Goal: Information Seeking & Learning: Learn about a topic

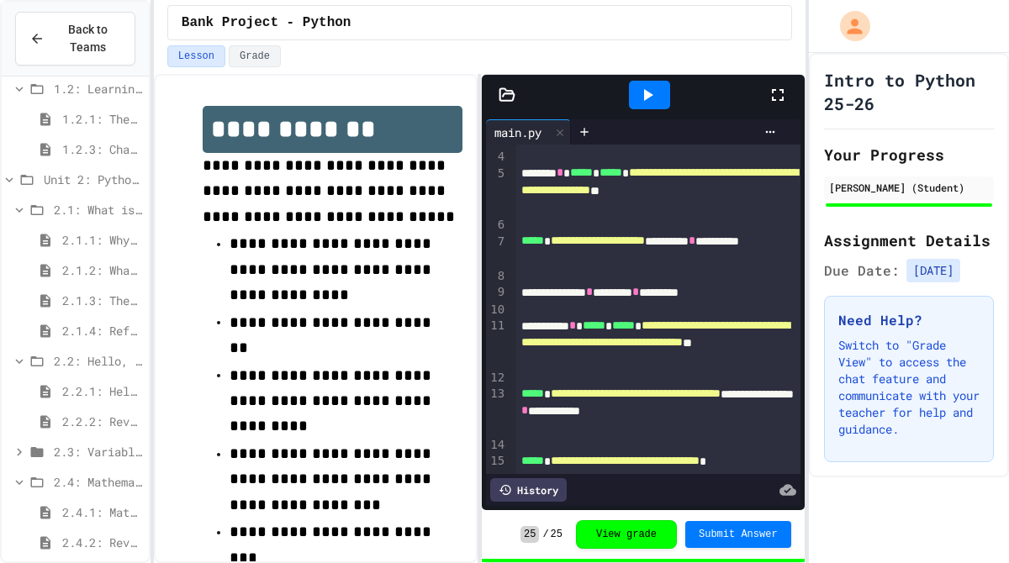
scroll to position [84, 0]
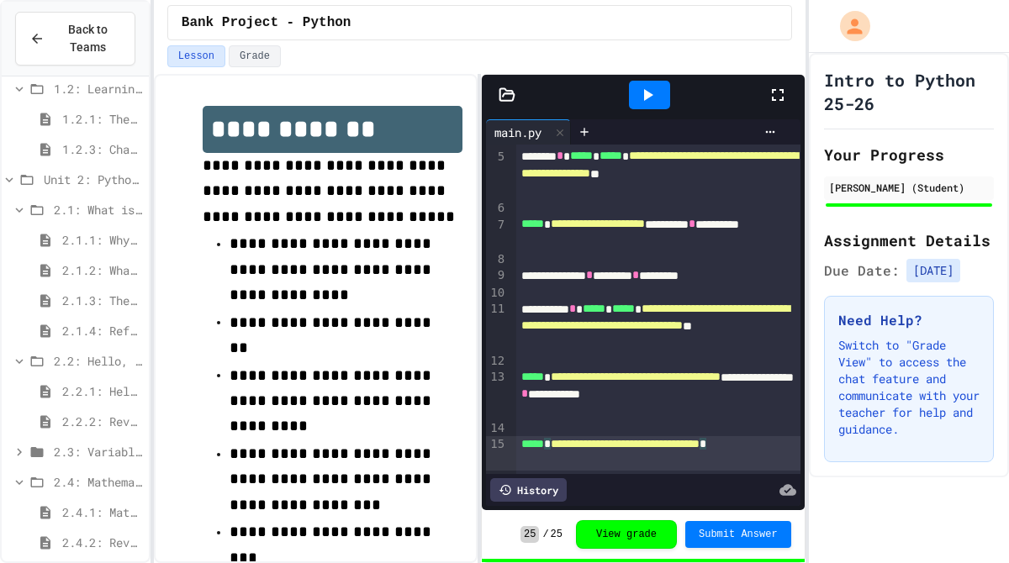
click at [646, 466] on div "**********" at bounding box center [658, 453] width 284 height 34
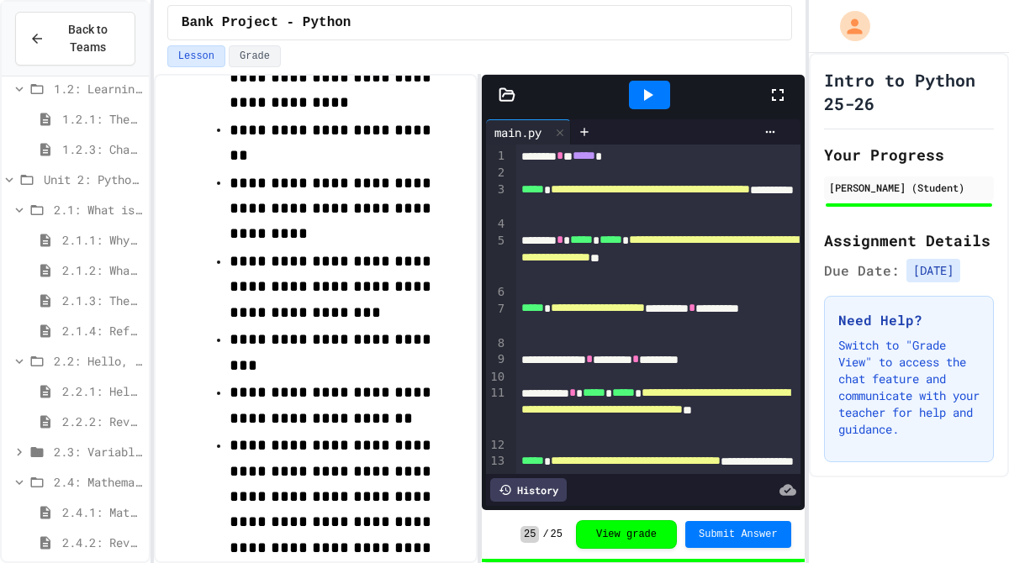
scroll to position [0, 0]
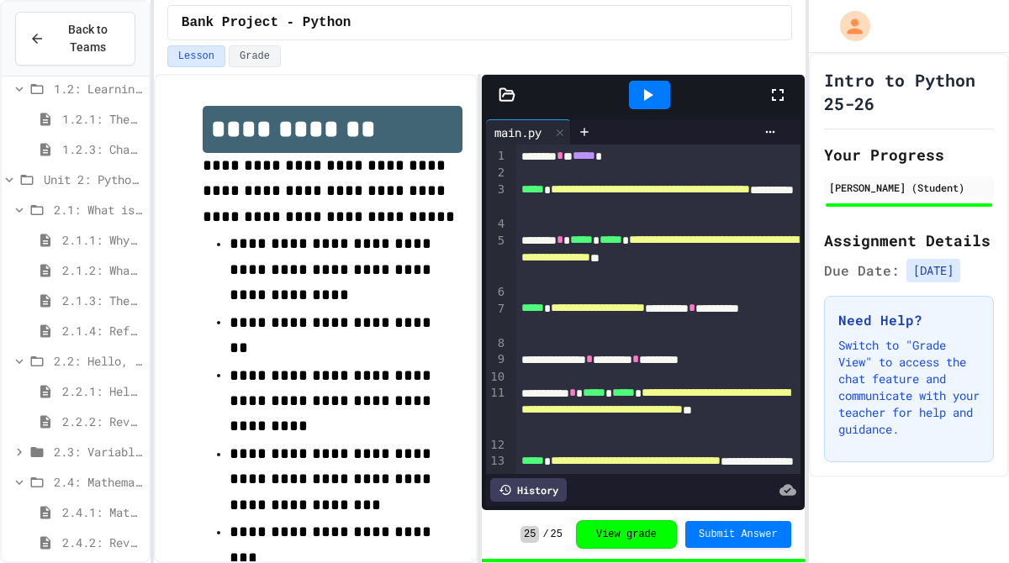
click at [111, 534] on span "2.4.2: Review - Mathematical Operators" at bounding box center [102, 543] width 80 height 18
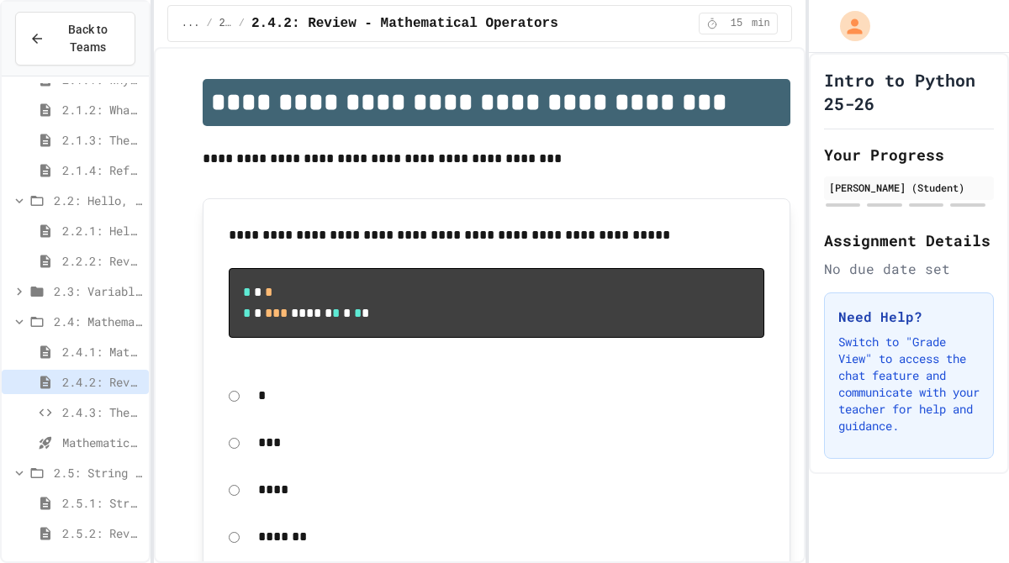
scroll to position [274, 0]
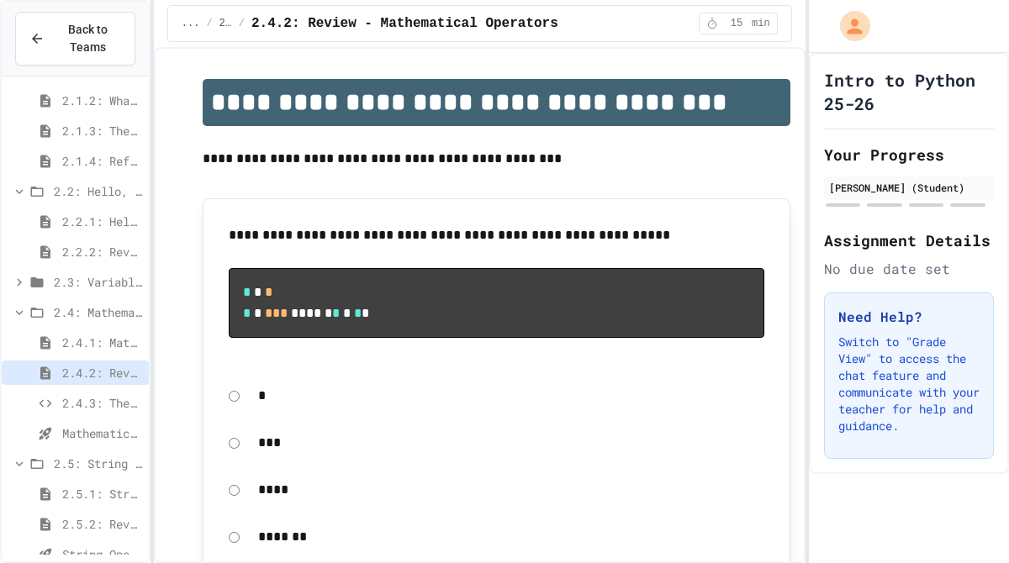
click at [61, 342] on div "2.4.1: Mathematical Operators" at bounding box center [75, 342] width 147 height 24
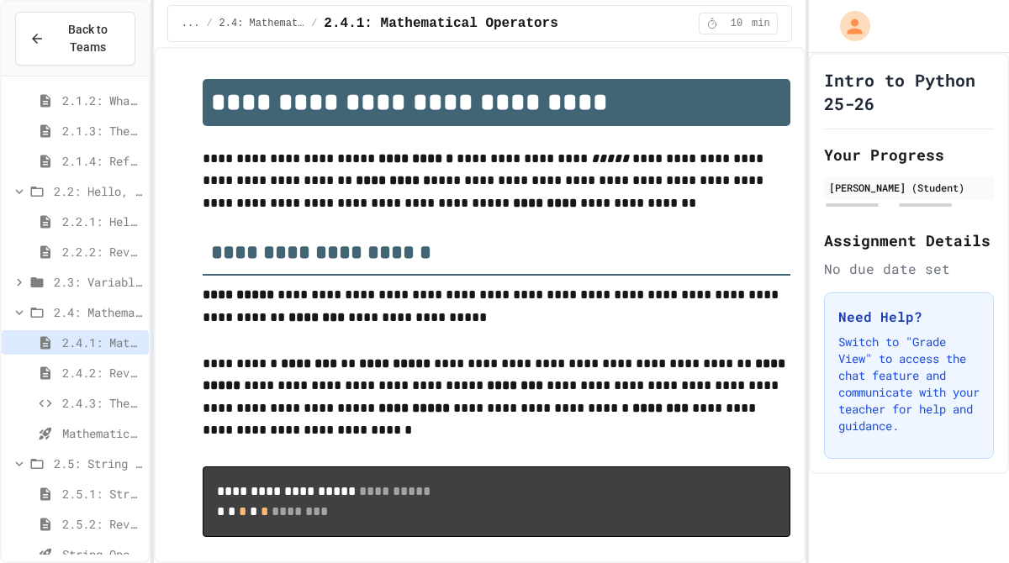
click at [57, 261] on div "2.2.2: Review - Hello, World!" at bounding box center [75, 252] width 147 height 24
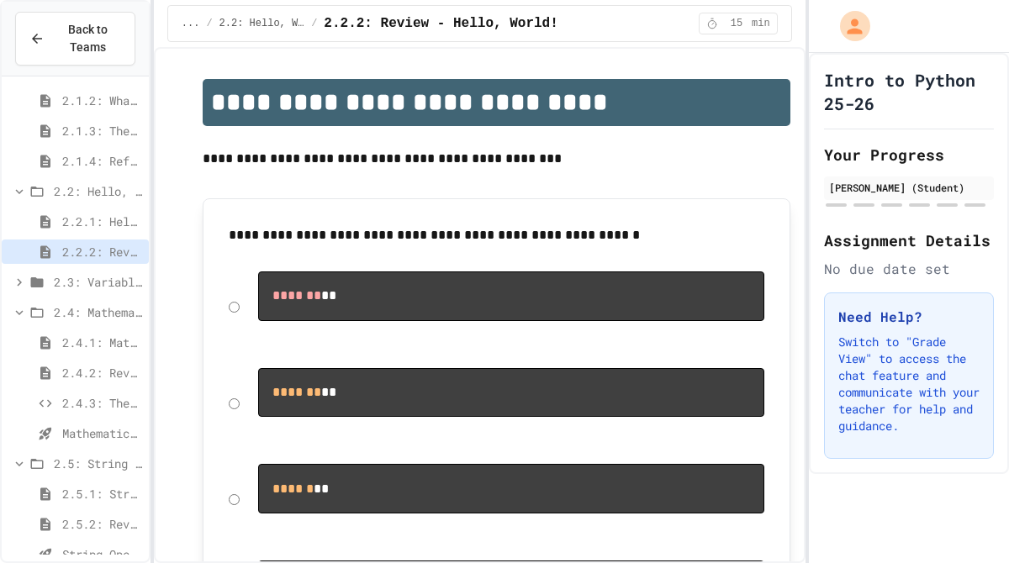
click at [64, 235] on div "2.2.1: Hello, World!" at bounding box center [75, 224] width 147 height 30
click at [64, 233] on div "2.2.1: Hello, World!" at bounding box center [75, 221] width 147 height 24
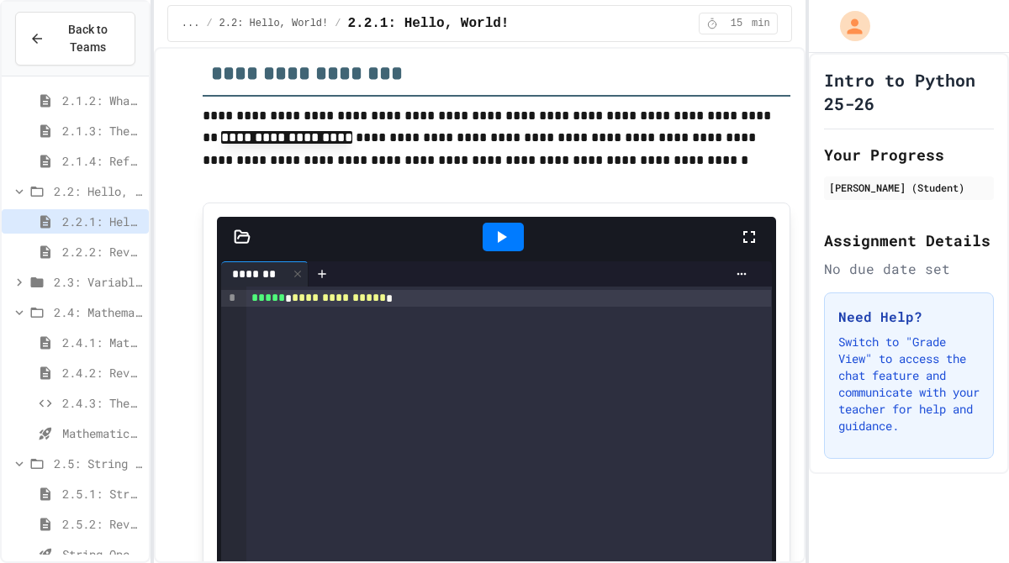
scroll to position [941, 0]
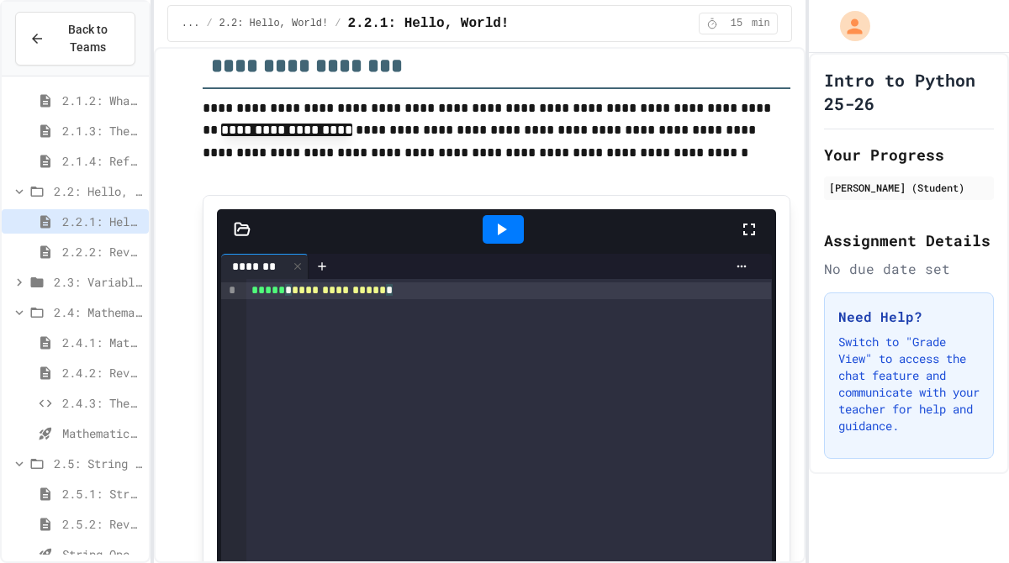
click at [637, 359] on div "**********" at bounding box center [508, 565] width 525 height 572
click at [675, 330] on div "**********" at bounding box center [508, 565] width 525 height 572
click at [511, 219] on div at bounding box center [503, 229] width 41 height 29
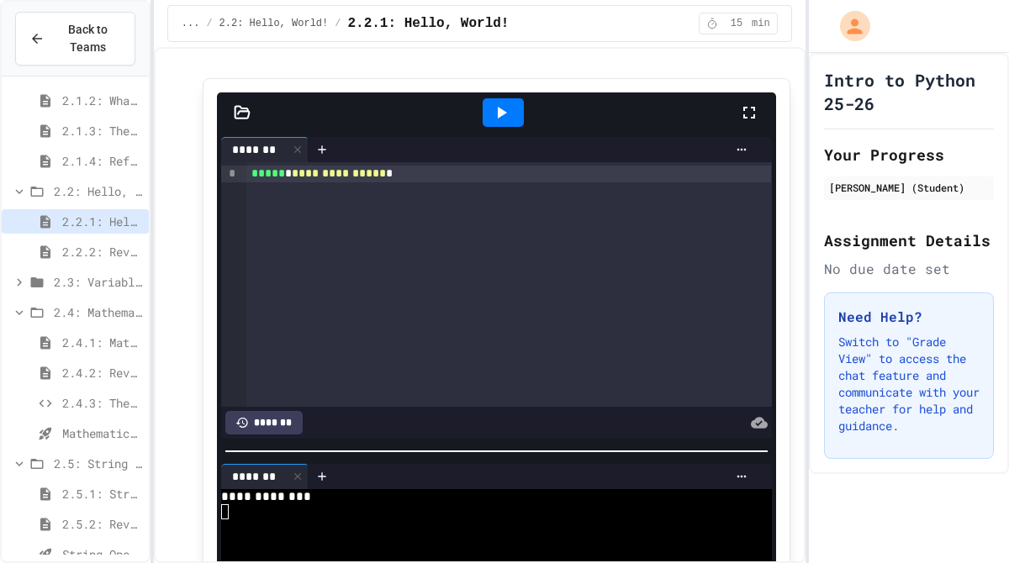
scroll to position [1057, 0]
click at [507, 108] on icon at bounding box center [501, 113] width 20 height 20
click at [541, 72] on p at bounding box center [497, 61] width 588 height 22
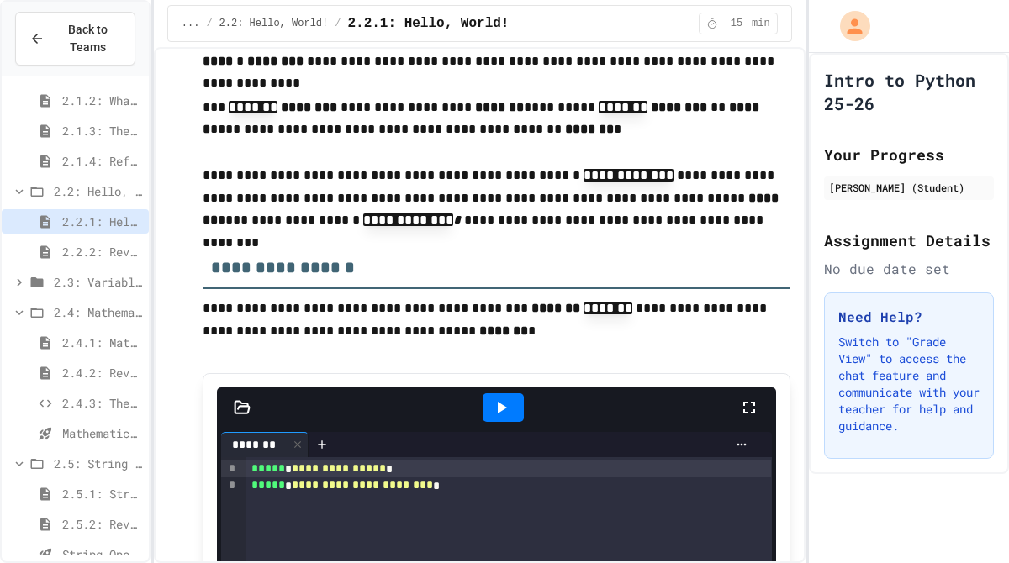
scroll to position [2178, 0]
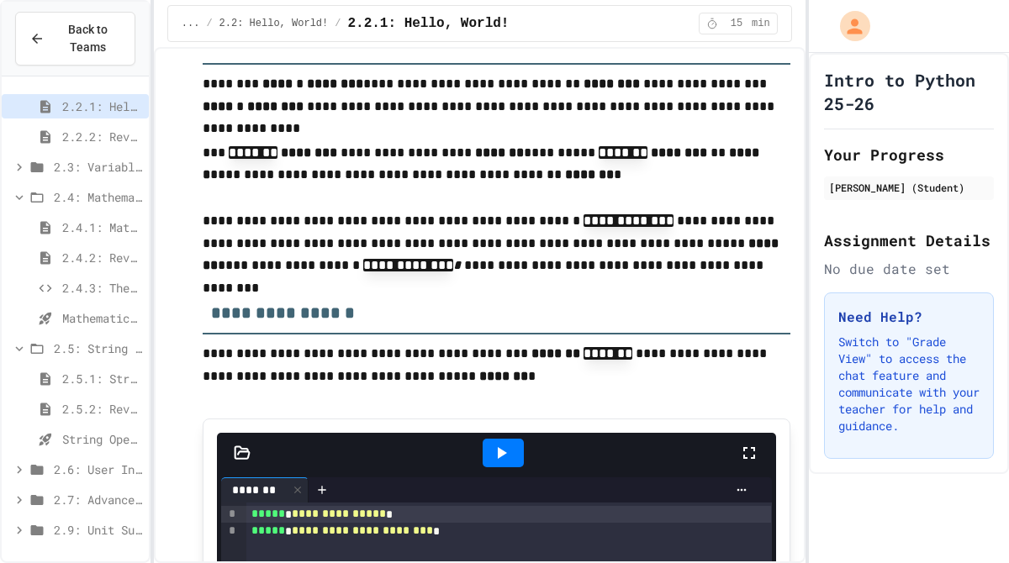
click at [93, 272] on div "2.4.2: Review - Mathematical Operators" at bounding box center [75, 260] width 147 height 30
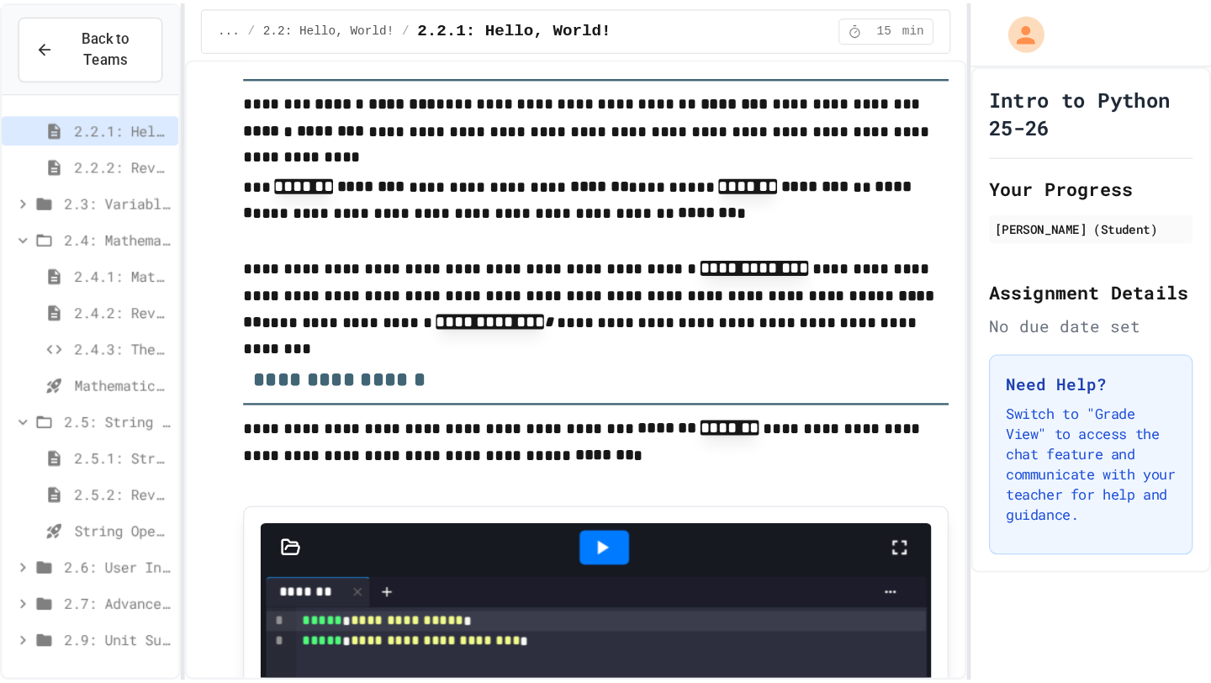
scroll to position [376, 0]
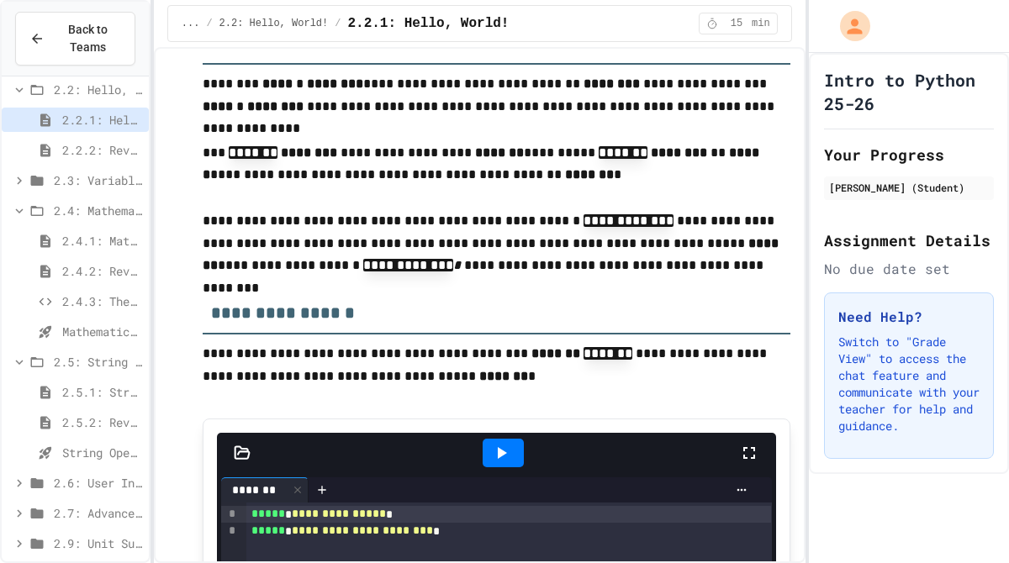
click at [93, 259] on div "2.4.2: Review - Mathematical Operators" at bounding box center [75, 271] width 147 height 24
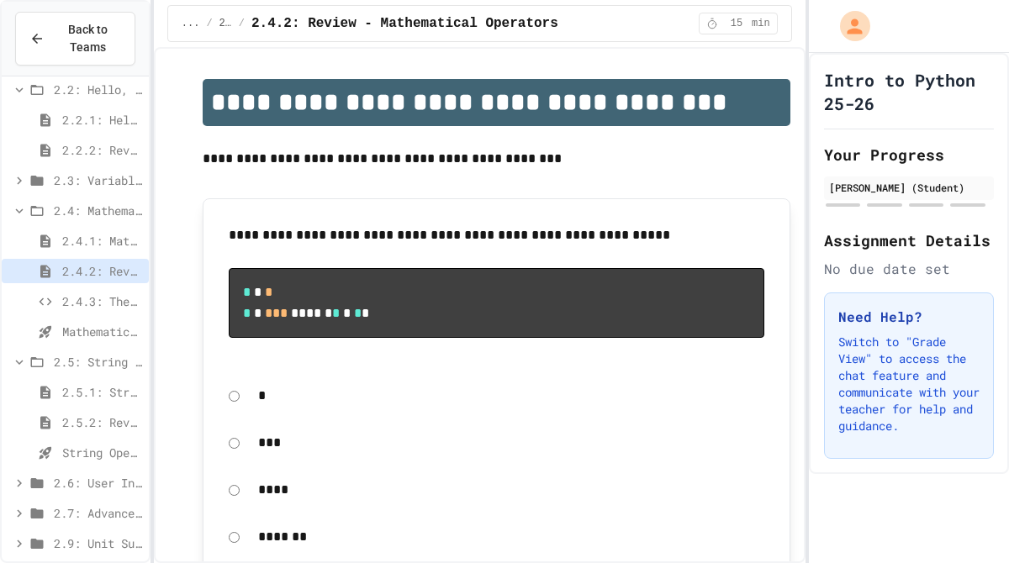
click at [98, 239] on span "2.4.1: Mathematical Operators" at bounding box center [102, 241] width 80 height 18
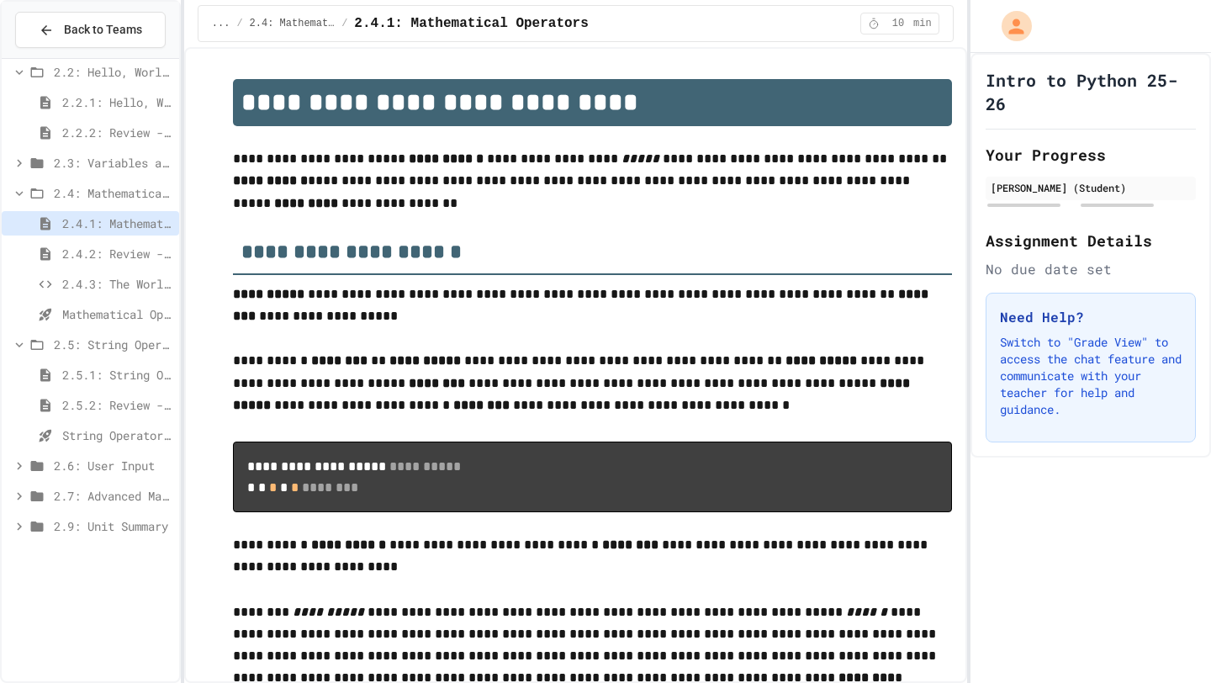
click at [137, 244] on div "2.4.2: Review - Mathematical Operators" at bounding box center [90, 253] width 177 height 24
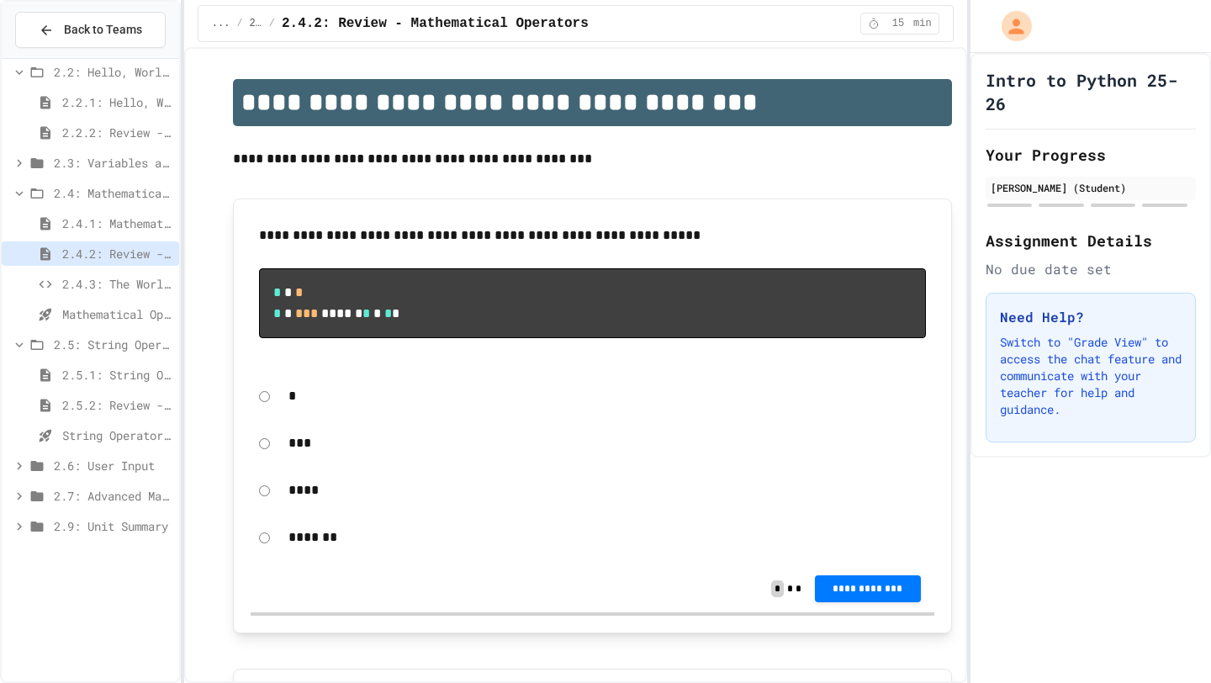
click at [127, 221] on span "2.4.1: Mathematical Operators" at bounding box center [117, 223] width 110 height 18
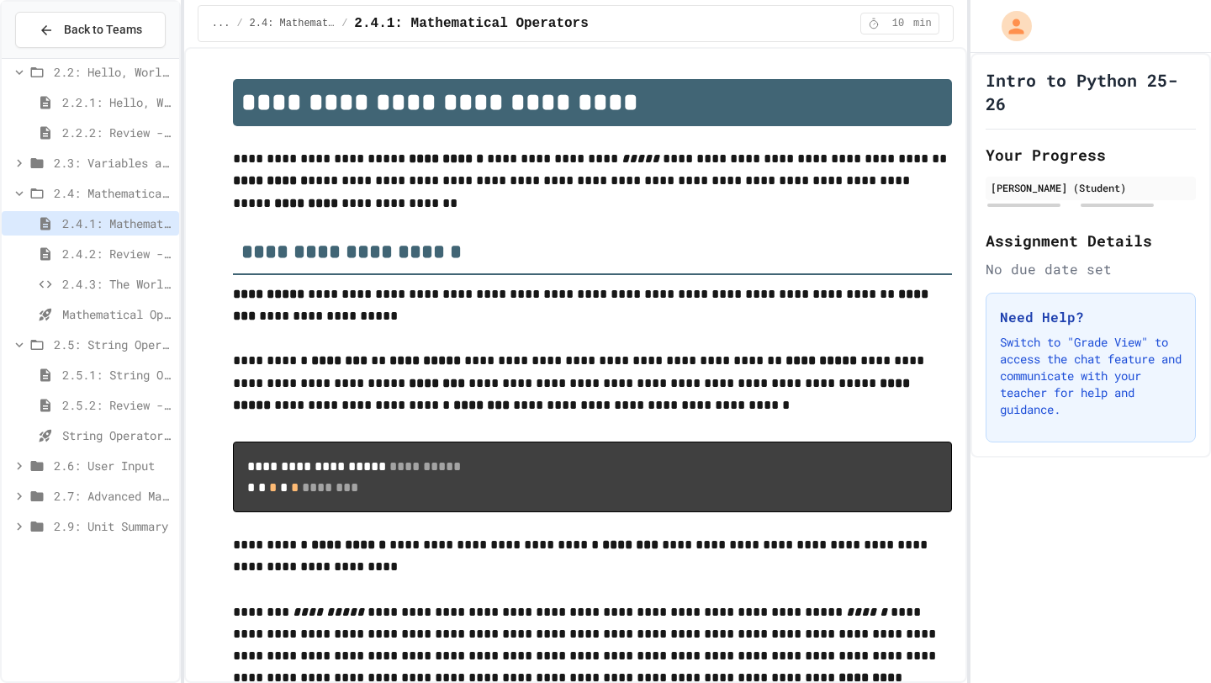
click at [140, 243] on div "2.4.2: Review - Mathematical Operators" at bounding box center [90, 253] width 177 height 24
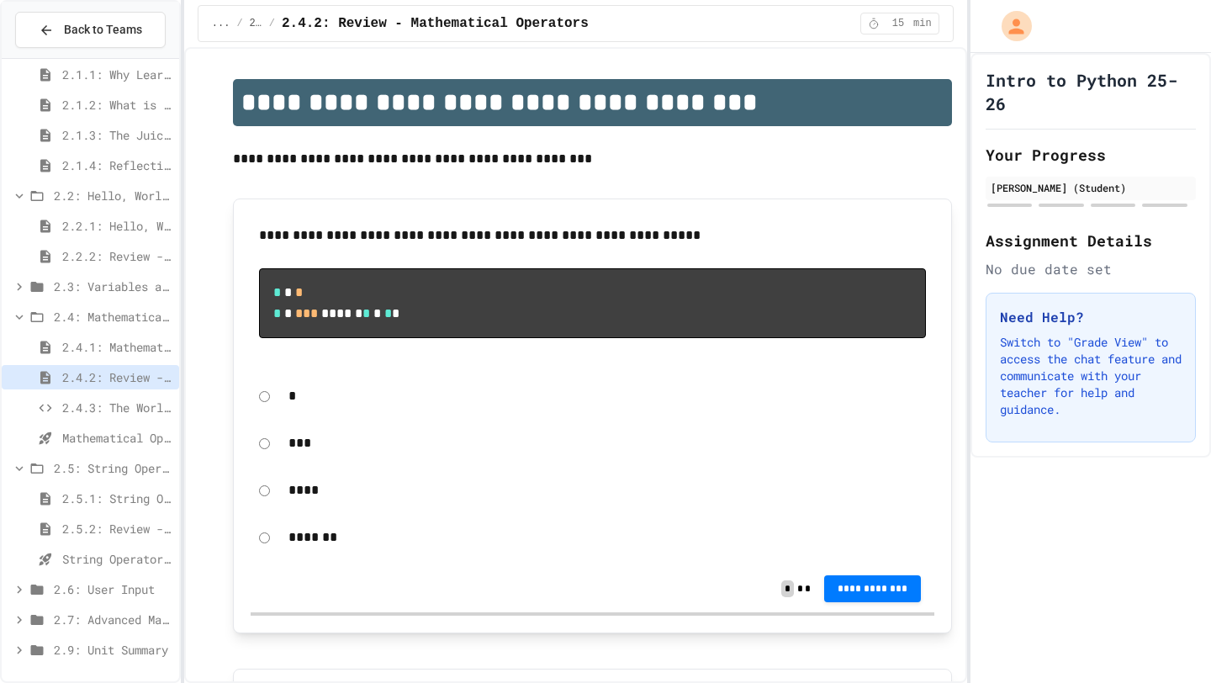
click at [140, 205] on div "2.1: What is Code? 2.1.1: Why Learn to Program? 2.1.2: What is Code? 2.1.3: The…" at bounding box center [90, 370] width 177 height 609
click at [135, 351] on span "2.4.1: Mathematical Operators" at bounding box center [117, 347] width 110 height 18
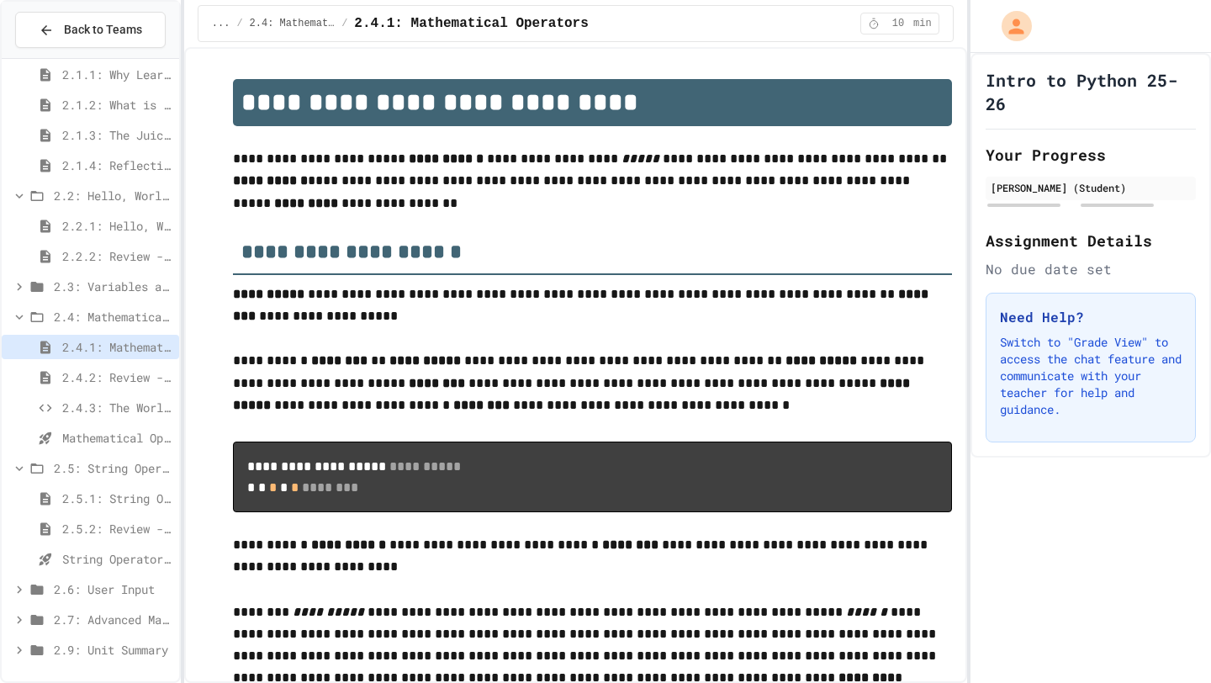
click at [108, 418] on div "2.4.3: The World's Worst Farmer's Market" at bounding box center [90, 407] width 177 height 24
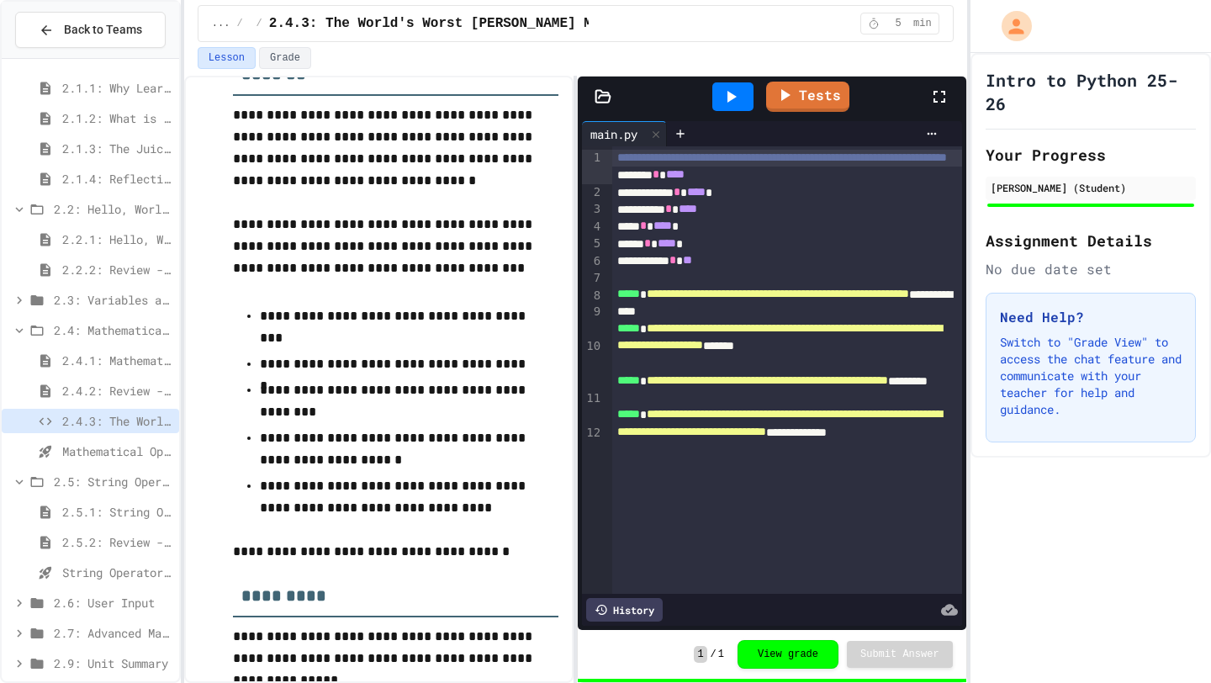
scroll to position [252, 0]
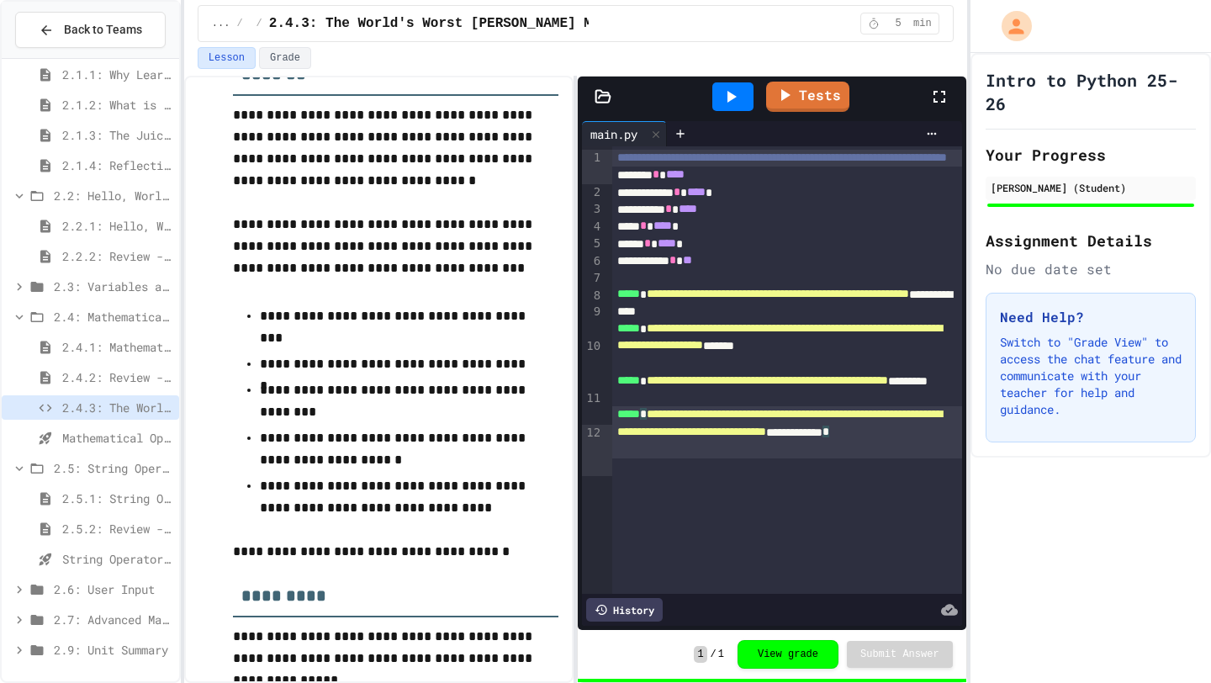
click at [902, 457] on div "**********" at bounding box center [787, 431] width 350 height 51
click at [907, 457] on div "**********" at bounding box center [787, 431] width 350 height 51
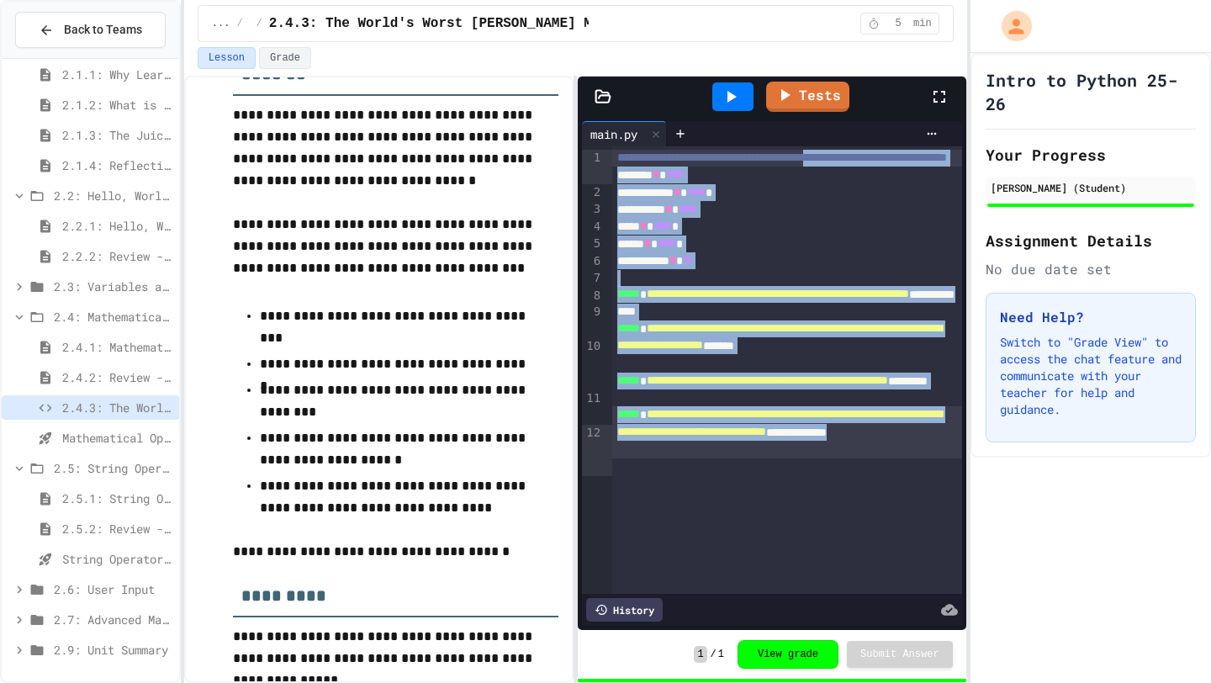
drag, startPoint x: 919, startPoint y: 474, endPoint x: 572, endPoint y: 180, distance: 455.1
click at [572, 179] on div "**********" at bounding box center [575, 379] width 783 height 607
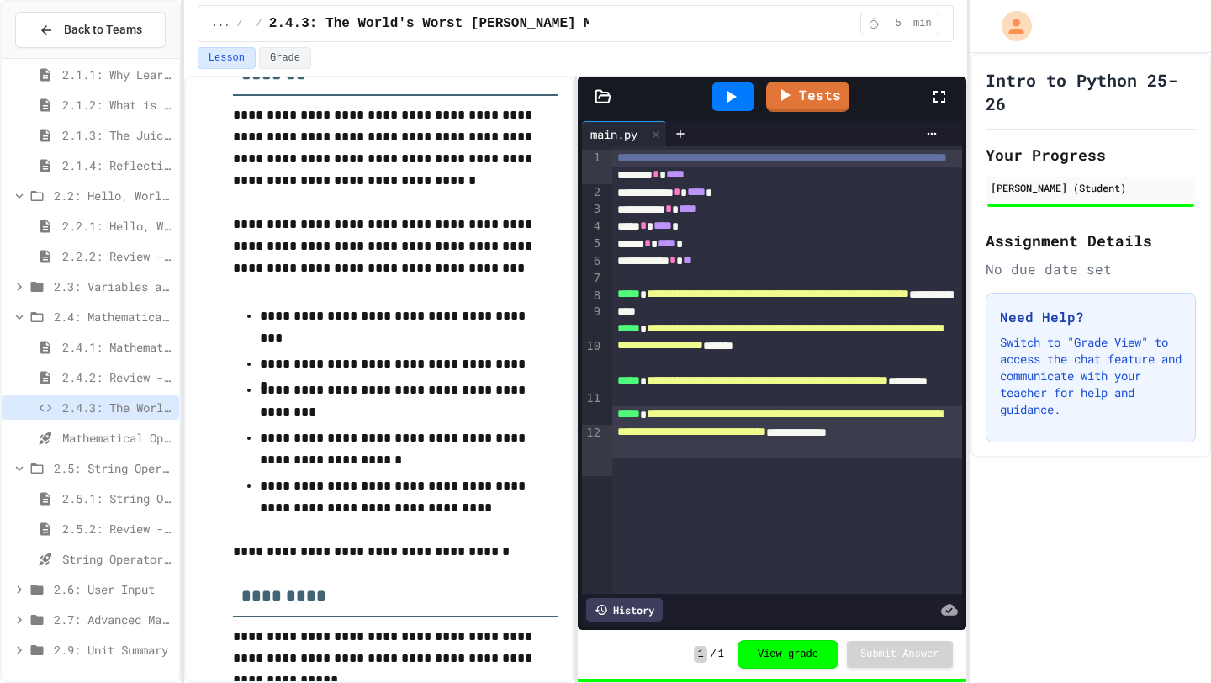
click at [548, 441] on ul "**********" at bounding box center [395, 448] width 325 height 142
click at [725, 93] on icon at bounding box center [730, 97] width 20 height 20
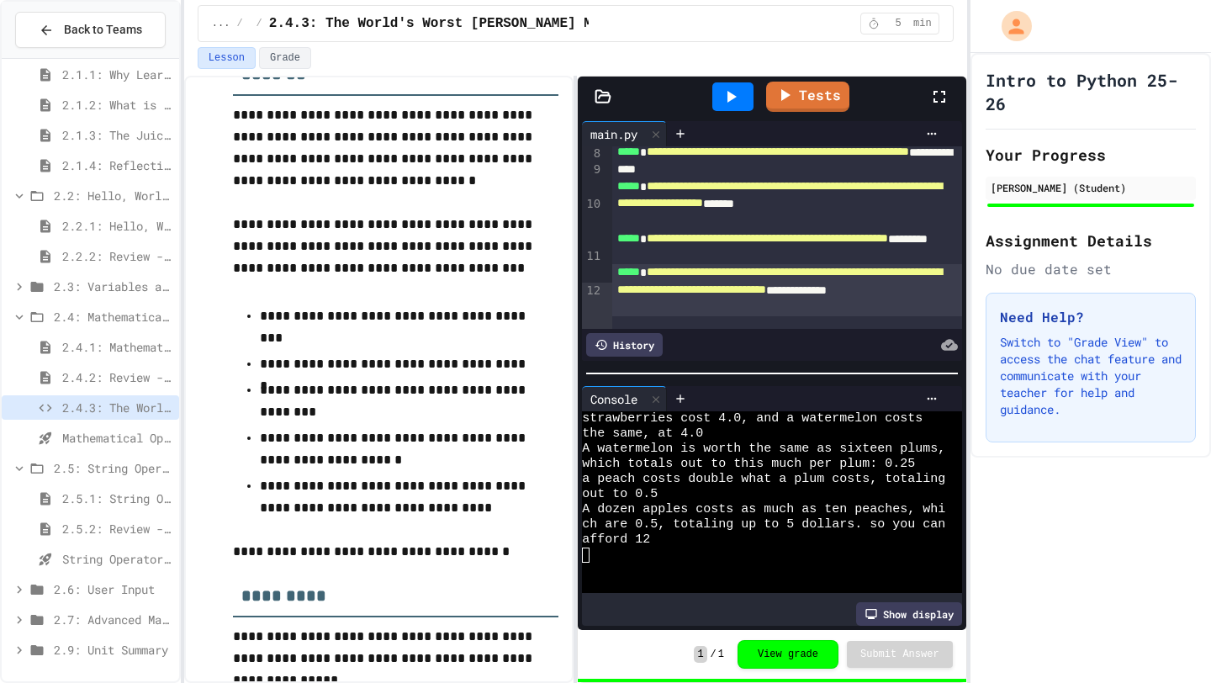
scroll to position [150, 0]
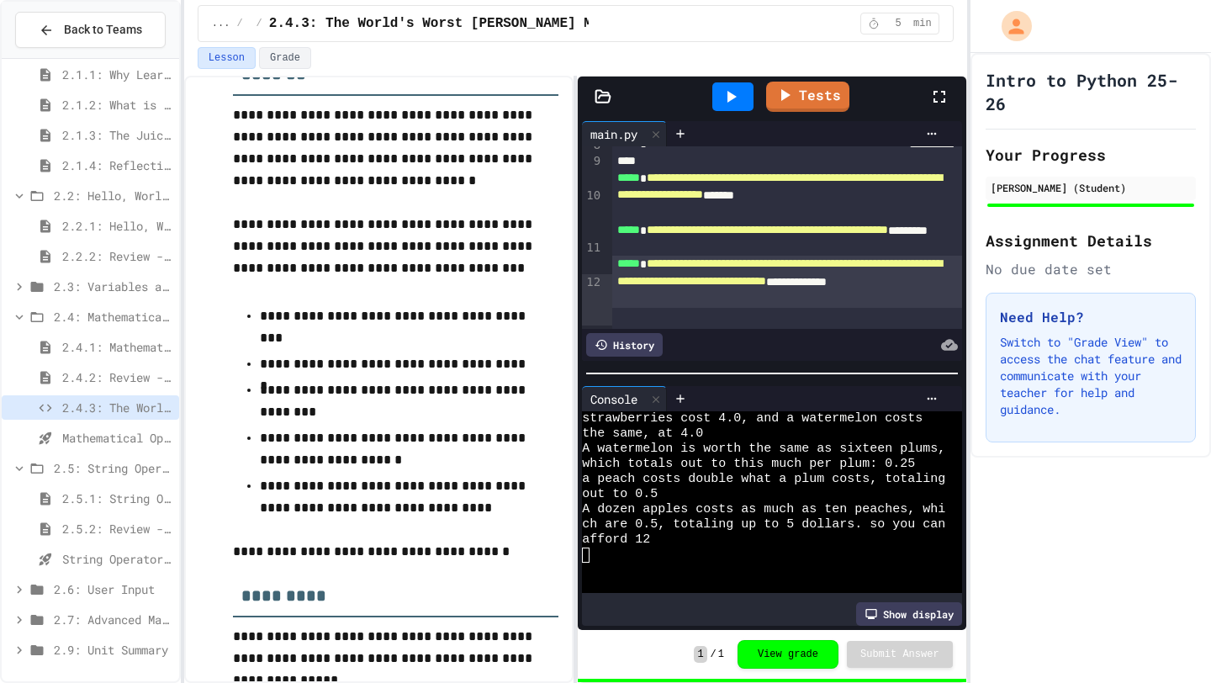
click at [1008, 496] on div "Intro to Python 25-26 Your Progress Sidney Trowbridge (Student) Assignment Deta…" at bounding box center [1090, 368] width 240 height 630
click at [72, 505] on span "2.5.1: String Operators" at bounding box center [117, 498] width 110 height 18
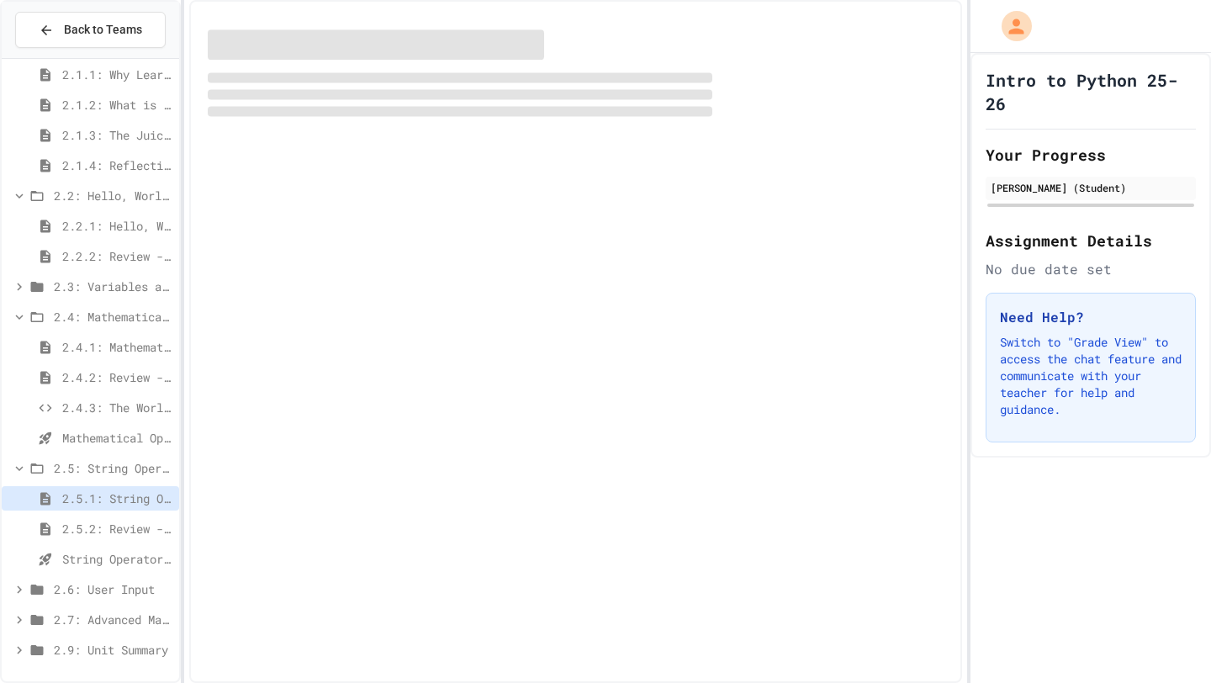
scroll to position [239, 0]
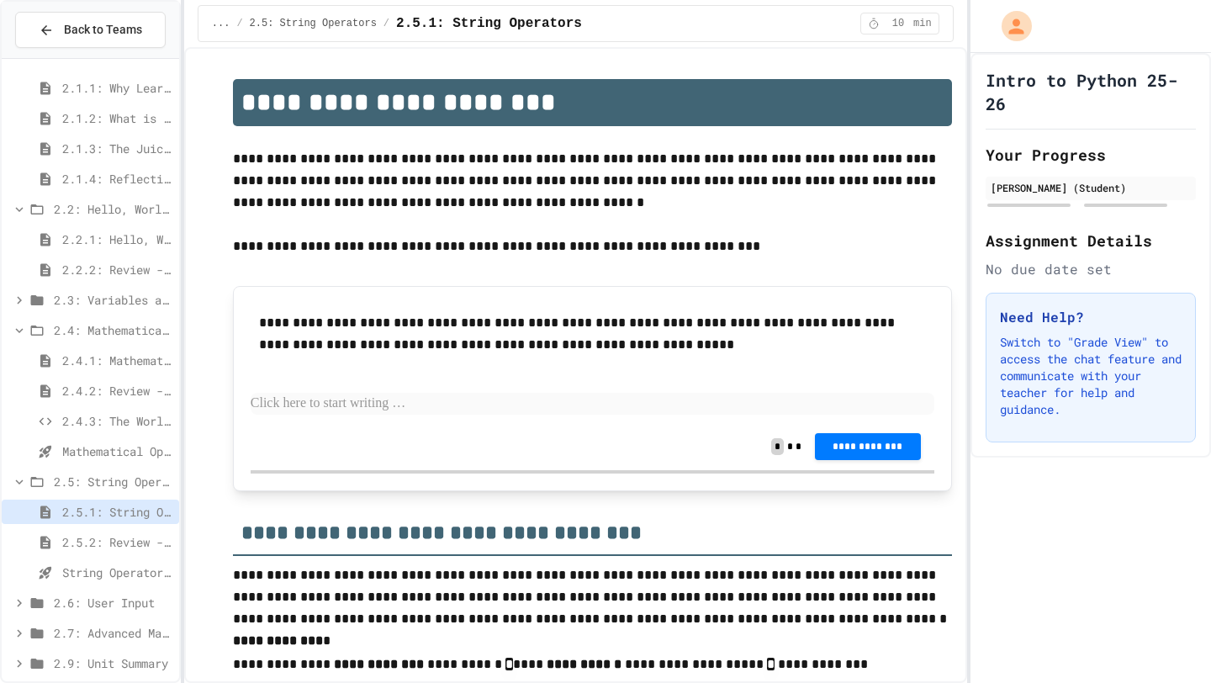
click at [80, 541] on span "2.5.2: Review - String Operators" at bounding box center [117, 542] width 110 height 18
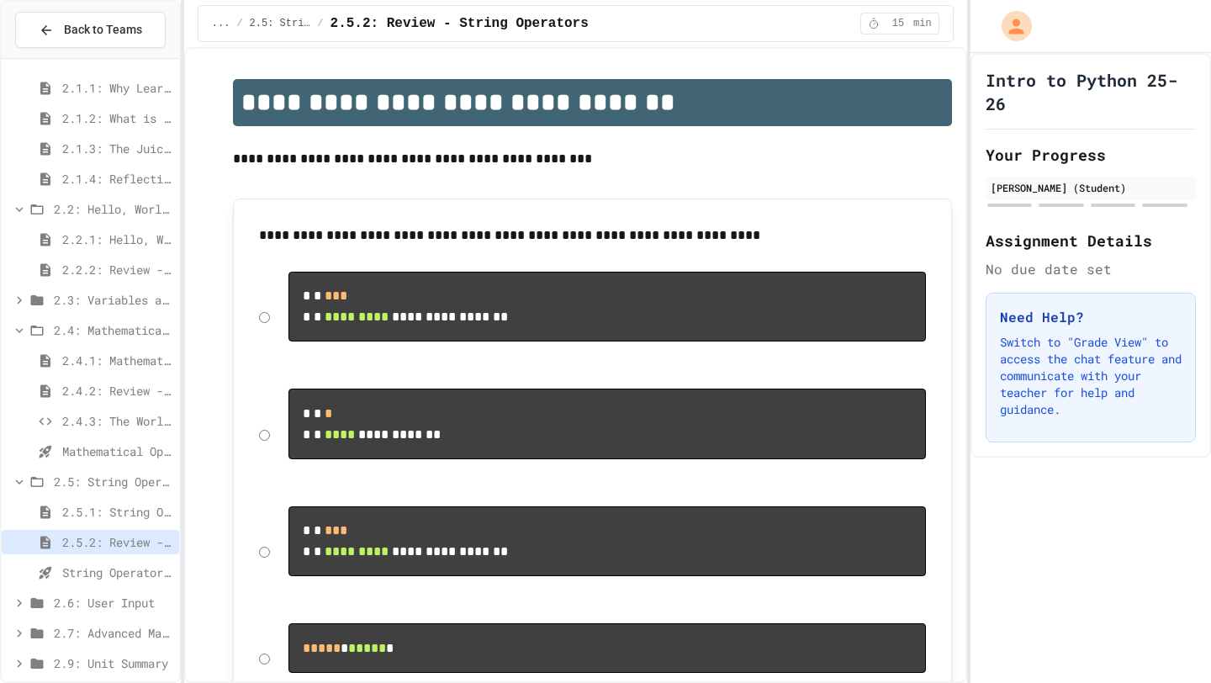
click at [90, 562] on span "String Operators - Quiz" at bounding box center [117, 572] width 110 height 18
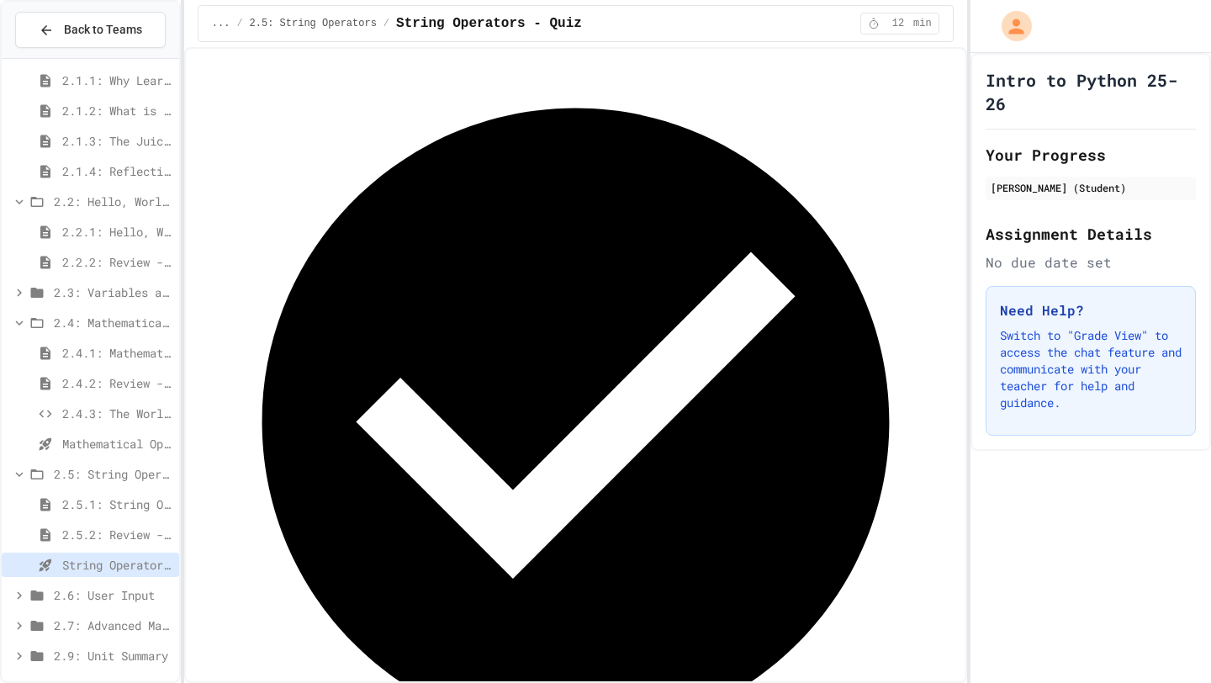
scroll to position [252, 0]
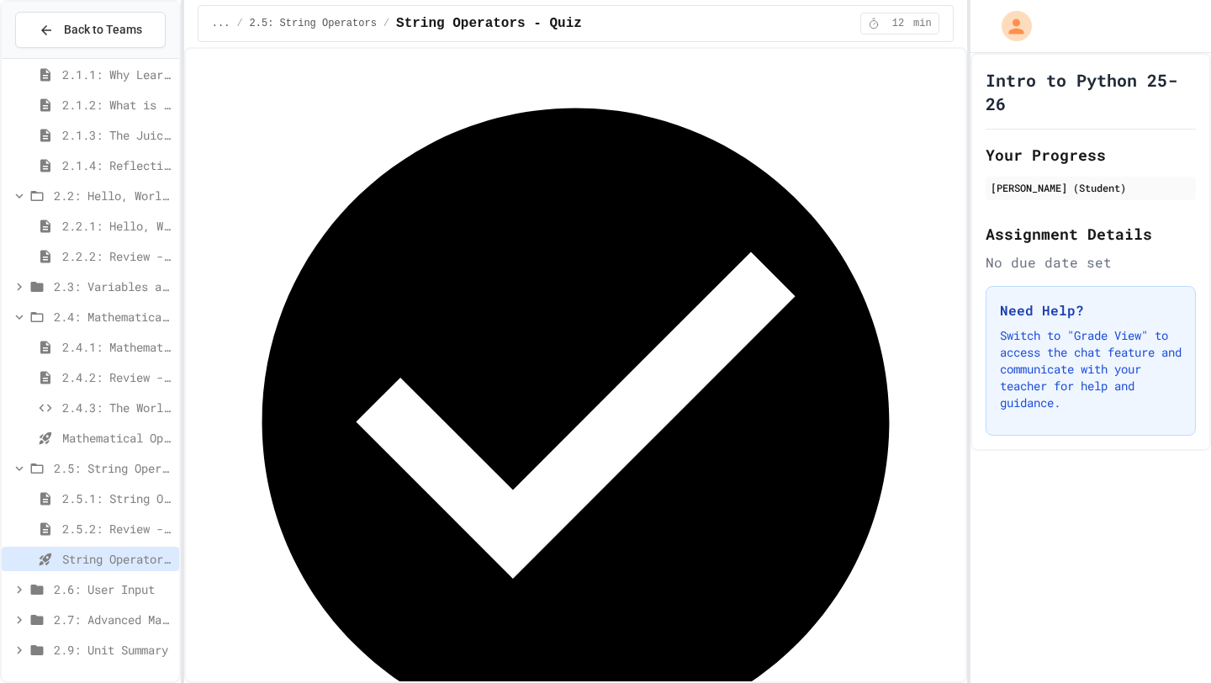
click at [85, 562] on span "2.6: User Input" at bounding box center [113, 589] width 119 height 18
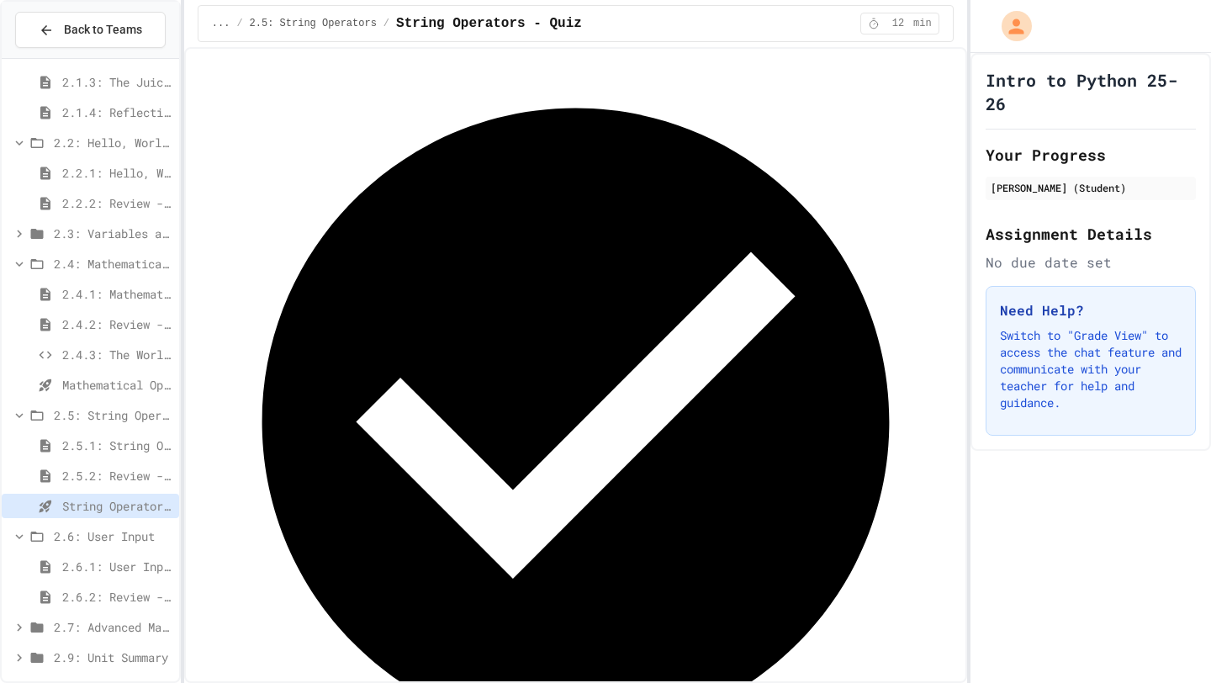
scroll to position [313, 0]
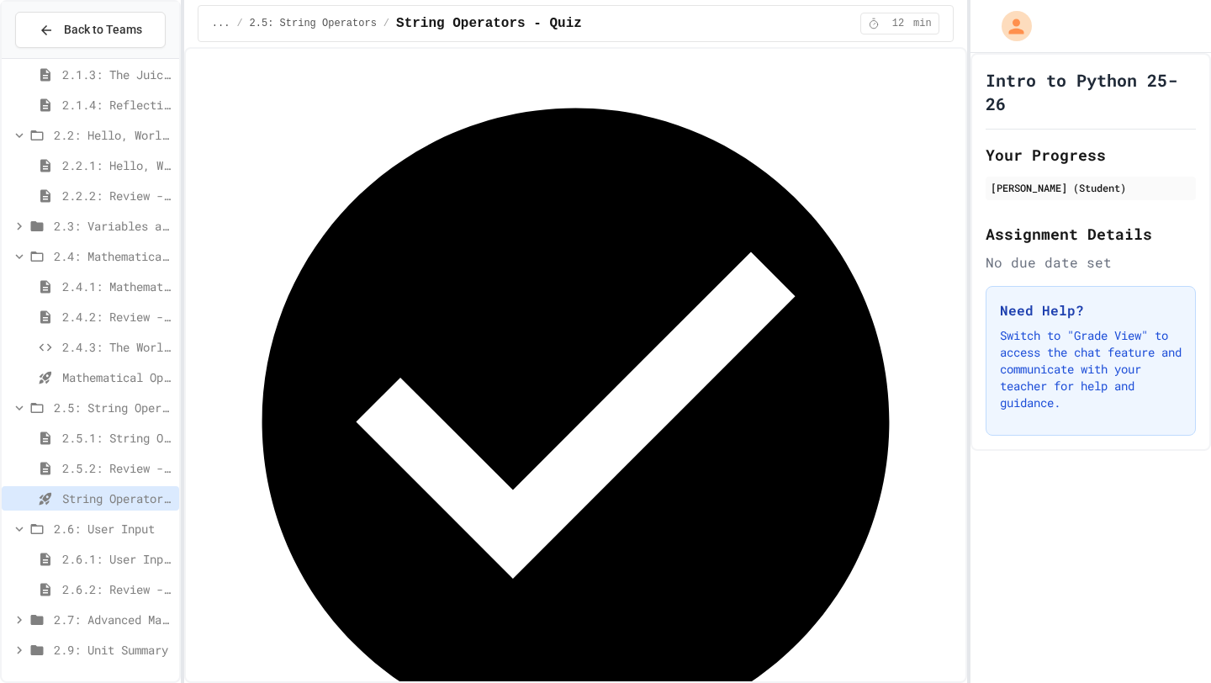
click at [113, 562] on span "2.6.1: User Input" at bounding box center [117, 559] width 110 height 18
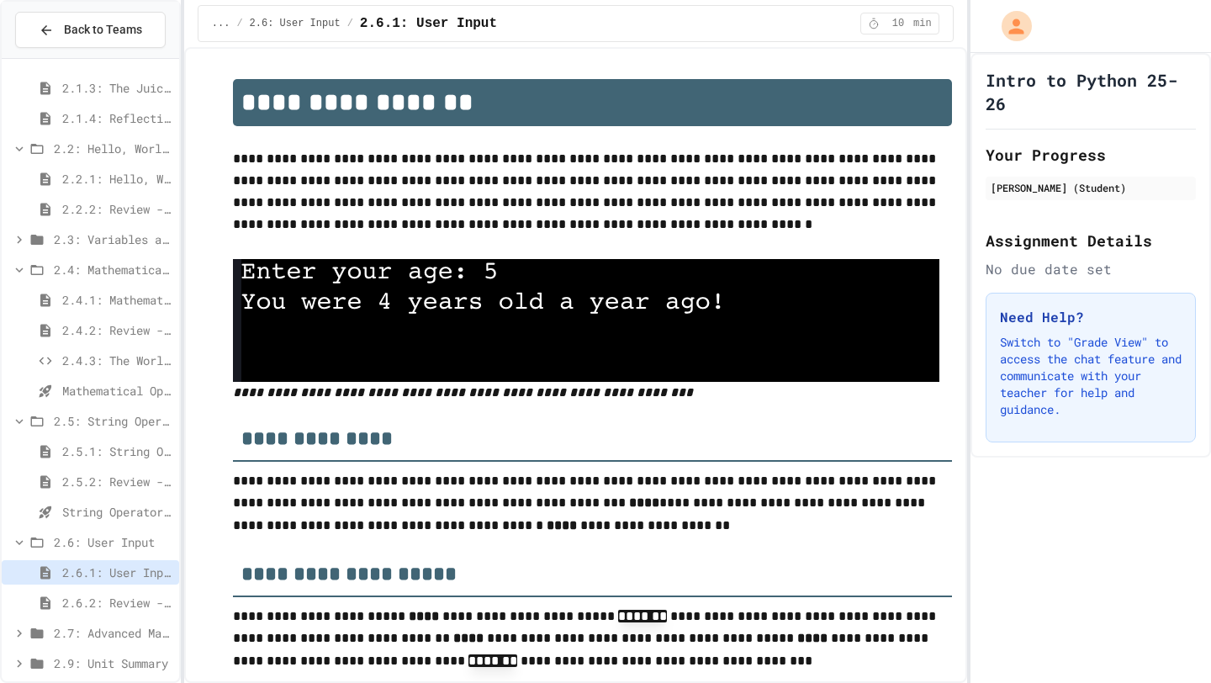
click at [110, 562] on span "2.6.2: Review - User Input" at bounding box center [117, 603] width 110 height 18
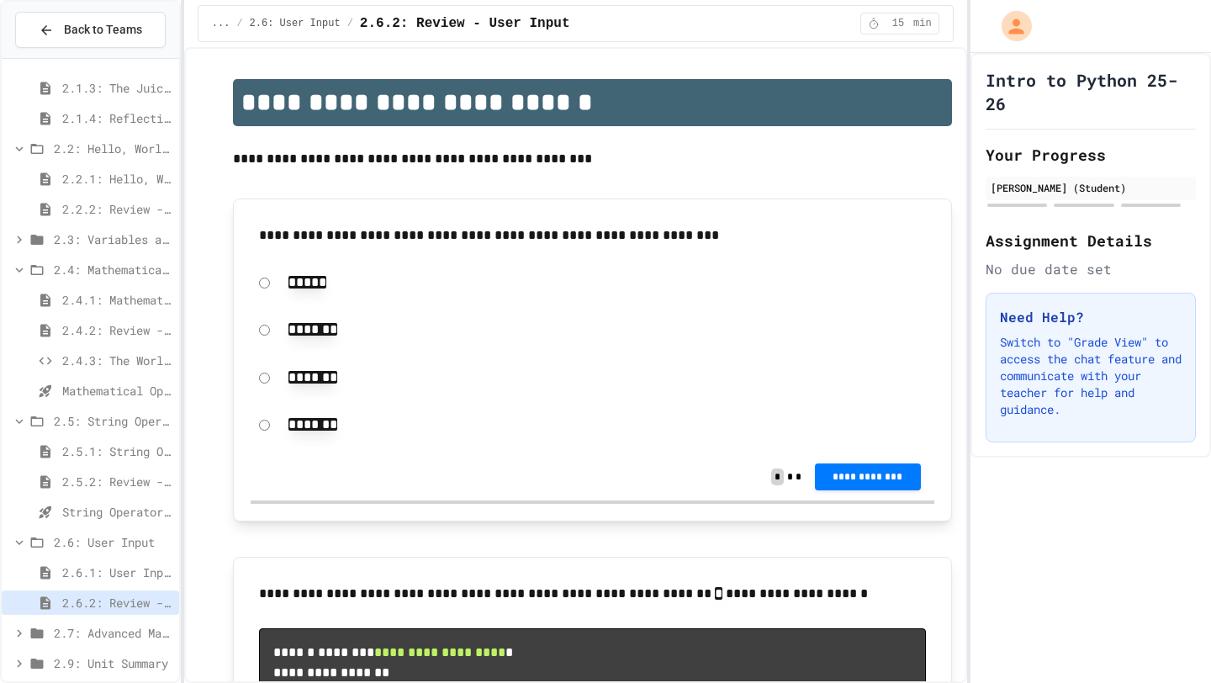
click at [61, 493] on div "2.5.2: Review - String Operators" at bounding box center [90, 481] width 177 height 24
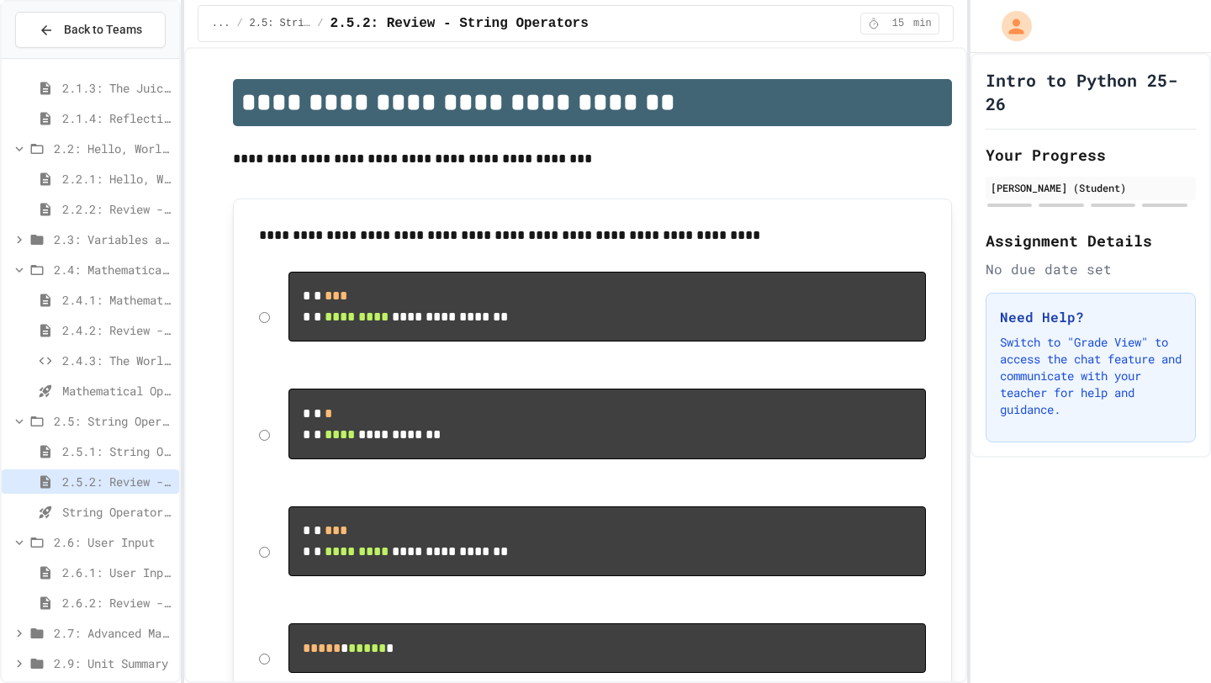
click at [77, 465] on div "2.5.1: String Operators" at bounding box center [90, 454] width 177 height 30
click at [82, 461] on div "2.5.1: String Operators" at bounding box center [90, 451] width 177 height 24
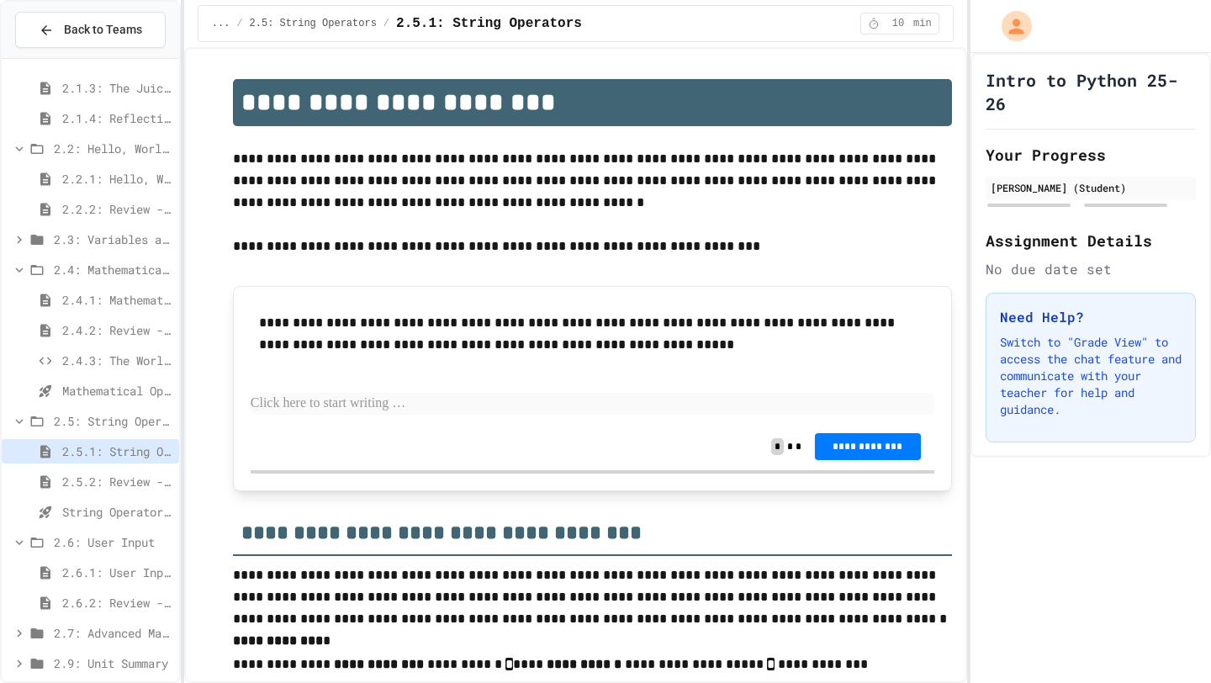
click at [70, 478] on span "2.5.2: Review - String Operators" at bounding box center [117, 481] width 110 height 18
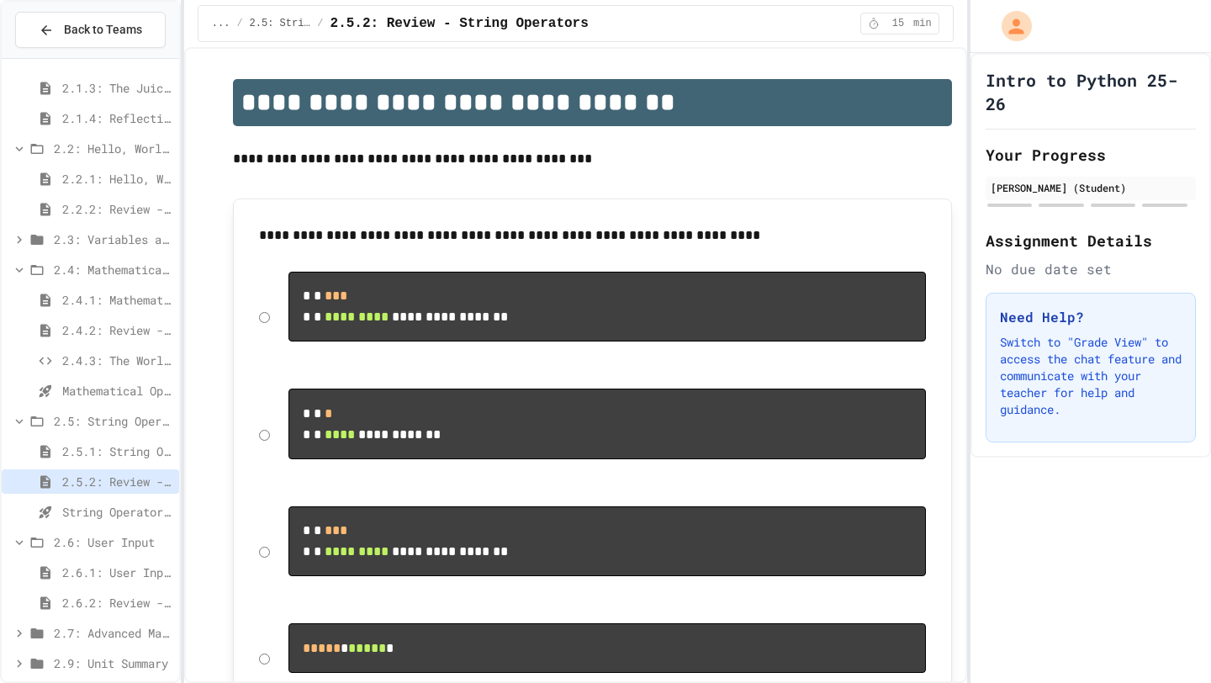
click at [82, 453] on span "2.5.1: String Operators" at bounding box center [117, 451] width 110 height 18
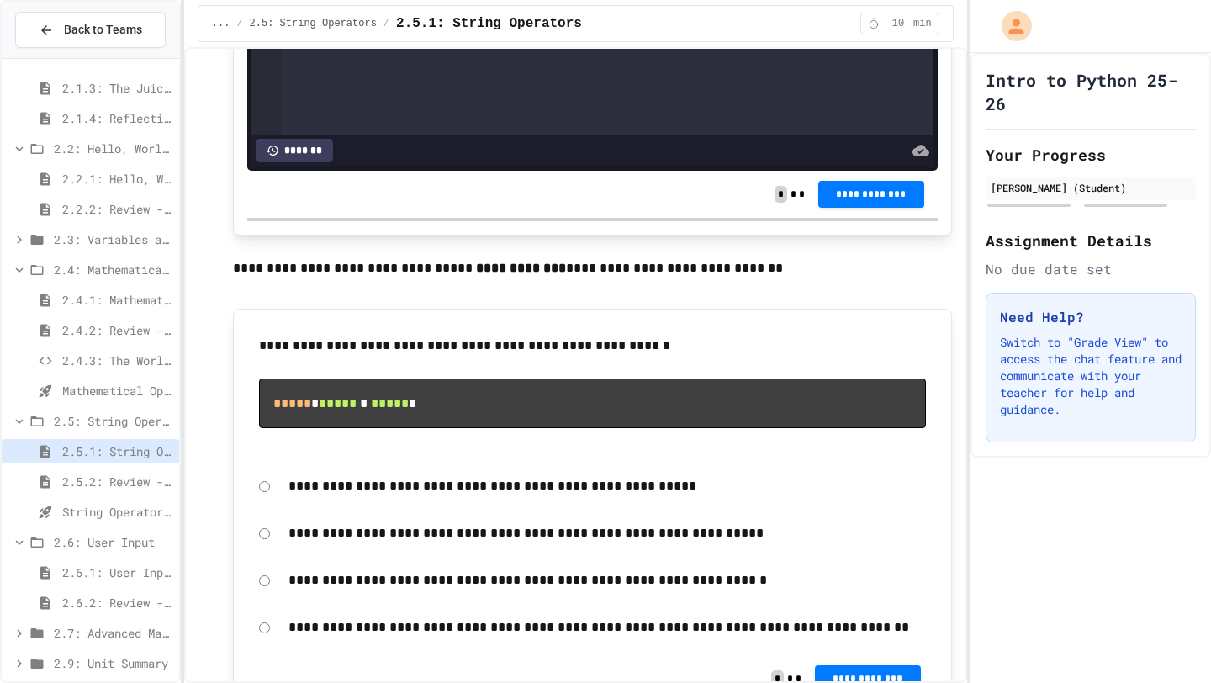
scroll to position [313, 0]
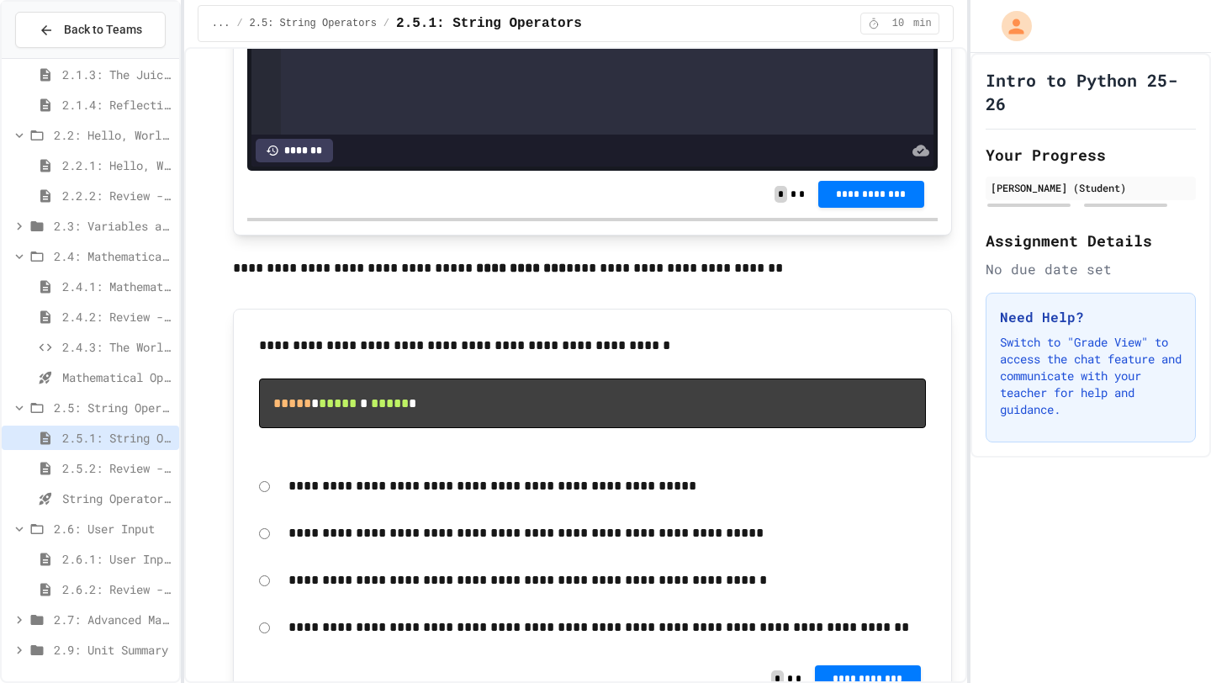
click at [92, 562] on div "2.6.1: User Input" at bounding box center [90, 558] width 177 height 24
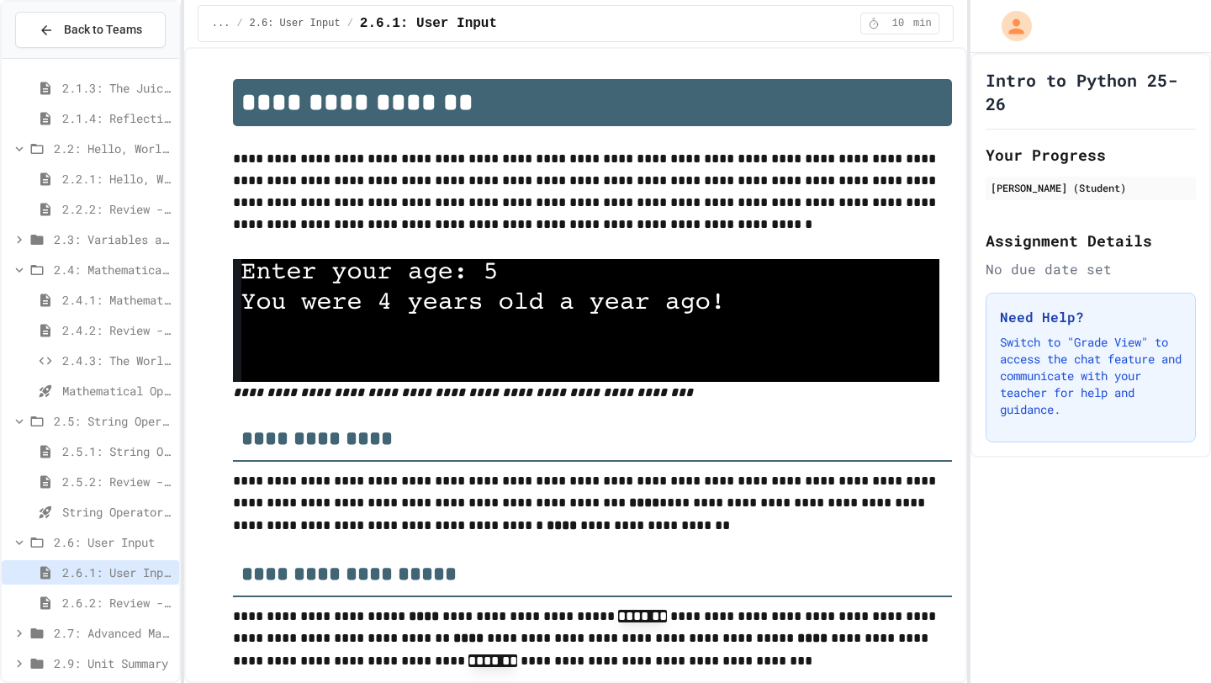
click at [111, 562] on span "2.6.2: Review - User Input" at bounding box center [117, 603] width 110 height 18
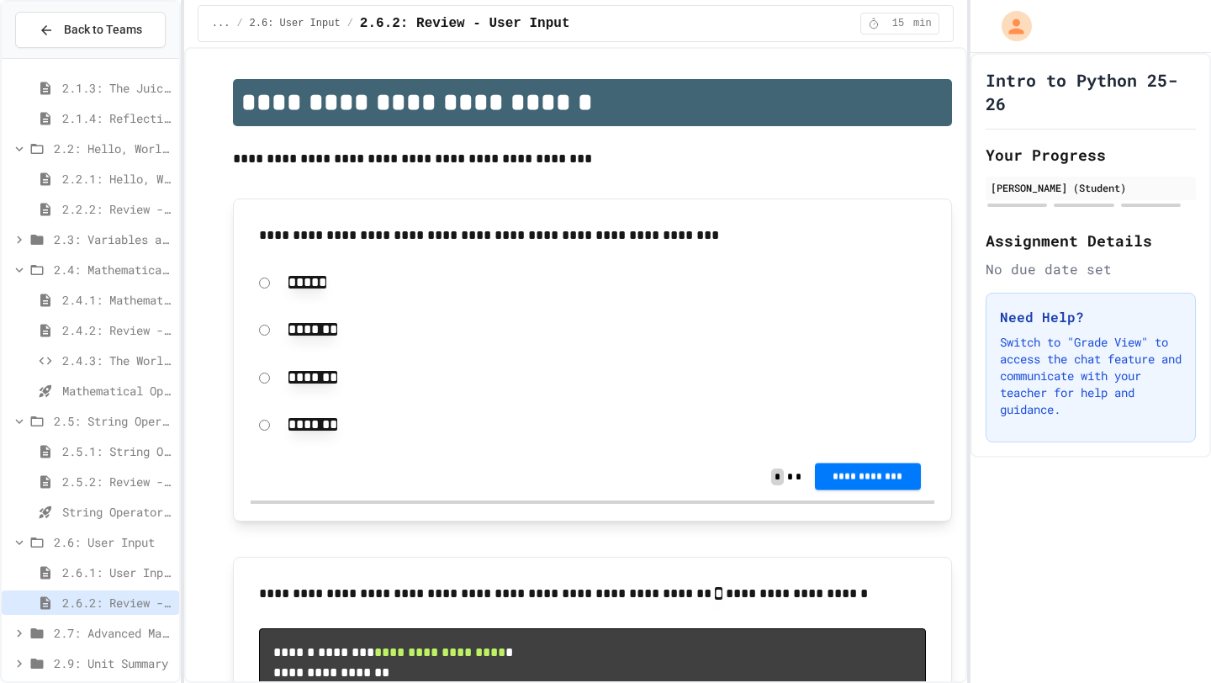
click at [898, 474] on span "**********" at bounding box center [867, 475] width 79 height 13
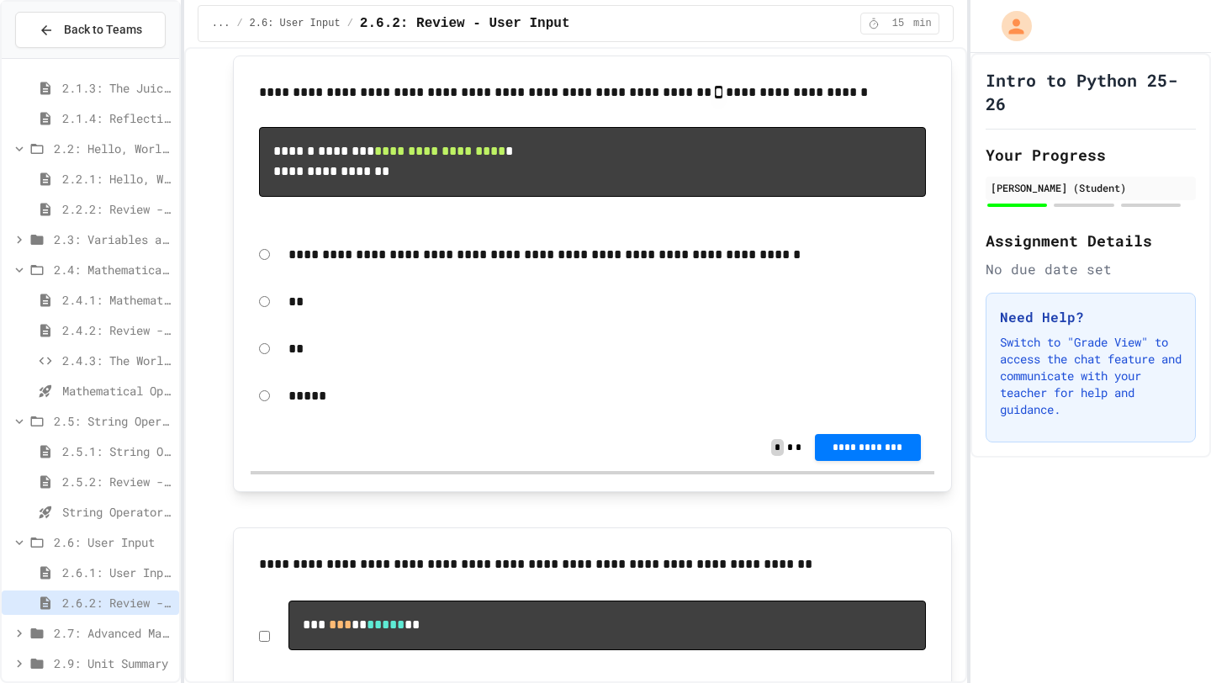
scroll to position [493, 0]
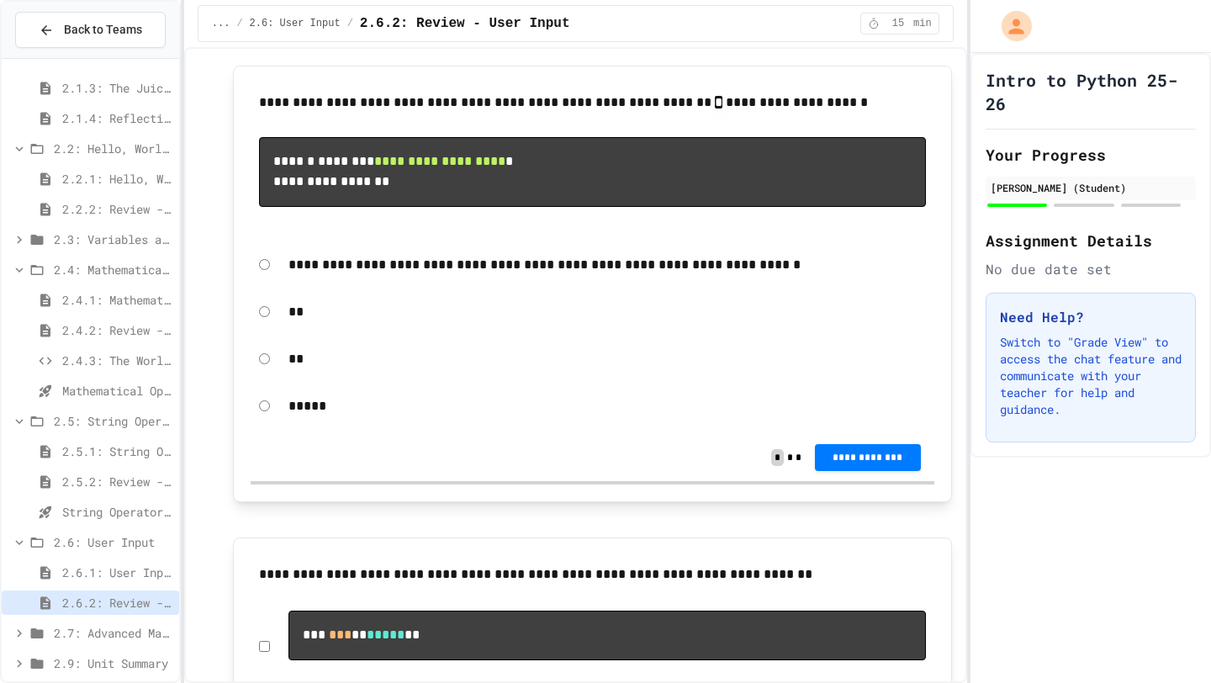
click at [319, 272] on p "**********" at bounding box center [606, 265] width 637 height 22
click at [263, 277] on div "**********" at bounding box center [592, 264] width 683 height 39
click at [872, 462] on span "**********" at bounding box center [867, 456] width 79 height 13
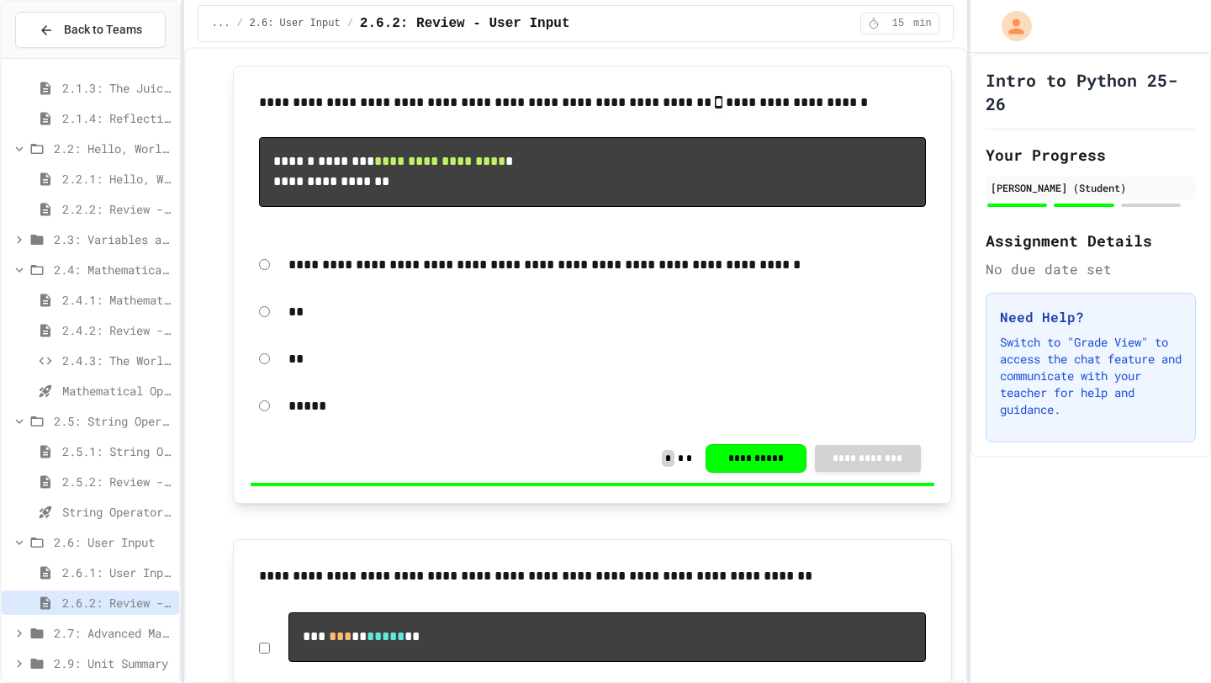
drag, startPoint x: 1110, startPoint y: 307, endPoint x: 1115, endPoint y: 258, distance: 49.0
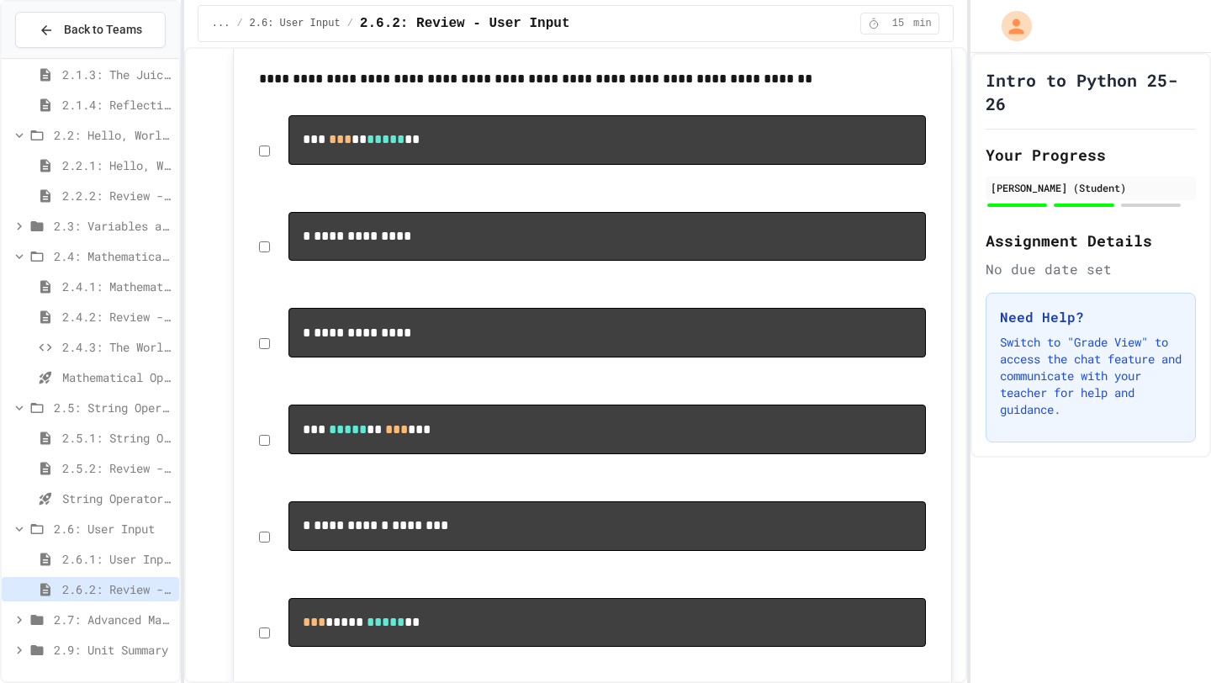
scroll to position [976, 0]
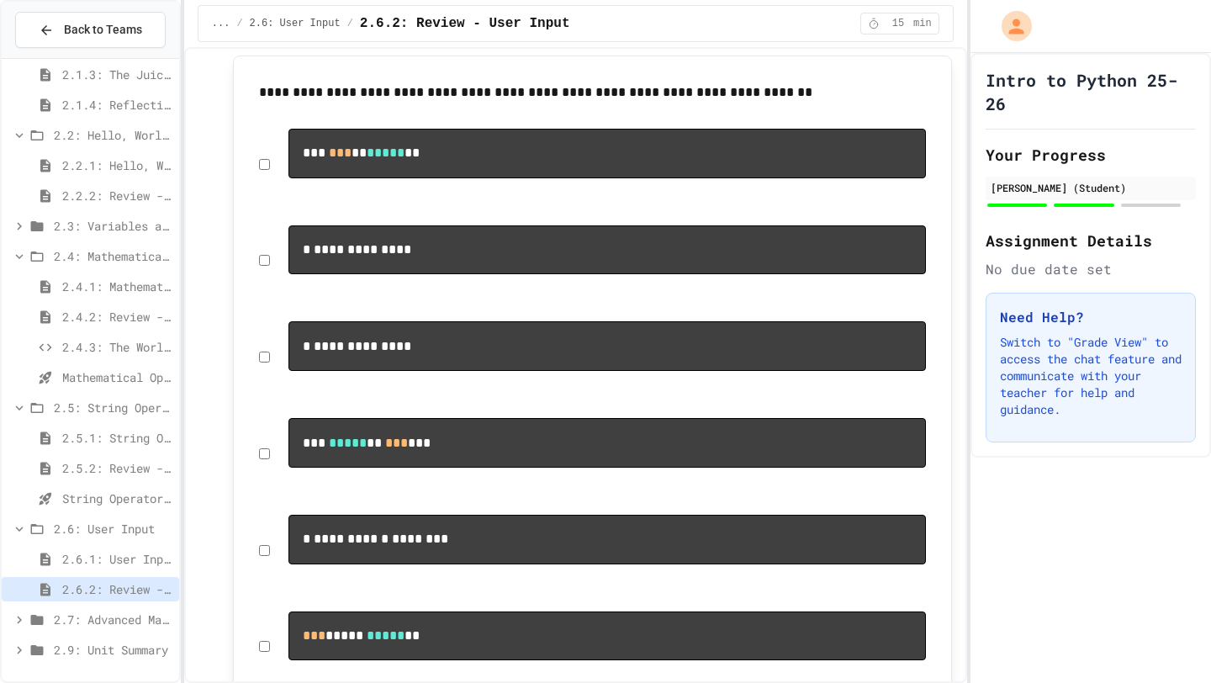
click at [275, 362] on div "**********" at bounding box center [592, 357] width 683 height 88
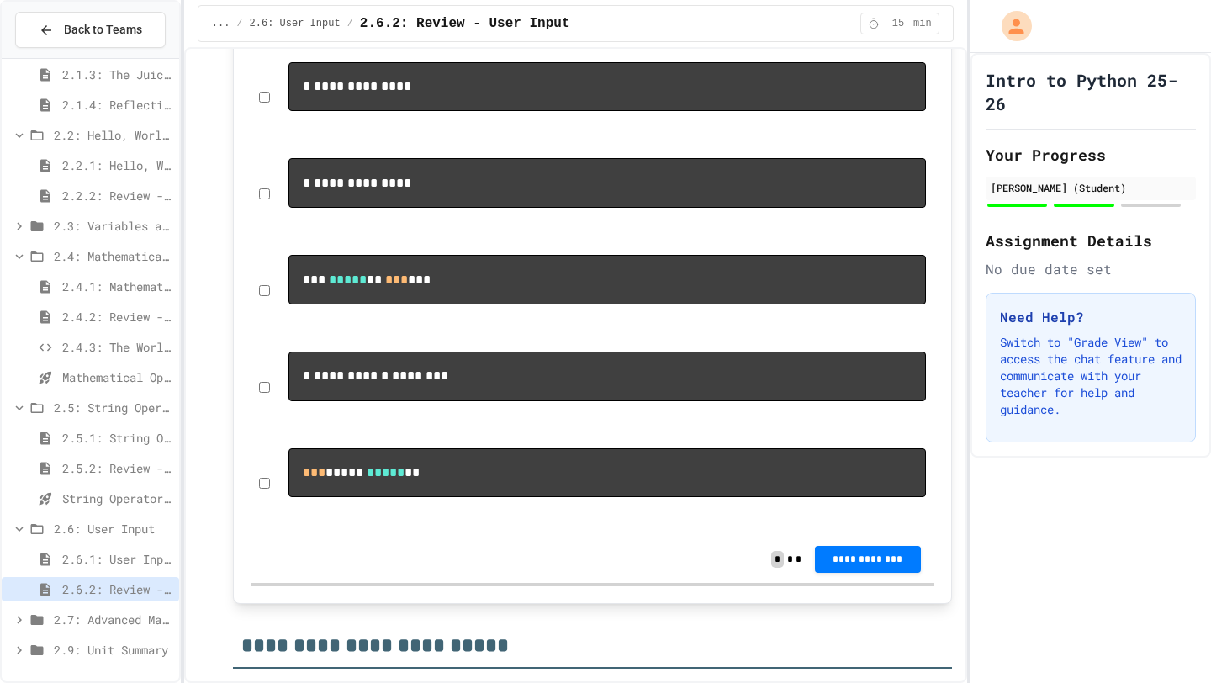
scroll to position [1153, 0]
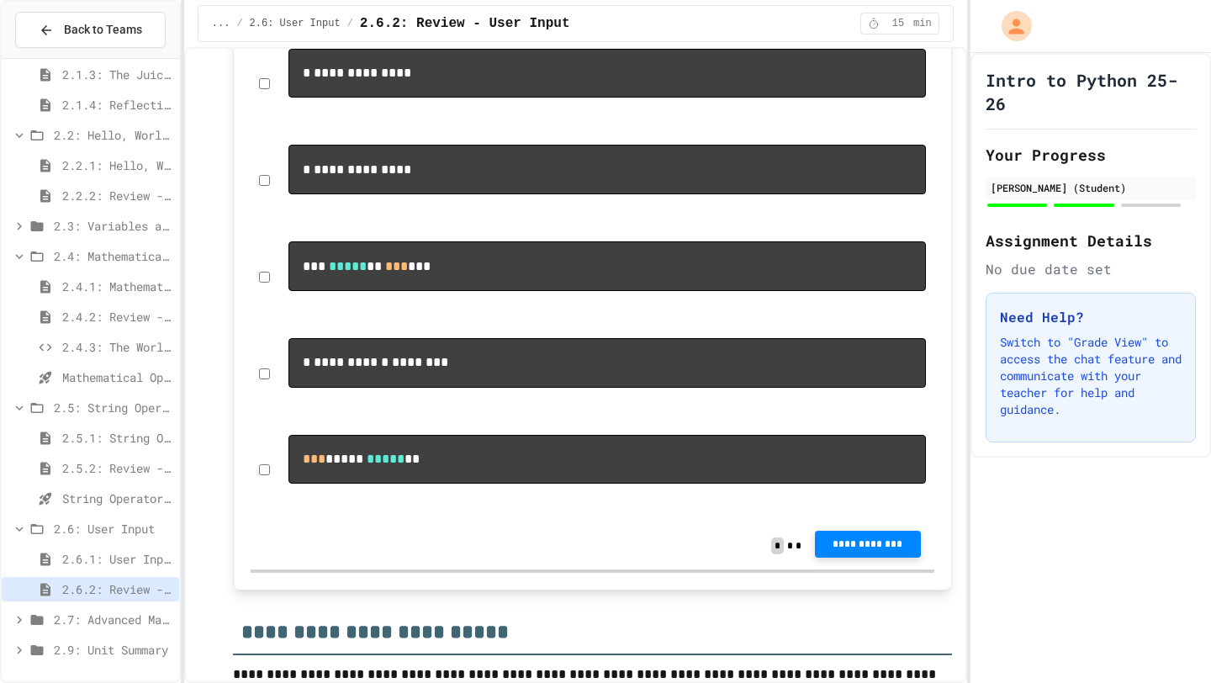
click at [874, 551] on span "**********" at bounding box center [867, 543] width 79 height 13
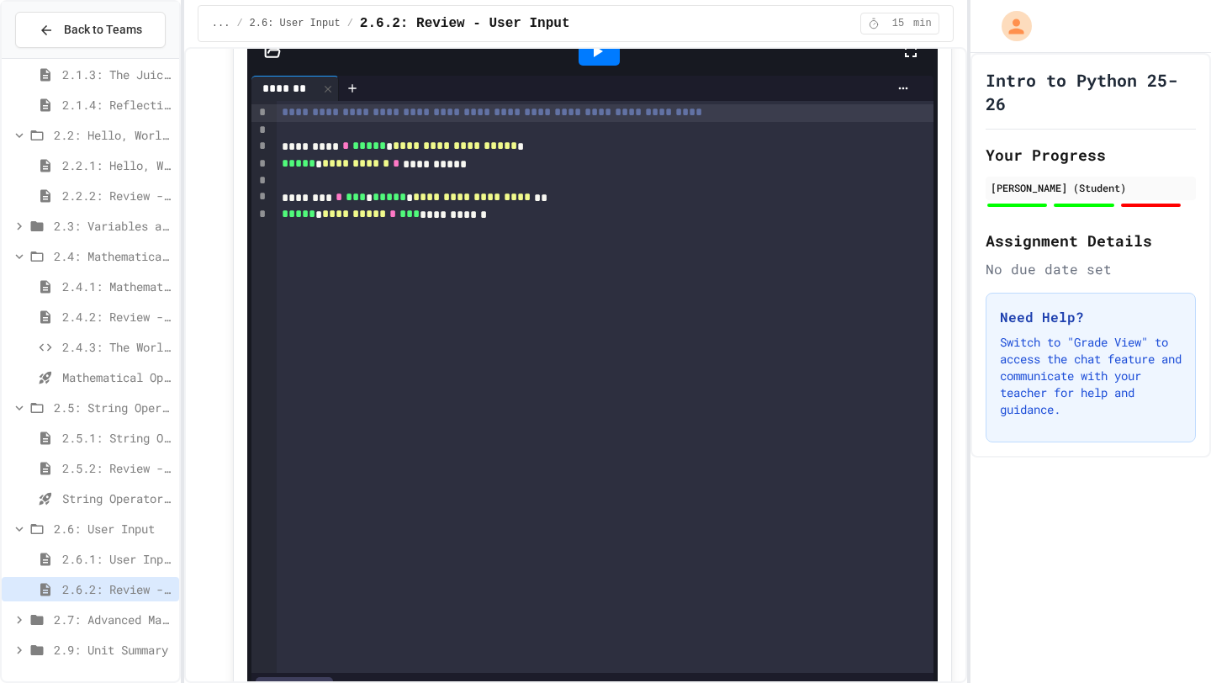
scroll to position [1902, 0]
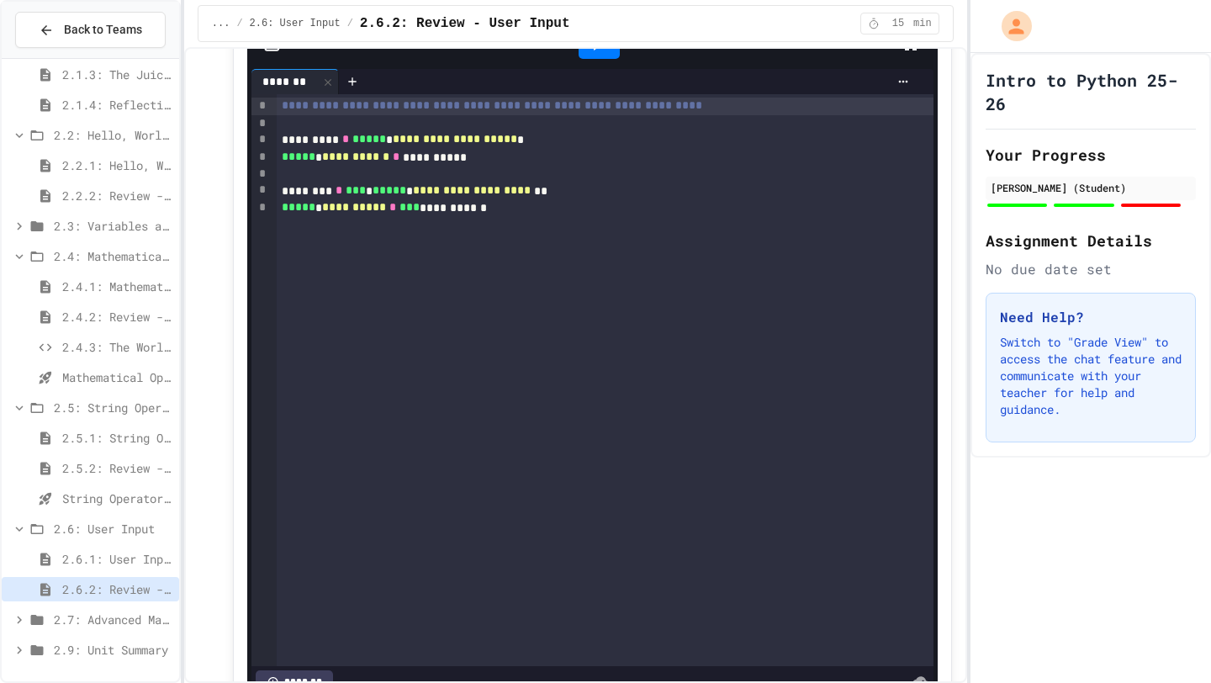
click at [564, 67] on div at bounding box center [599, 44] width 603 height 45
click at [588, 55] on icon at bounding box center [597, 44] width 20 height 20
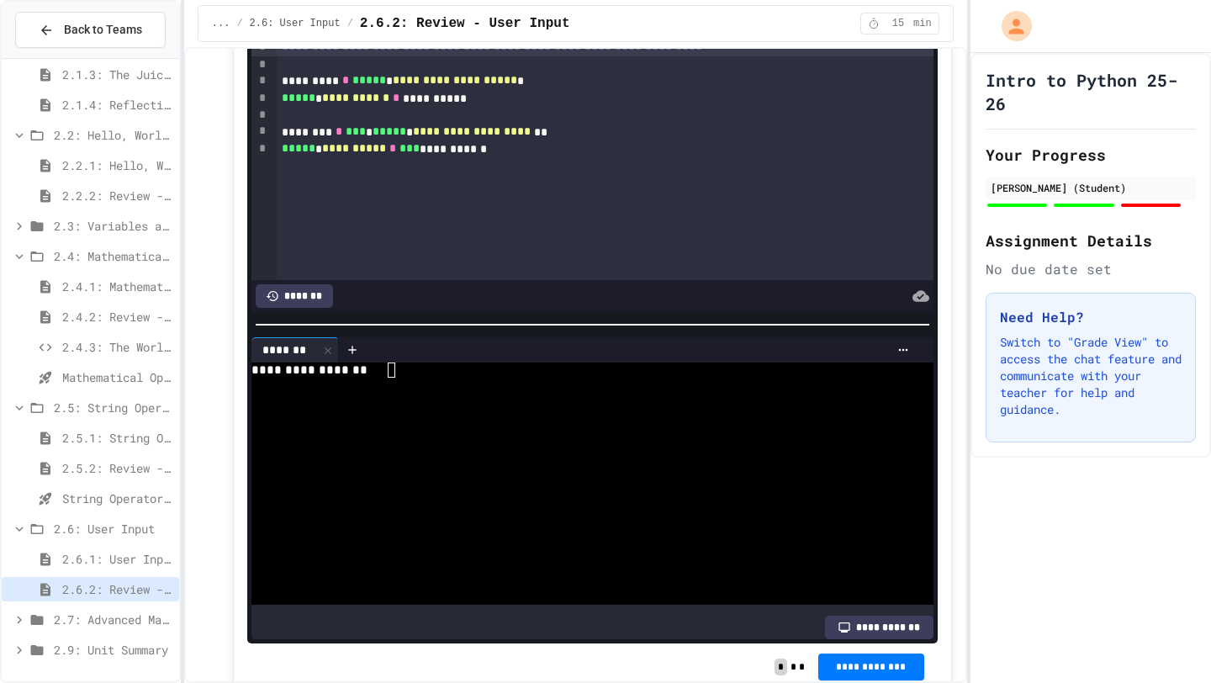
scroll to position [1964, 0]
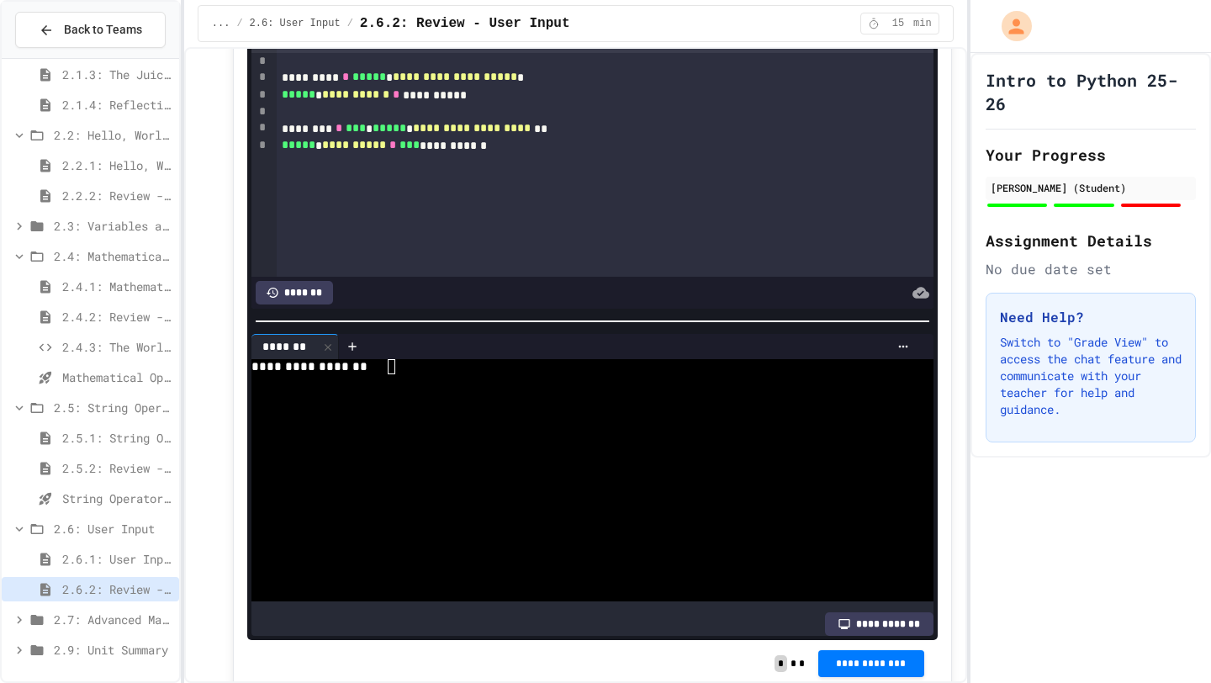
click at [507, 404] on div at bounding box center [584, 396] width 666 height 15
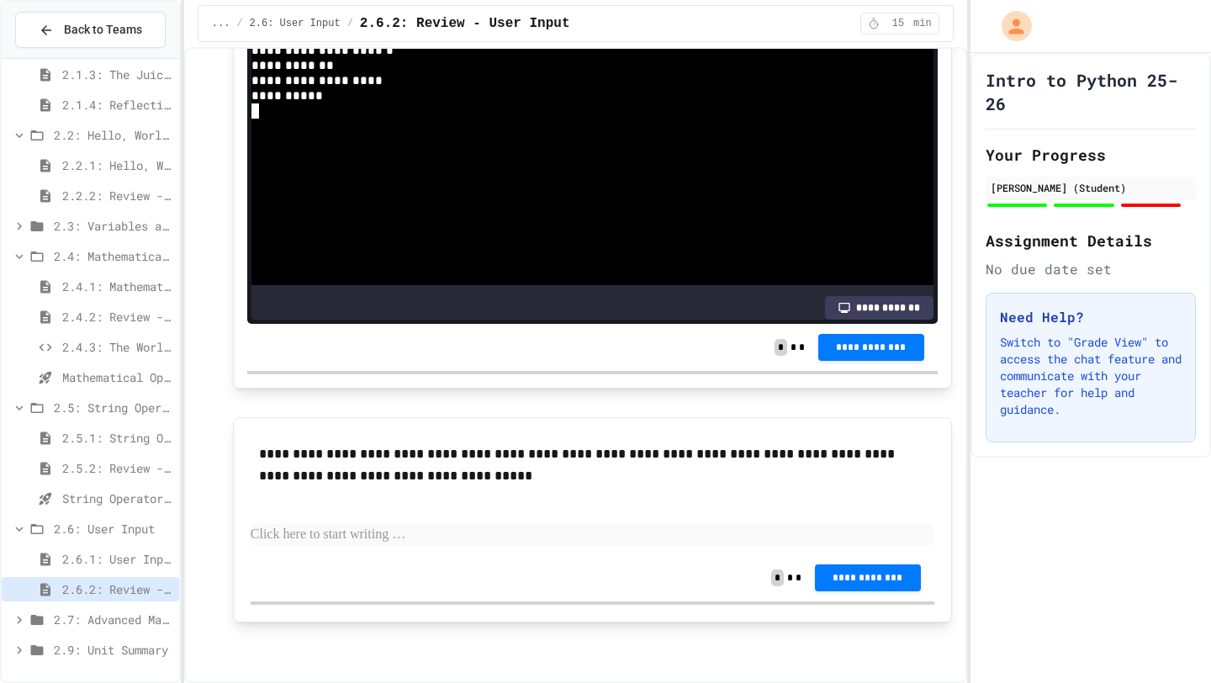
scroll to position [2334, 0]
drag, startPoint x: 756, startPoint y: 354, endPoint x: 845, endPoint y: 352, distance: 89.1
click at [845, 352] on span "**********" at bounding box center [870, 346] width 79 height 13
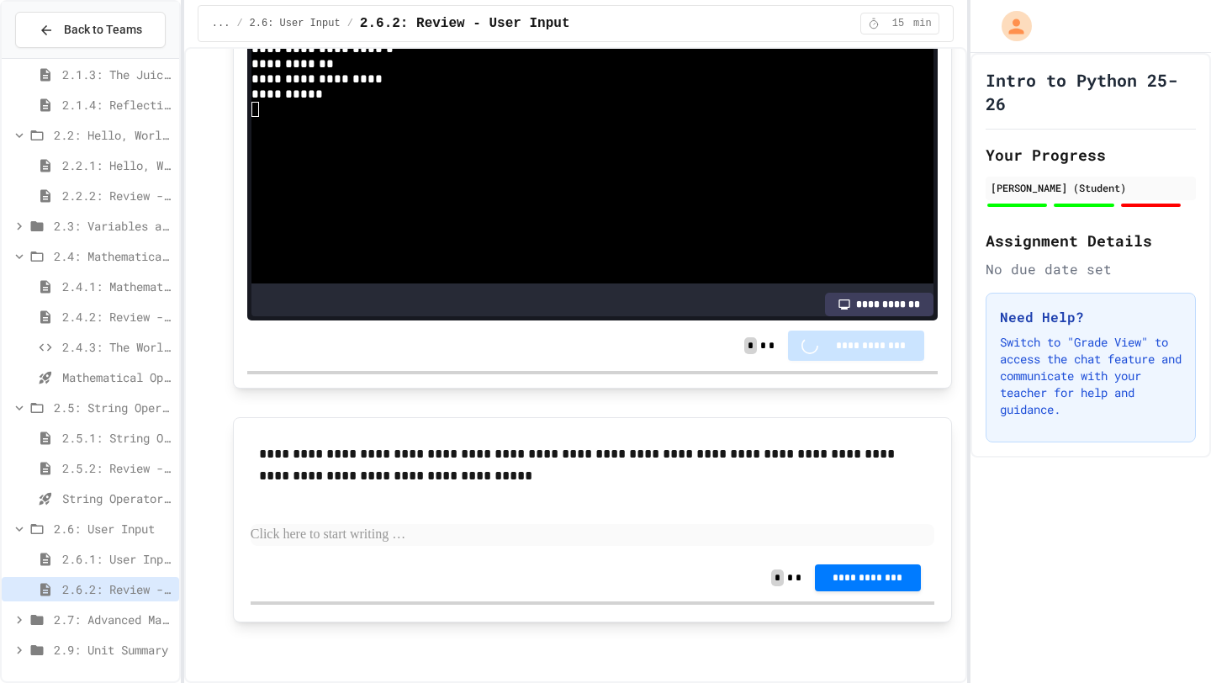
scroll to position [2333, 0]
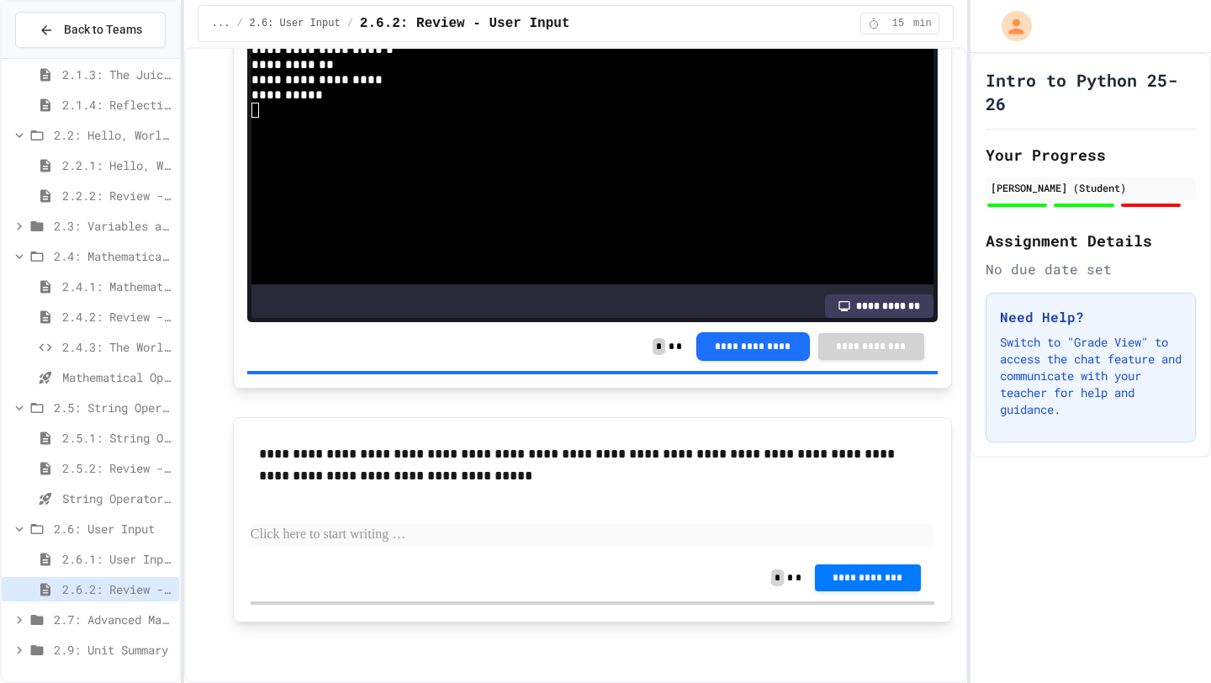
click at [437, 539] on p at bounding box center [592, 535] width 683 height 22
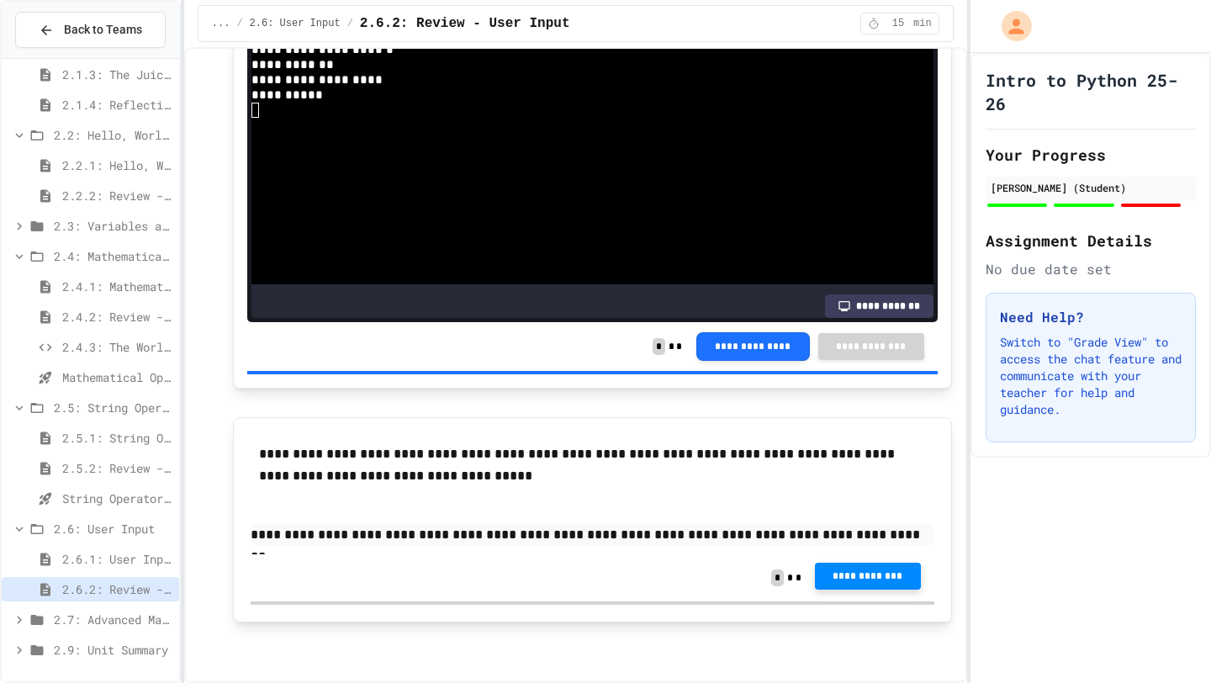
click at [849, 562] on span "**********" at bounding box center [867, 575] width 79 height 13
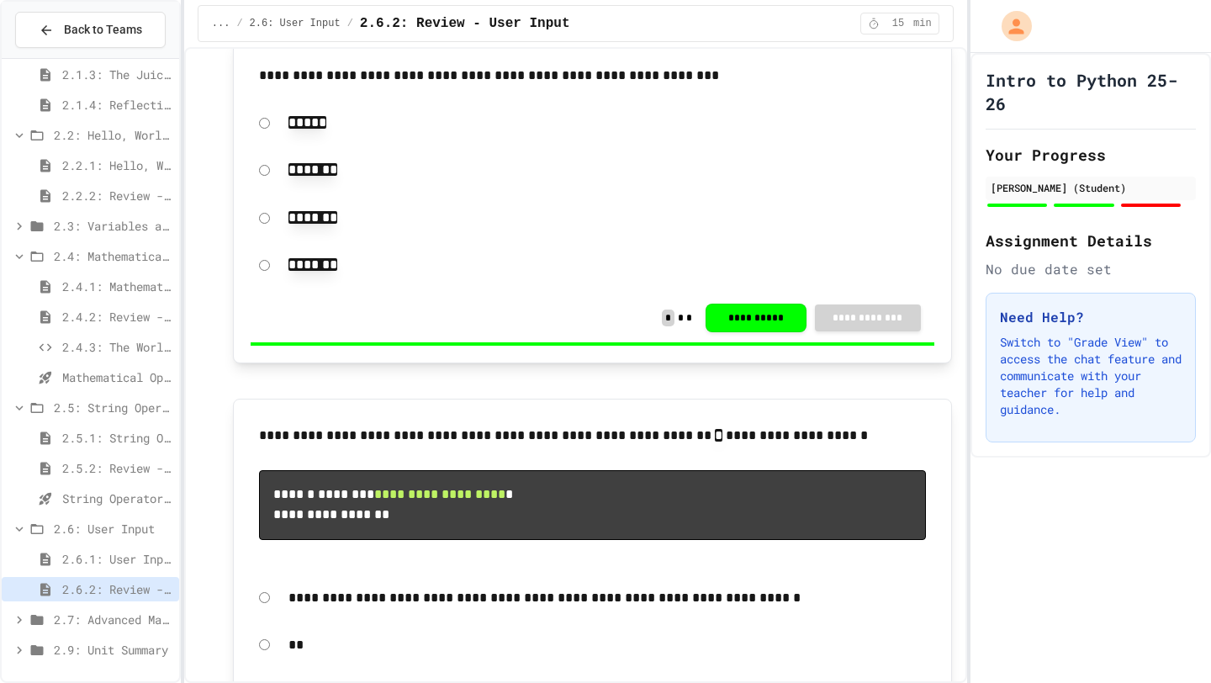
scroll to position [0, 0]
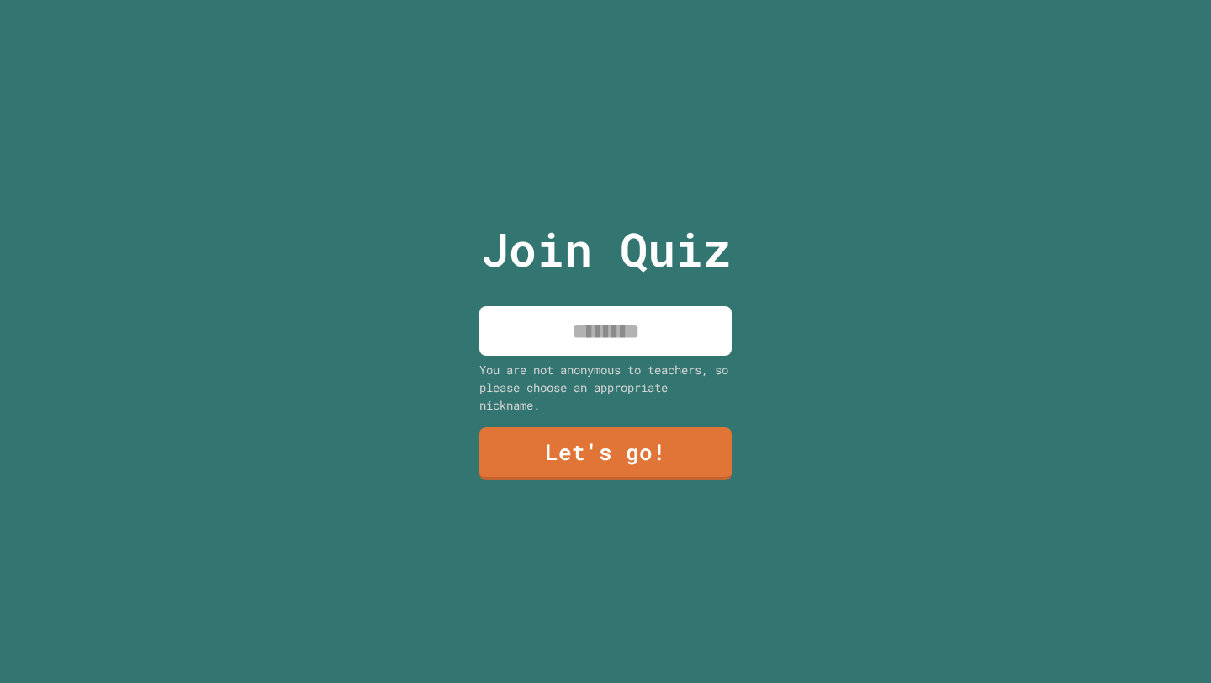
click at [605, 337] on input at bounding box center [605, 331] width 252 height 50
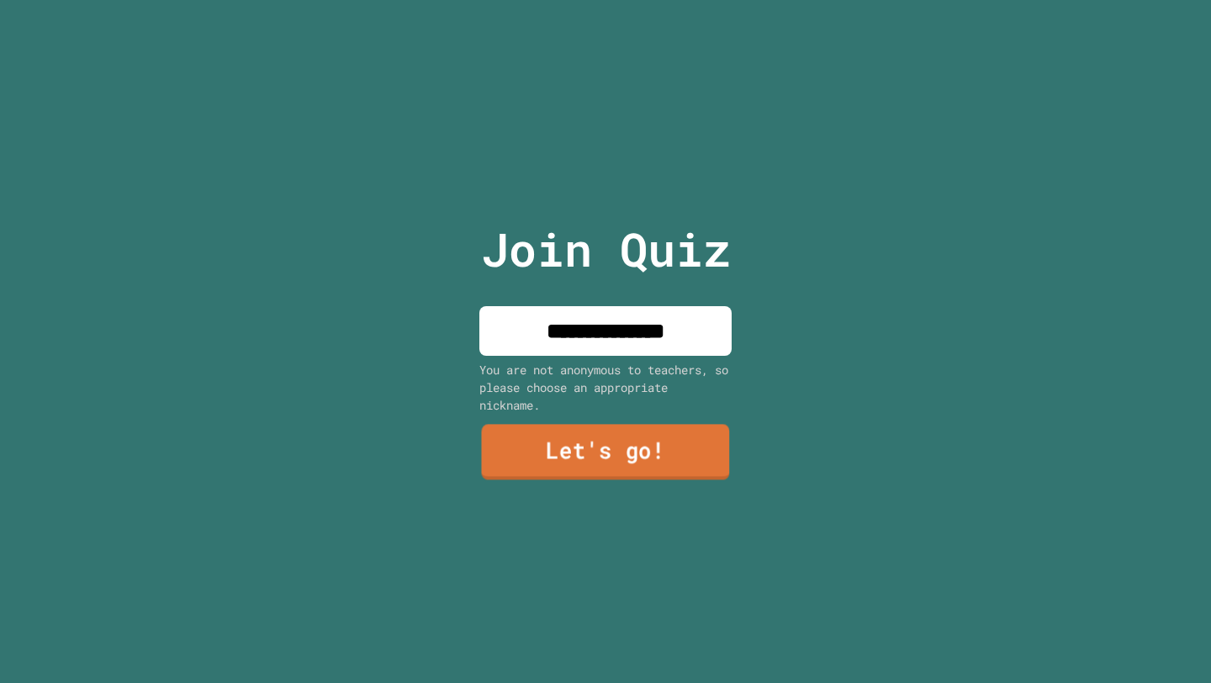
type input "**********"
click at [551, 463] on link "Let's go!" at bounding box center [605, 451] width 251 height 55
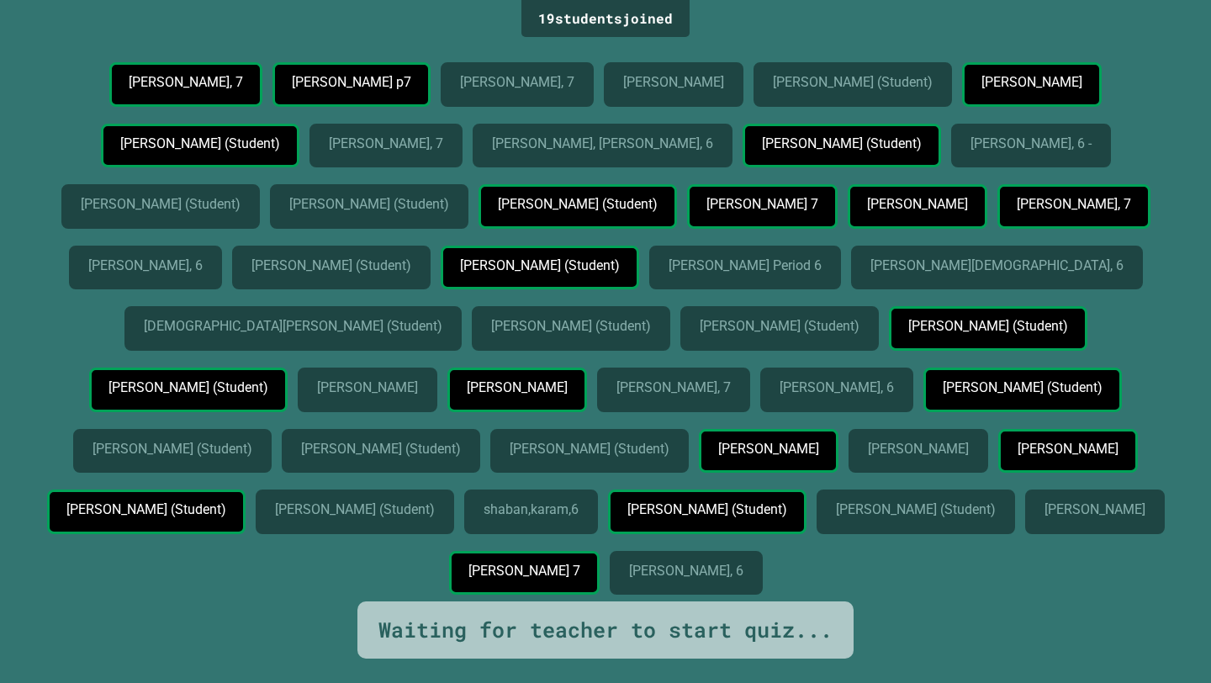
click at [970, 151] on p "[PERSON_NAME], 6 -" at bounding box center [1030, 143] width 120 height 15
click at [492, 277] on div "[PERSON_NAME], 7 [PERSON_NAME] p7 [PERSON_NAME], 7 [PERSON_NAME] [PERSON_NAME] …" at bounding box center [605, 331] width 1127 height 539
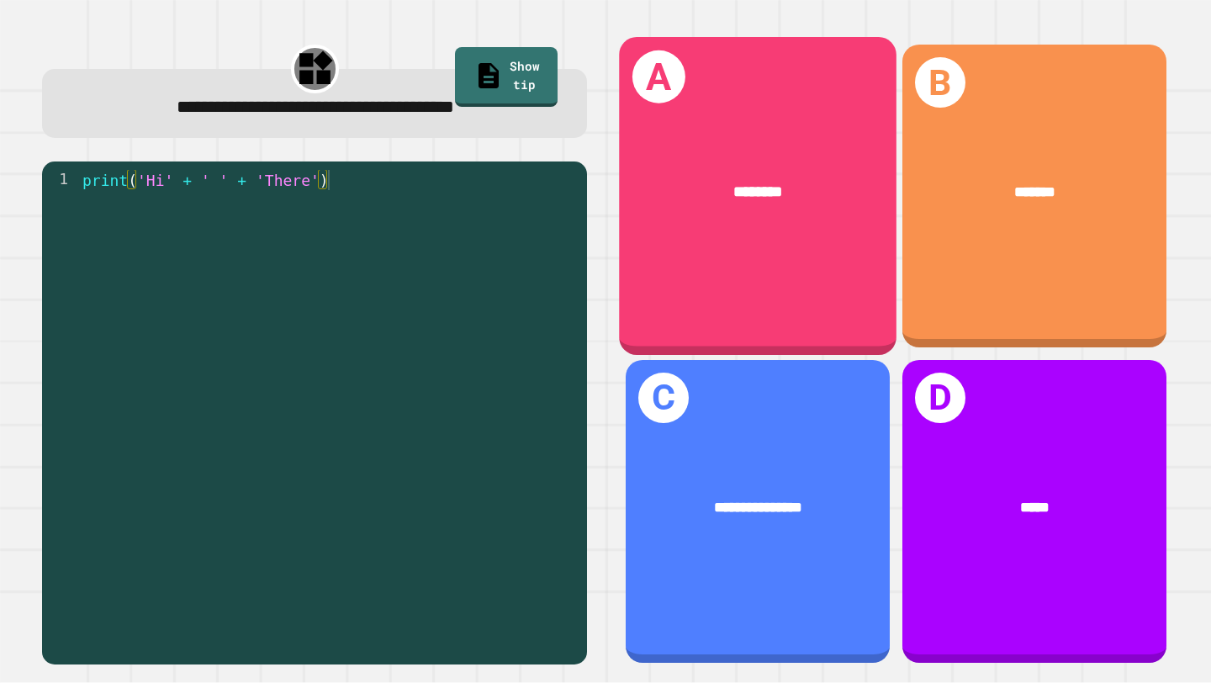
click at [764, 235] on div "A ********" at bounding box center [758, 196] width 277 height 318
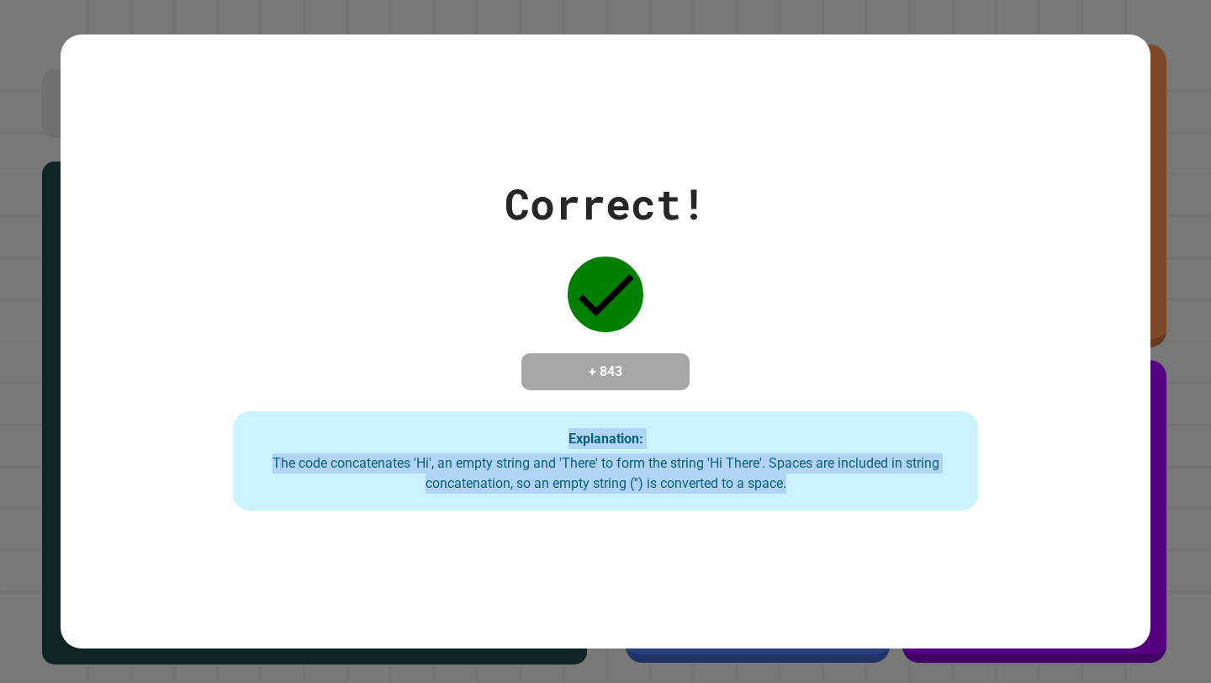
drag, startPoint x: 792, startPoint y: 493, endPoint x: 284, endPoint y: 451, distance: 509.5
click at [284, 450] on div "Explanation: The code concatenates 'Hi', an empty string and 'There' to form th…" at bounding box center [605, 460] width 745 height 99
click at [284, 451] on div "Explanation: The code concatenates 'Hi', an empty string and 'There' to form th…" at bounding box center [605, 460] width 745 height 99
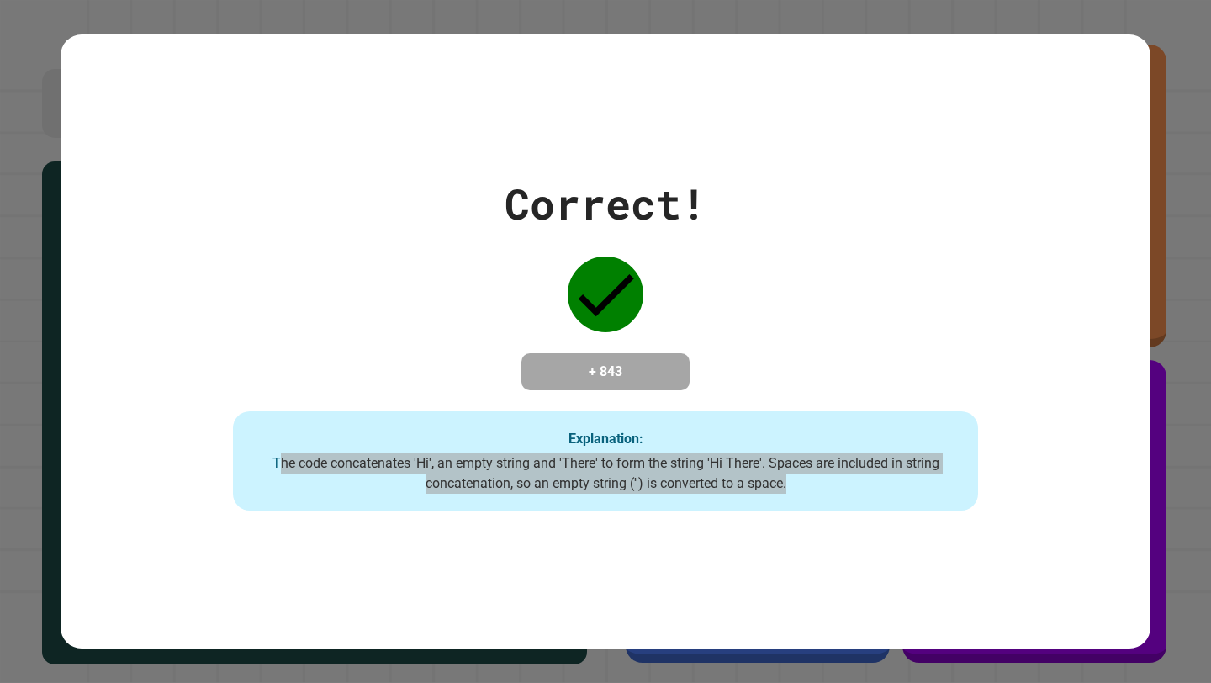
drag, startPoint x: 263, startPoint y: 470, endPoint x: 387, endPoint y: 505, distance: 128.5
click at [0, 511] on html "**********" at bounding box center [605, 341] width 1211 height 683
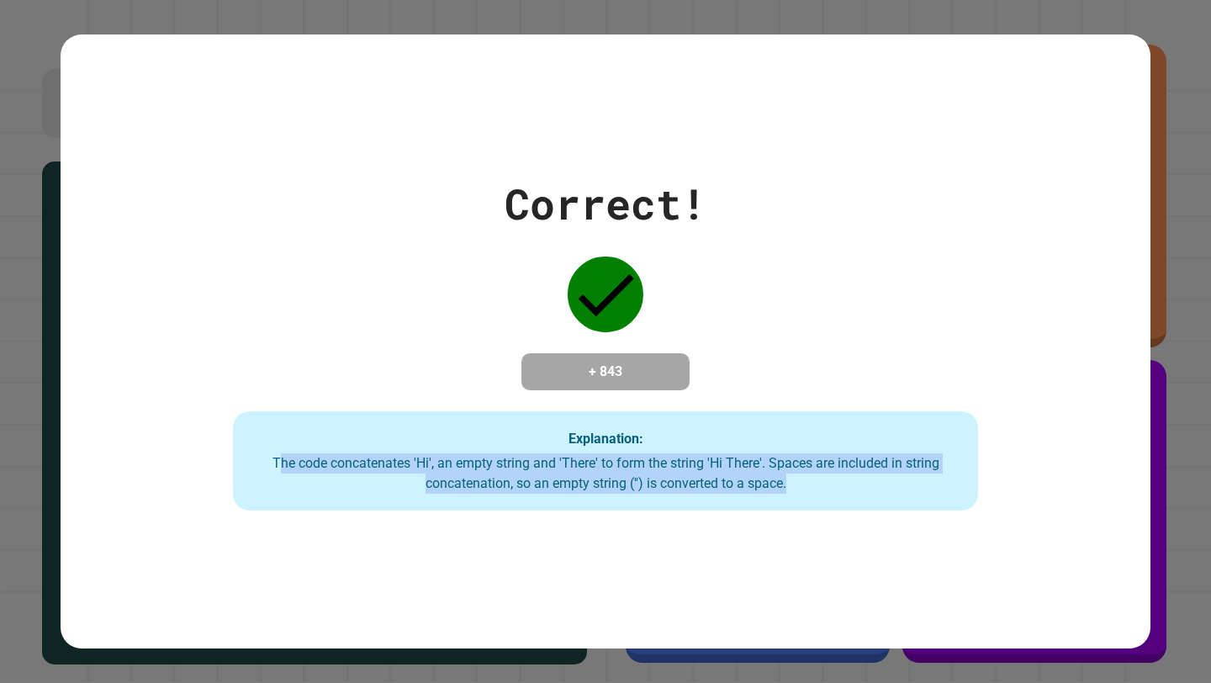
click at [569, 524] on div "Correct! + 843 Explanation: The code concatenates 'Hi', an empty string and 'Th…" at bounding box center [606, 341] width 1090 height 615
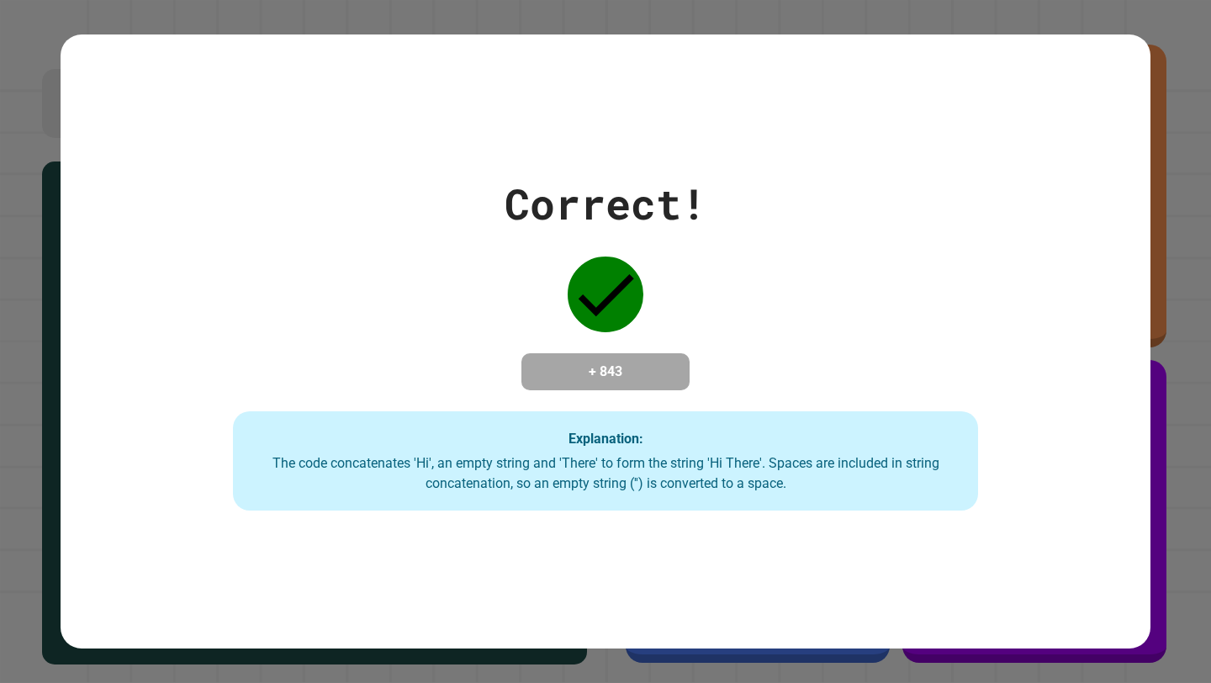
click at [762, 301] on div "Correct! + 843 Explanation: The code concatenates 'Hi', an empty string and 'Th…" at bounding box center [605, 341] width 1064 height 338
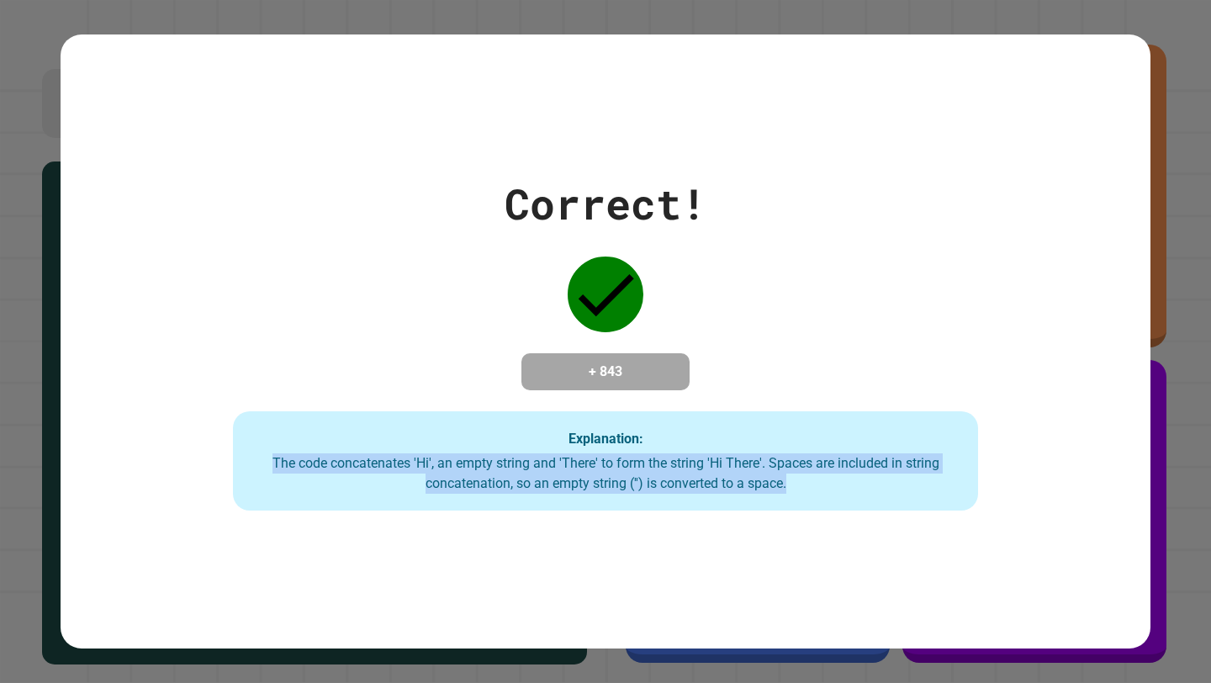
drag, startPoint x: 256, startPoint y: 467, endPoint x: 493, endPoint y: 521, distance: 242.3
click at [493, 521] on div "Correct! + 843 Explanation: The code concatenates 'Hi', an empty string and 'Th…" at bounding box center [606, 341] width 1090 height 615
drag, startPoint x: 574, startPoint y: 378, endPoint x: 705, endPoint y: 570, distance: 232.3
click at [705, 570] on div "Correct! + 843 Explanation: The code concatenates 'Hi', an empty string and 'Th…" at bounding box center [606, 341] width 1090 height 615
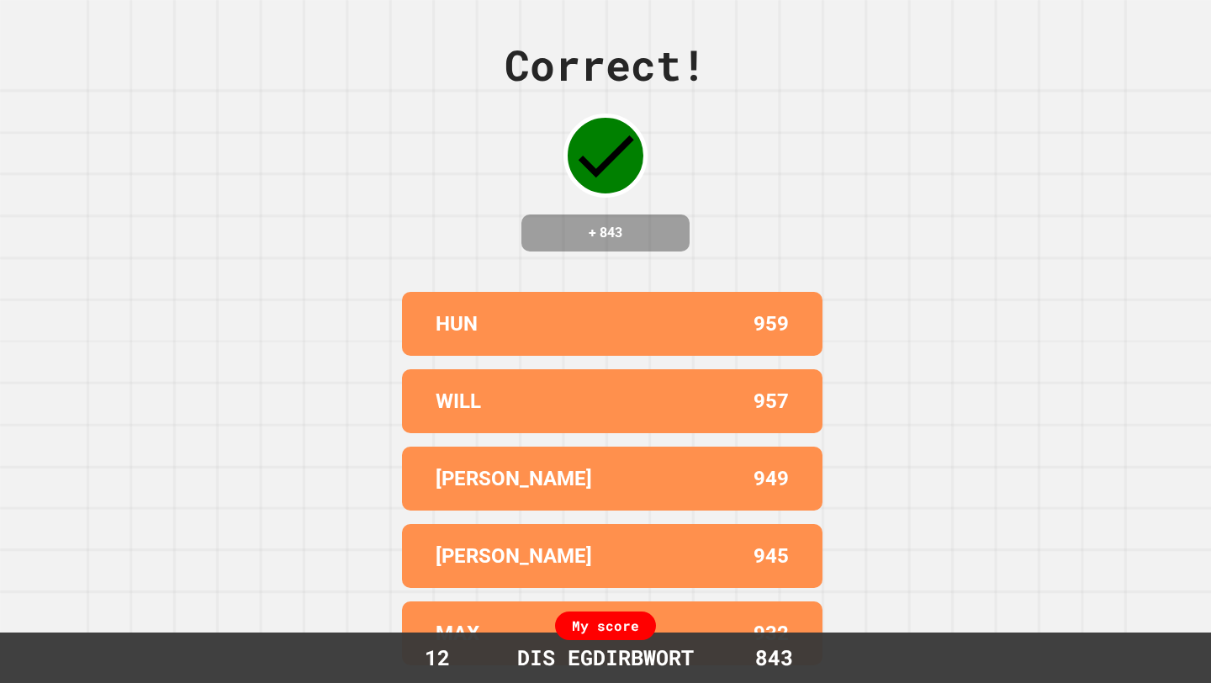
click at [792, 492] on div "[PERSON_NAME] 949" at bounding box center [612, 478] width 420 height 64
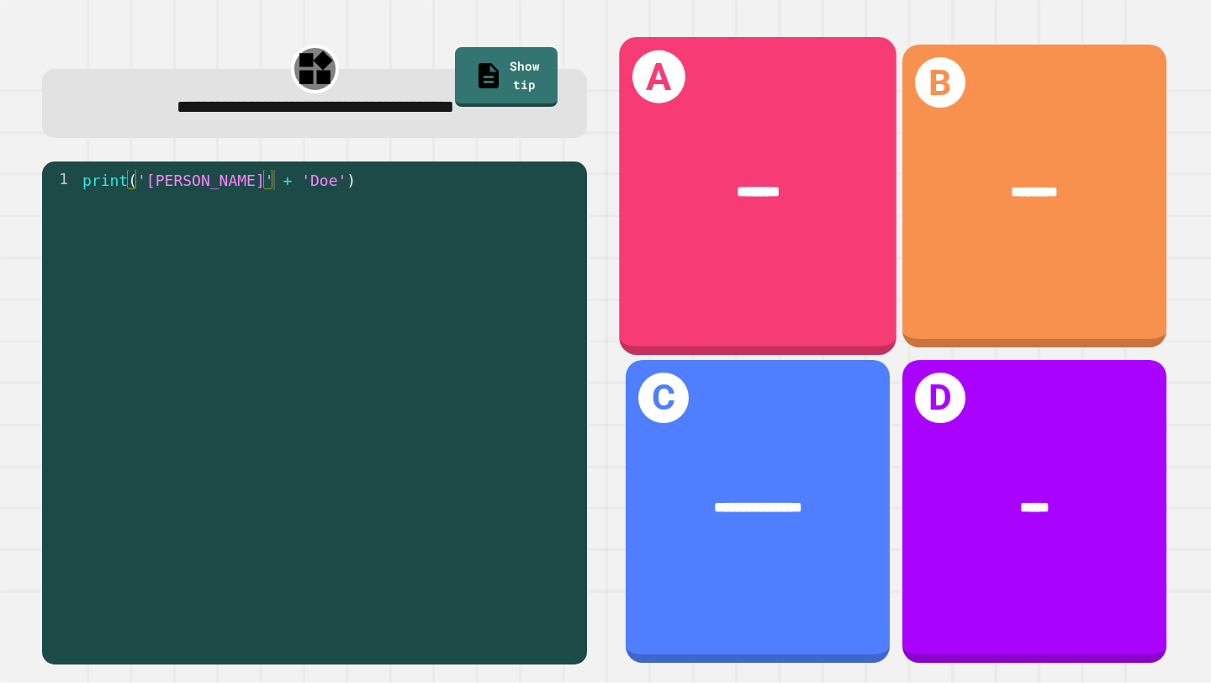
click at [759, 267] on div "A *******" at bounding box center [758, 196] width 277 height 318
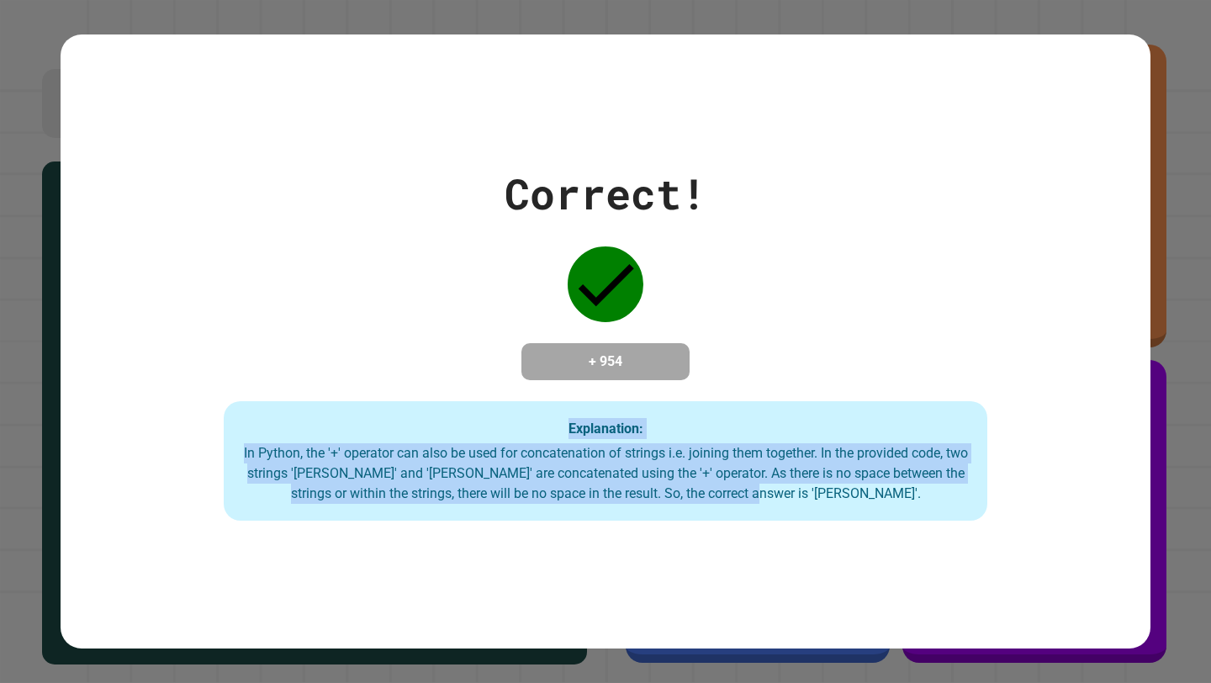
drag, startPoint x: 857, startPoint y: 503, endPoint x: 543, endPoint y: 393, distance: 332.4
click at [543, 393] on div "Correct! + 954 Explanation: In Python, the '+' operator can also be used for co…" at bounding box center [606, 341] width 1090 height 358
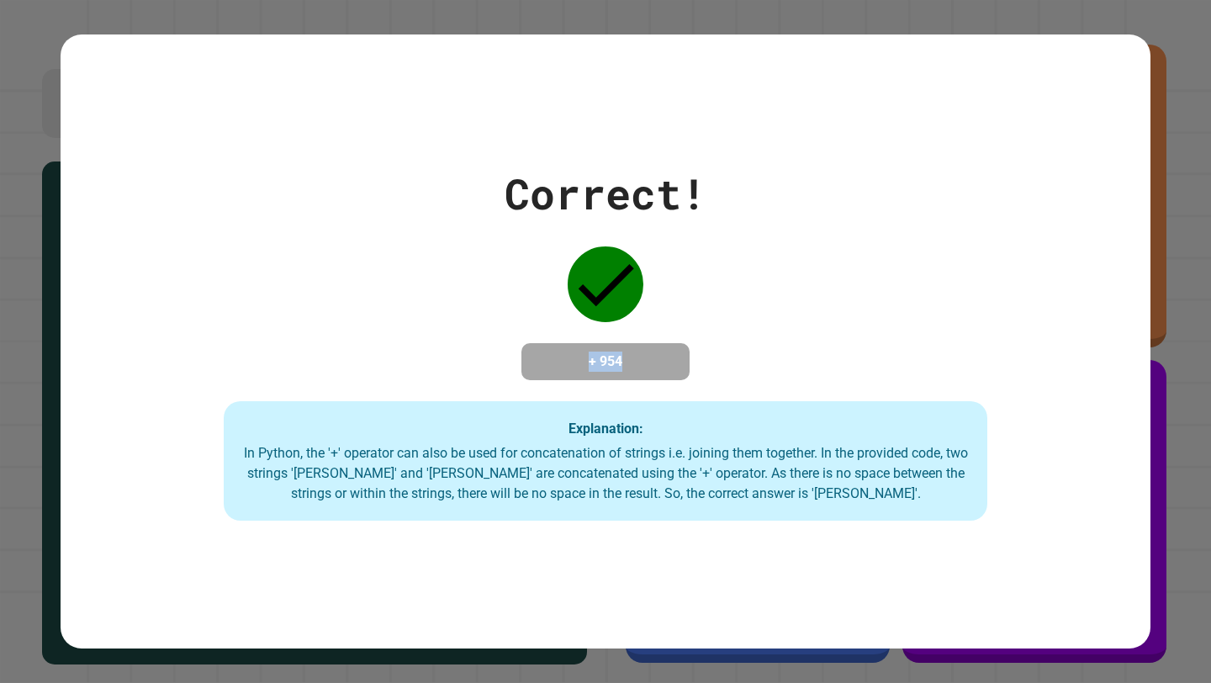
drag, startPoint x: 565, startPoint y: 435, endPoint x: 641, endPoint y: 324, distance: 135.0
click at [641, 324] on div "Correct! + 954 Explanation: In Python, the '+' operator can also be used for co…" at bounding box center [606, 341] width 1090 height 358
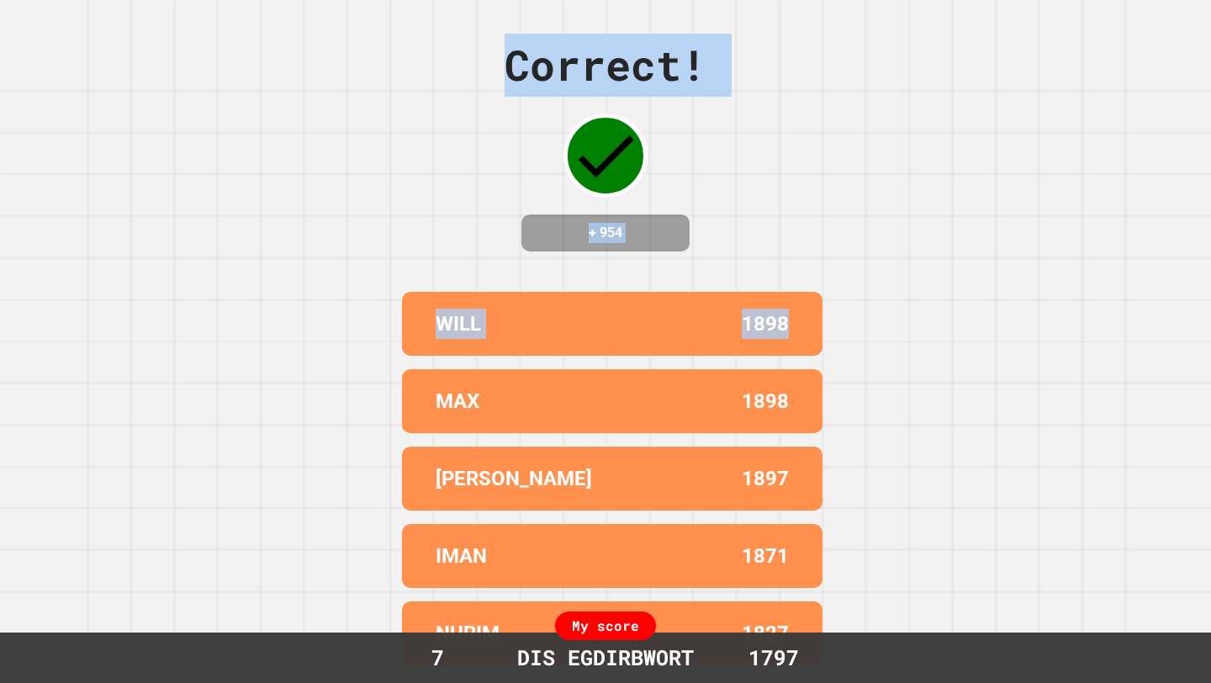
drag, startPoint x: 575, startPoint y: 358, endPoint x: 785, endPoint y: 377, distance: 211.1
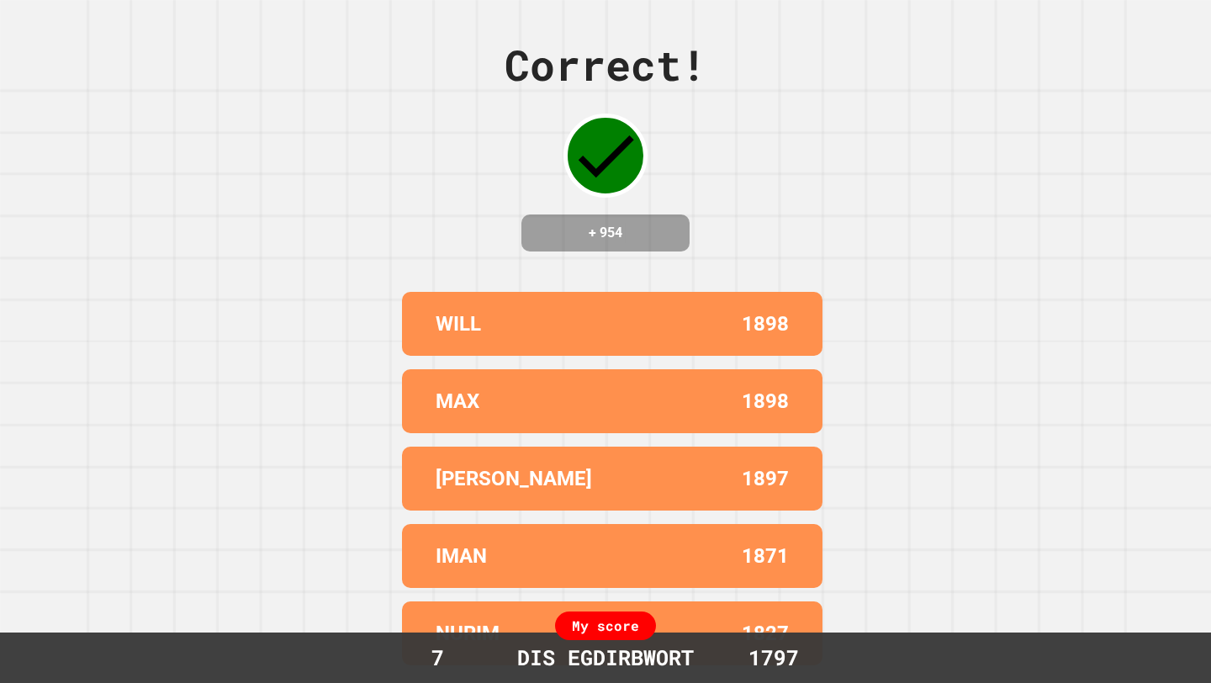
click at [958, 383] on div "Correct! + 954 WILL 1898 [PERSON_NAME] 1898 [PERSON_NAME] 1897 [PERSON_NAME] 18…" at bounding box center [605, 341] width 1211 height 683
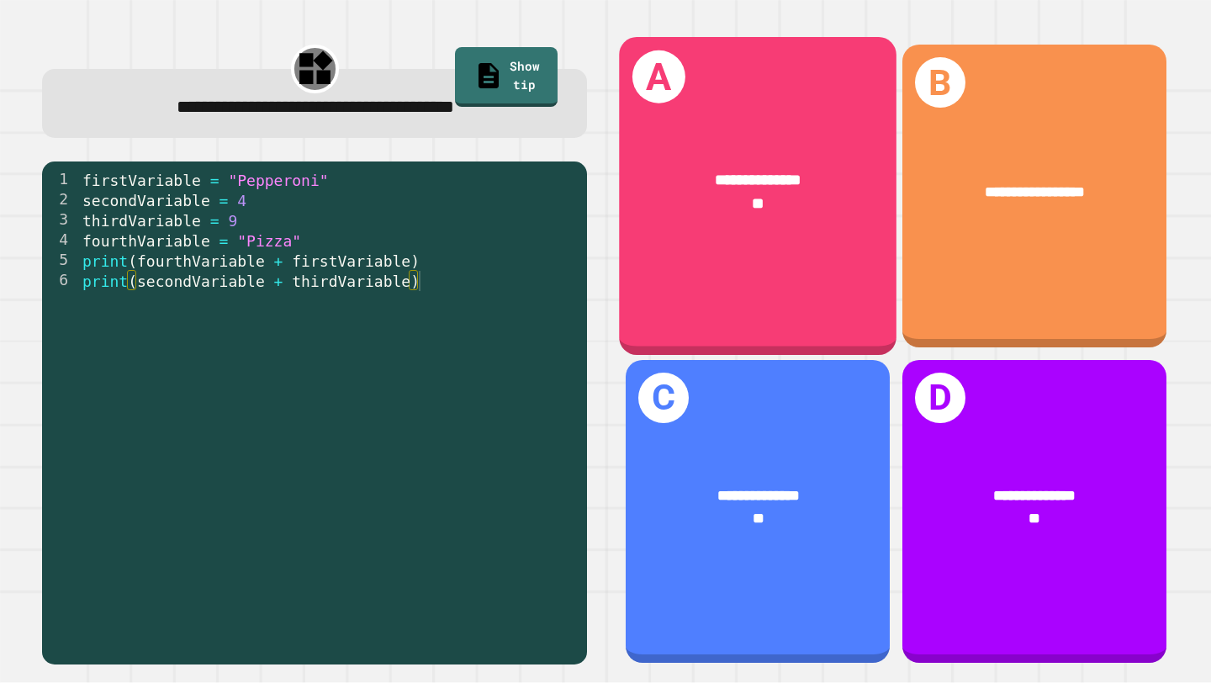
click at [804, 214] on div "**" at bounding box center [758, 204] width 214 height 24
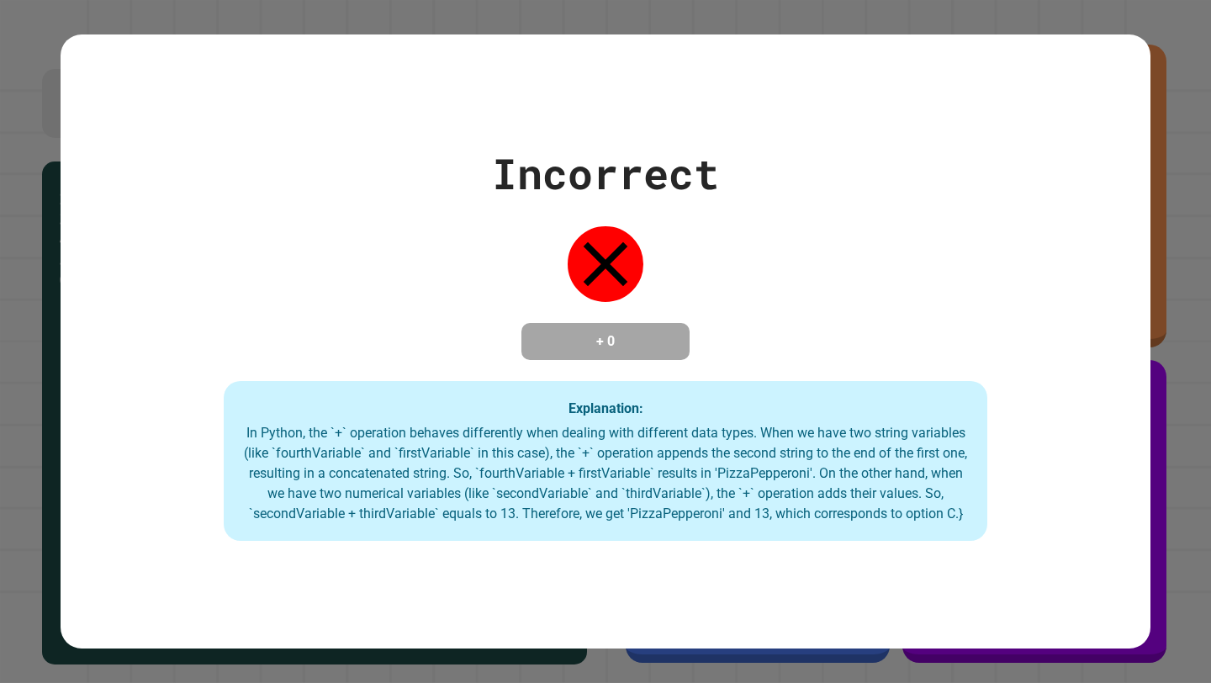
click at [625, 336] on h4 "+ 0" at bounding box center [605, 341] width 135 height 20
click at [623, 335] on h4 "+ 0" at bounding box center [605, 341] width 135 height 20
drag, startPoint x: 623, startPoint y: 335, endPoint x: 614, endPoint y: 336, distance: 9.3
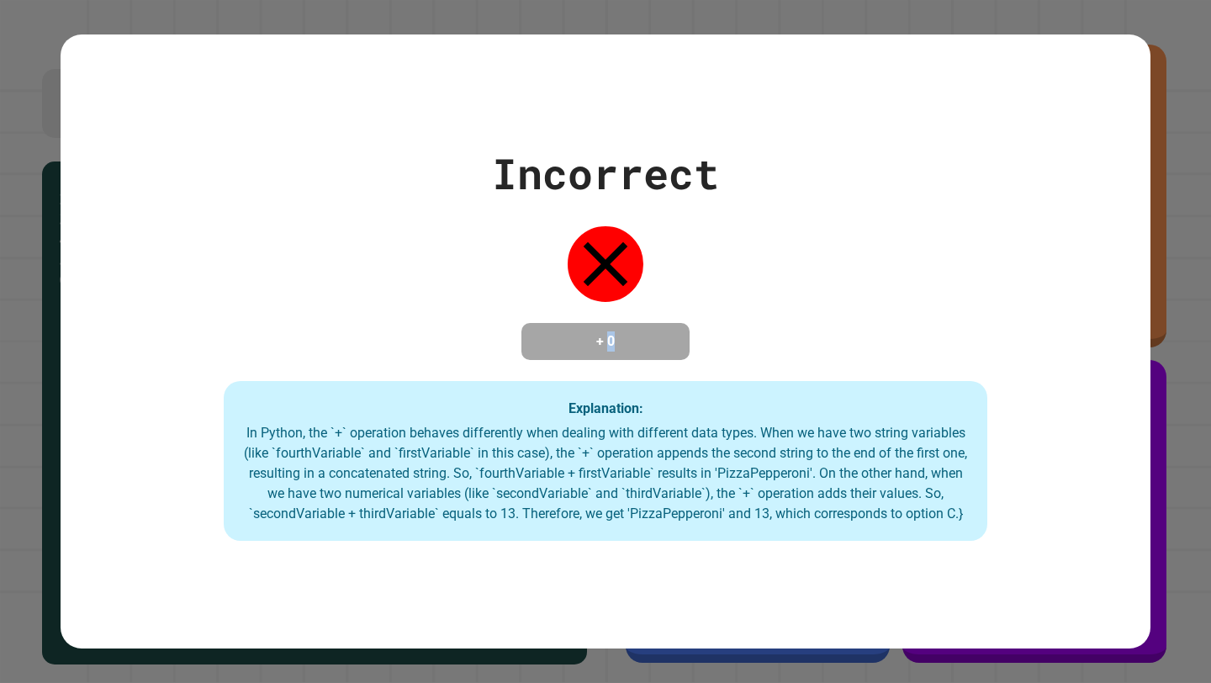
click at [614, 336] on h4 "+ 0" at bounding box center [605, 341] width 135 height 20
click at [557, 340] on h4 "+ 0" at bounding box center [605, 341] width 135 height 20
click at [450, 284] on div "Incorrect + 0 Explanation: In Python, the `+` operation behaves differently whe…" at bounding box center [606, 341] width 1090 height 398
drag, startPoint x: 590, startPoint y: 335, endPoint x: 659, endPoint y: 333, distance: 69.0
click at [660, 333] on h4 "+ 0" at bounding box center [605, 341] width 135 height 20
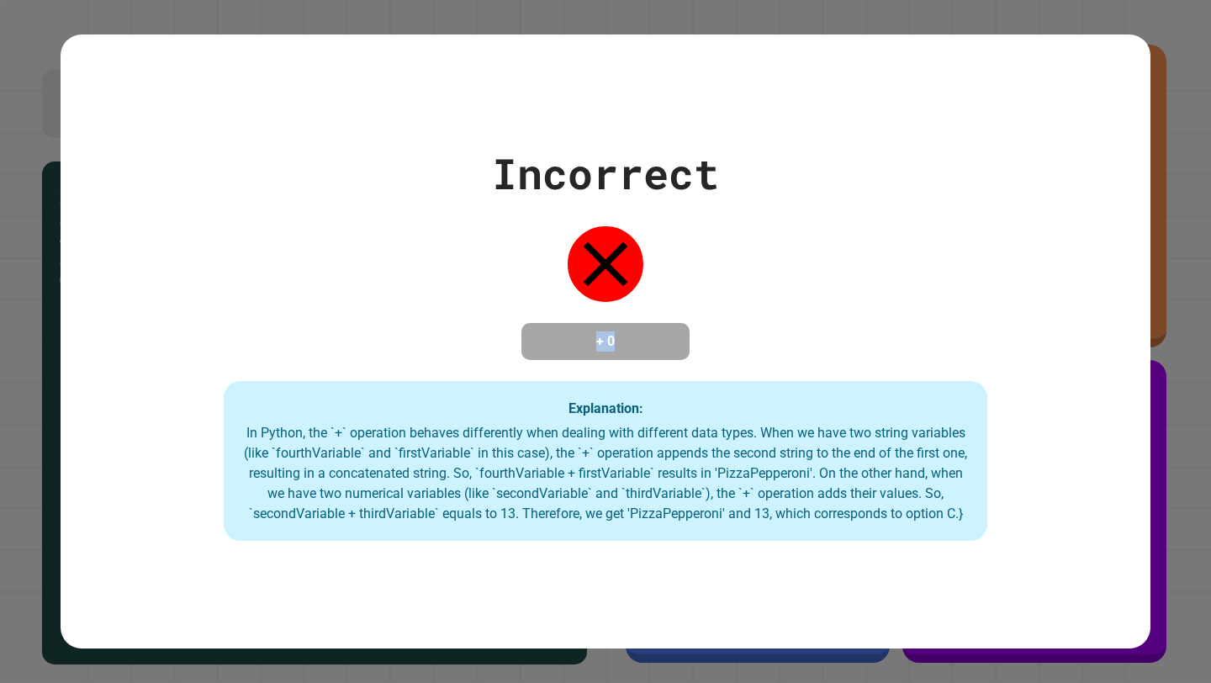
click at [659, 333] on h4 "+ 0" at bounding box center [605, 341] width 135 height 20
drag, startPoint x: 614, startPoint y: 333, endPoint x: 677, endPoint y: 382, distance: 79.7
click at [677, 382] on div "Incorrect + 0 Explanation: In Python, the `+` operation behaves differently whe…" at bounding box center [606, 341] width 1090 height 398
click at [677, 382] on div "Explanation: In Python, the `+` operation behaves differently when dealing with…" at bounding box center [605, 461] width 763 height 160
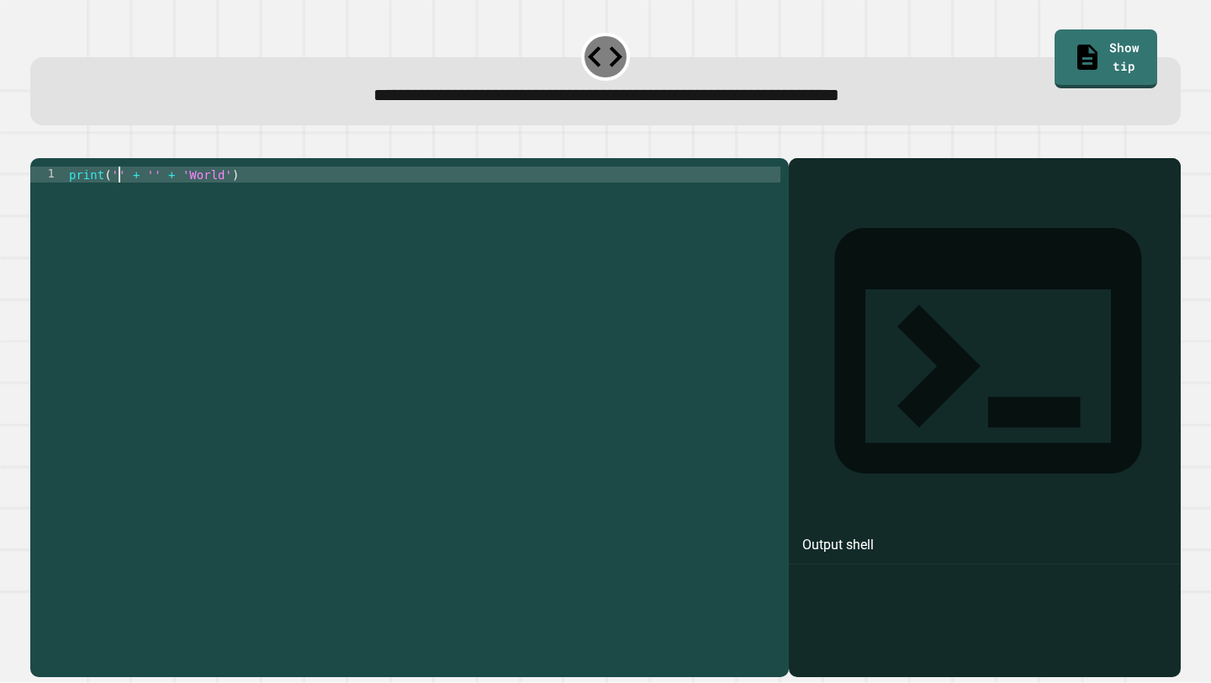
click at [119, 200] on div "print ( '' + '' + 'World' )" at bounding box center [423, 413] width 715 height 495
click at [39, 144] on button "button" at bounding box center [39, 144] width 0 height 0
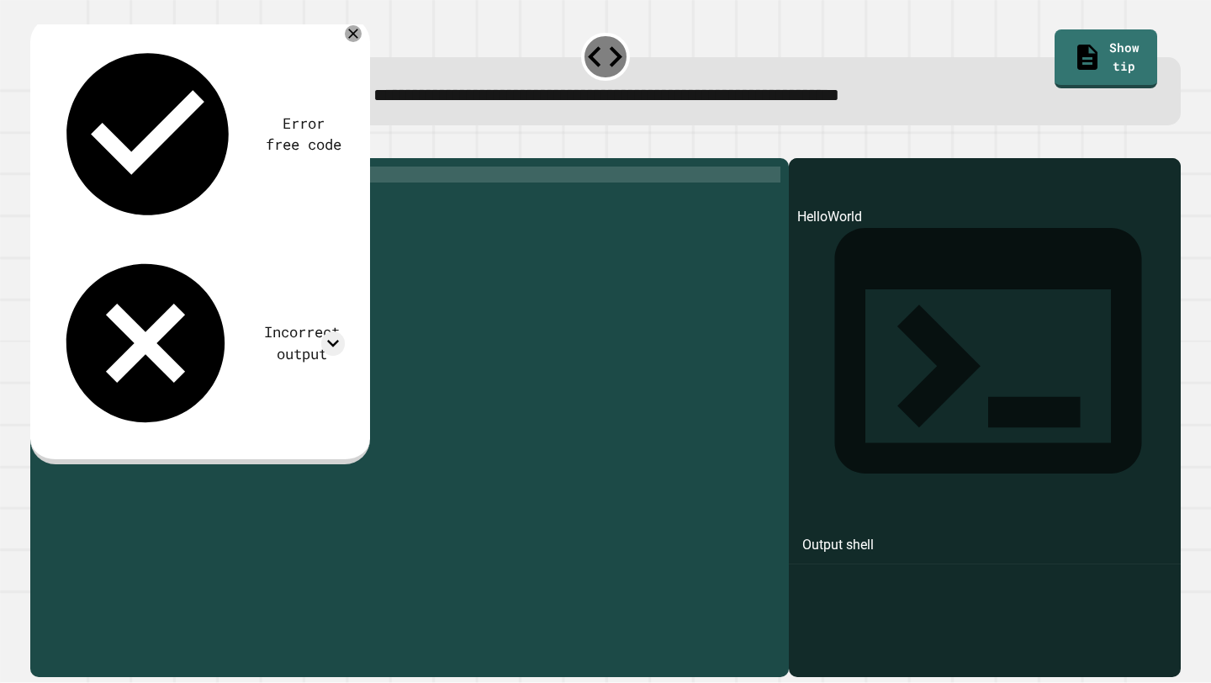
click at [455, 158] on div at bounding box center [605, 148] width 1150 height 20
click at [39, 144] on button "button" at bounding box center [39, 144] width 0 height 0
click at [189, 200] on div "print ( 'Hello' + '' + 'World' )" at bounding box center [423, 413] width 715 height 495
type textarea "**********"
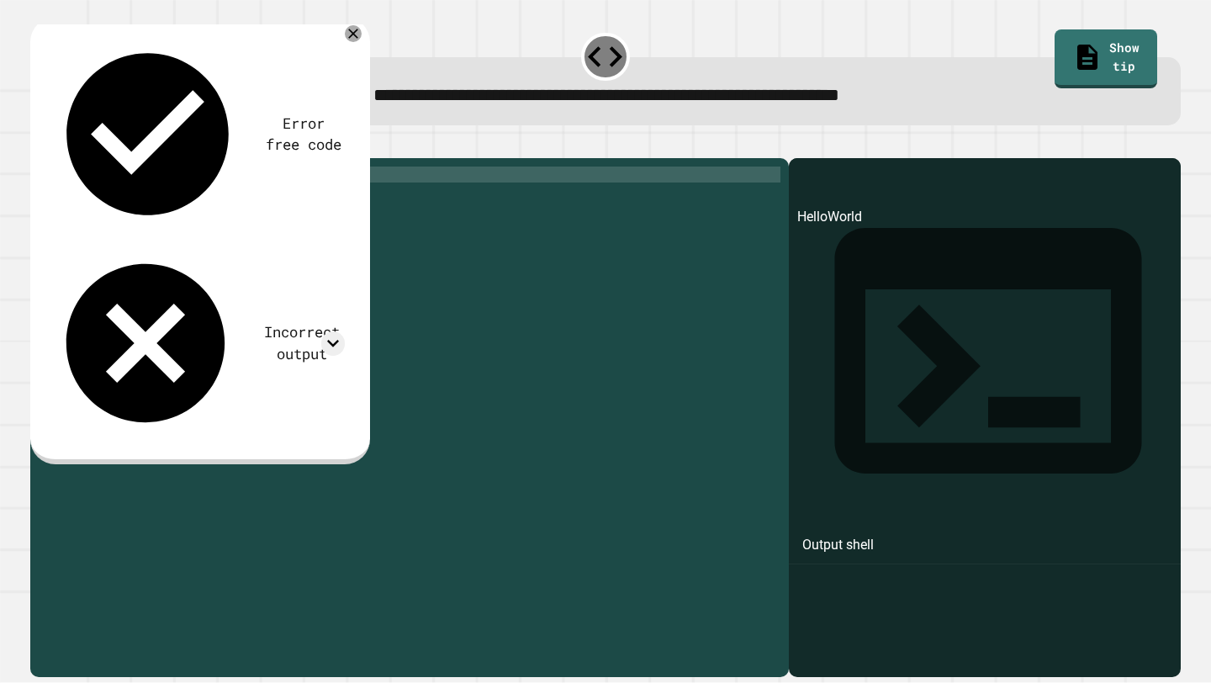
click at [39, 144] on icon "button" at bounding box center [39, 144] width 0 height 0
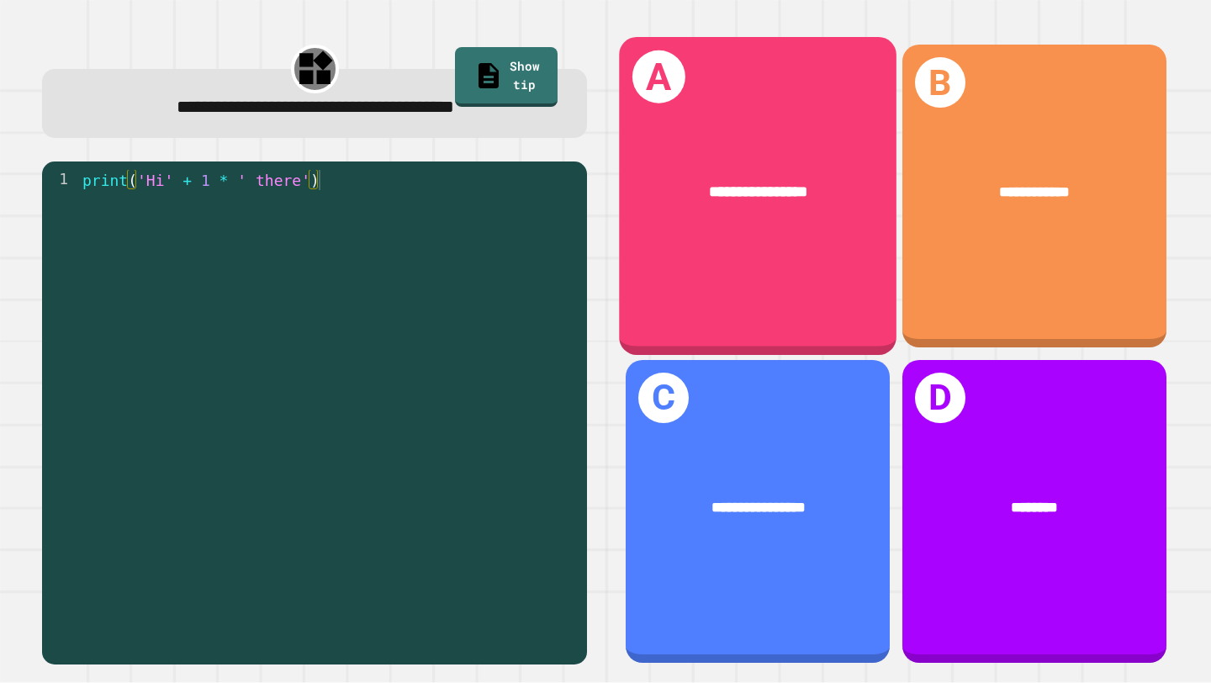
click at [823, 270] on div "**********" at bounding box center [758, 196] width 277 height 318
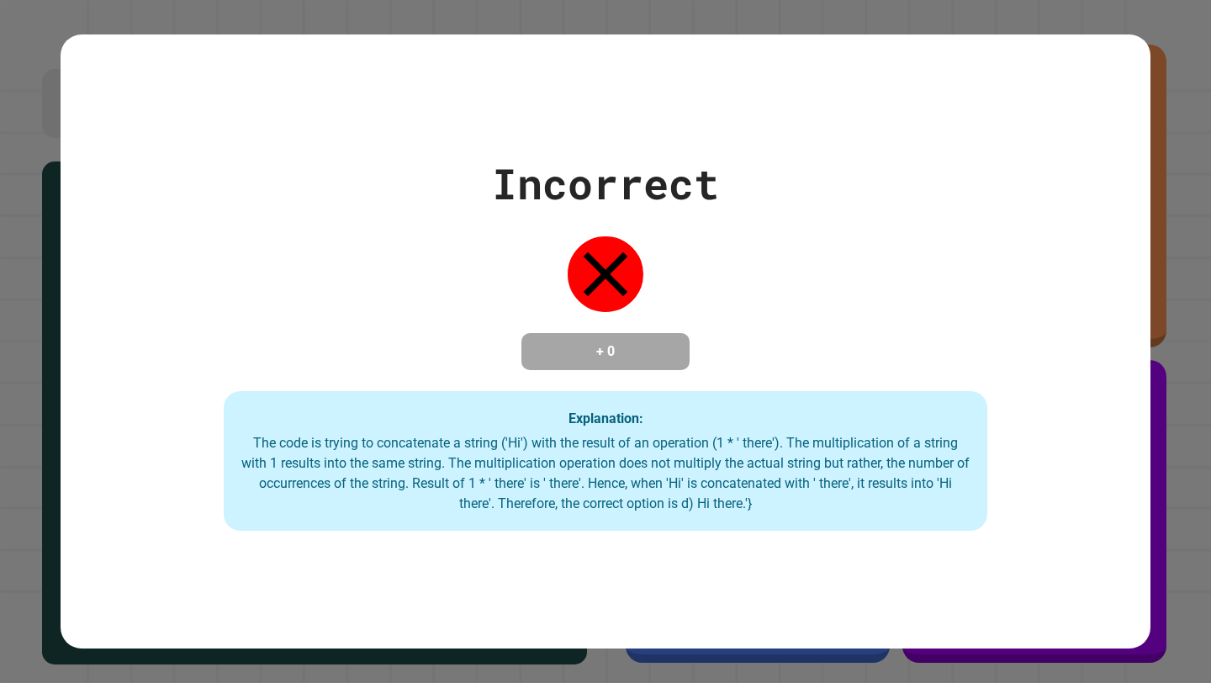
click at [623, 360] on h4 "+ 0" at bounding box center [605, 351] width 135 height 20
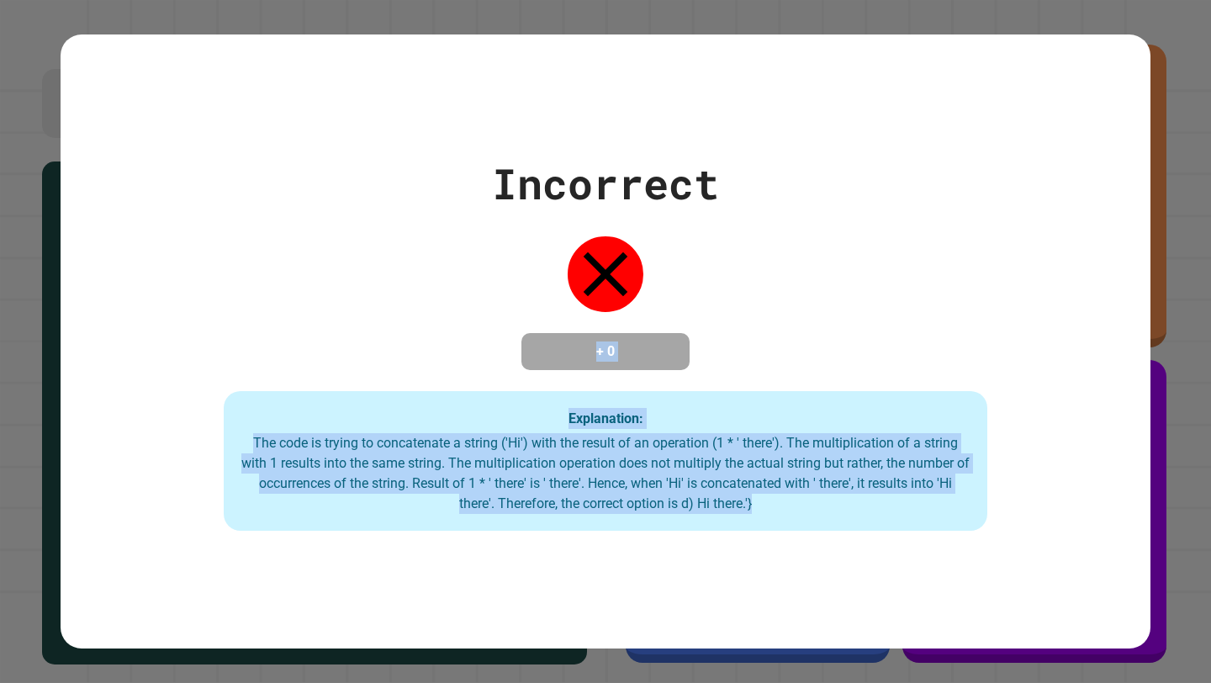
drag, startPoint x: 591, startPoint y: 351, endPoint x: 762, endPoint y: 536, distance: 251.0
click at [762, 530] on div "Incorrect + 0 Explanation: The code is trying to concatenate a string ('Hi') wi…" at bounding box center [606, 341] width 1090 height 378
click at [762, 530] on div "Explanation: The code is trying to concatenate a string ('Hi') with the result …" at bounding box center [605, 461] width 763 height 140
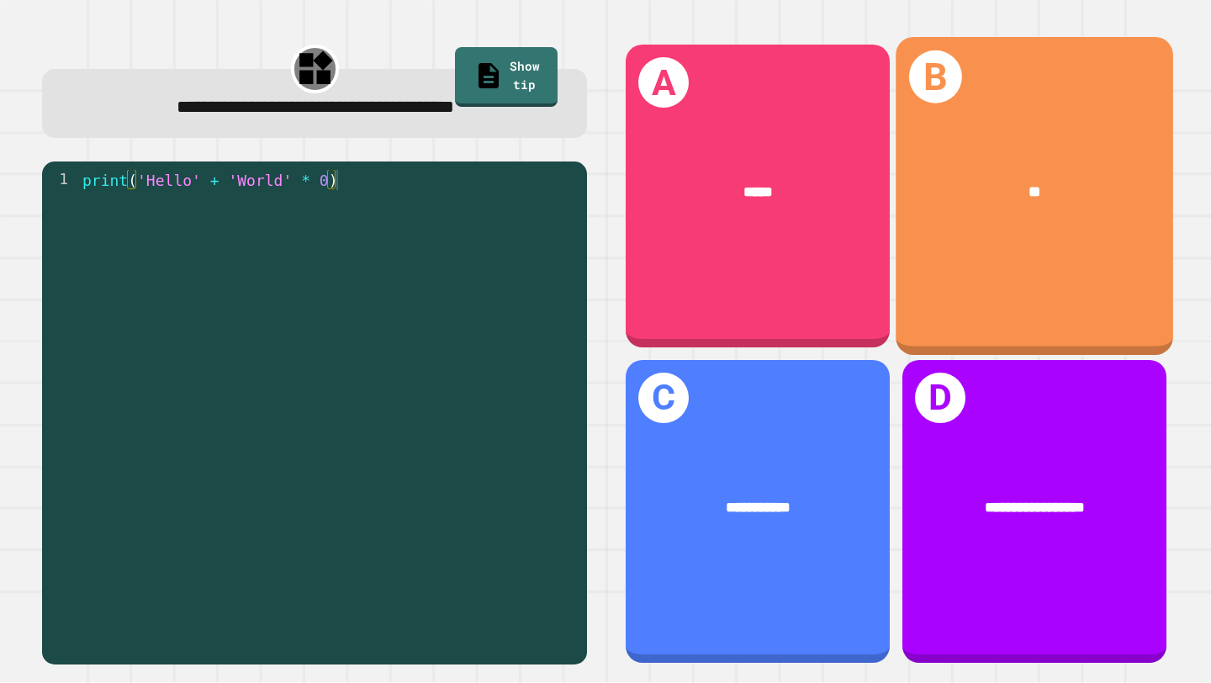
click at [1047, 204] on div "**" at bounding box center [1033, 192] width 277 height 85
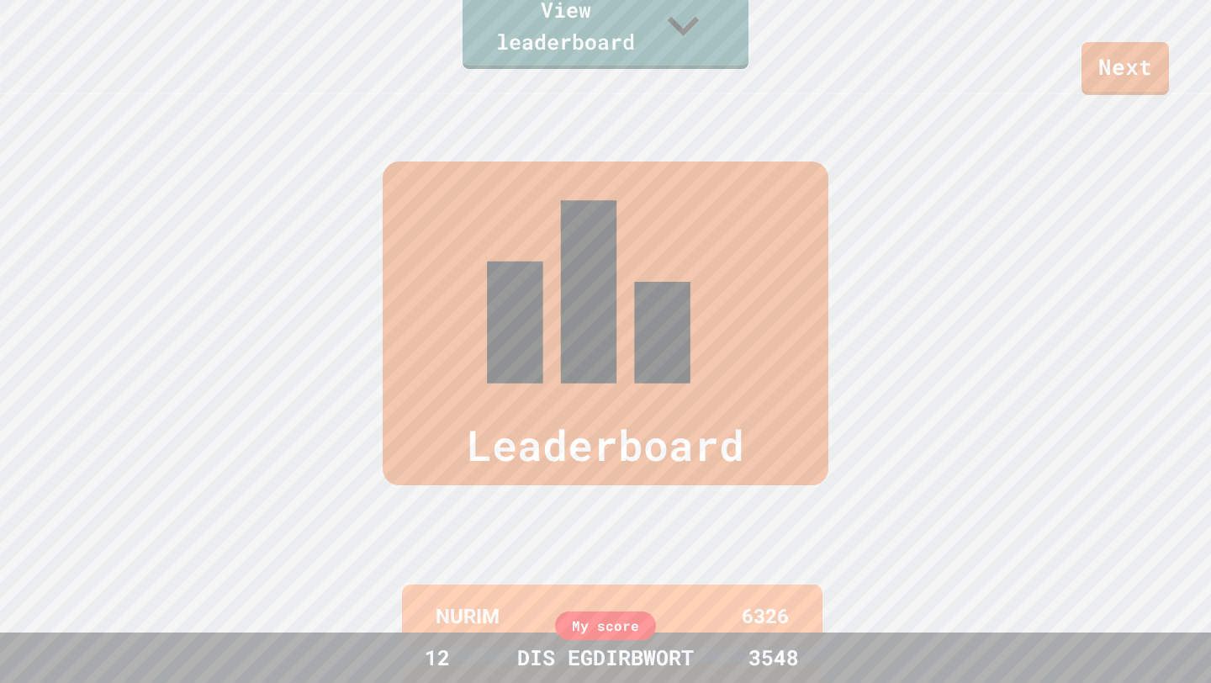
scroll to position [571, 0]
